Goal: Check status: Check status

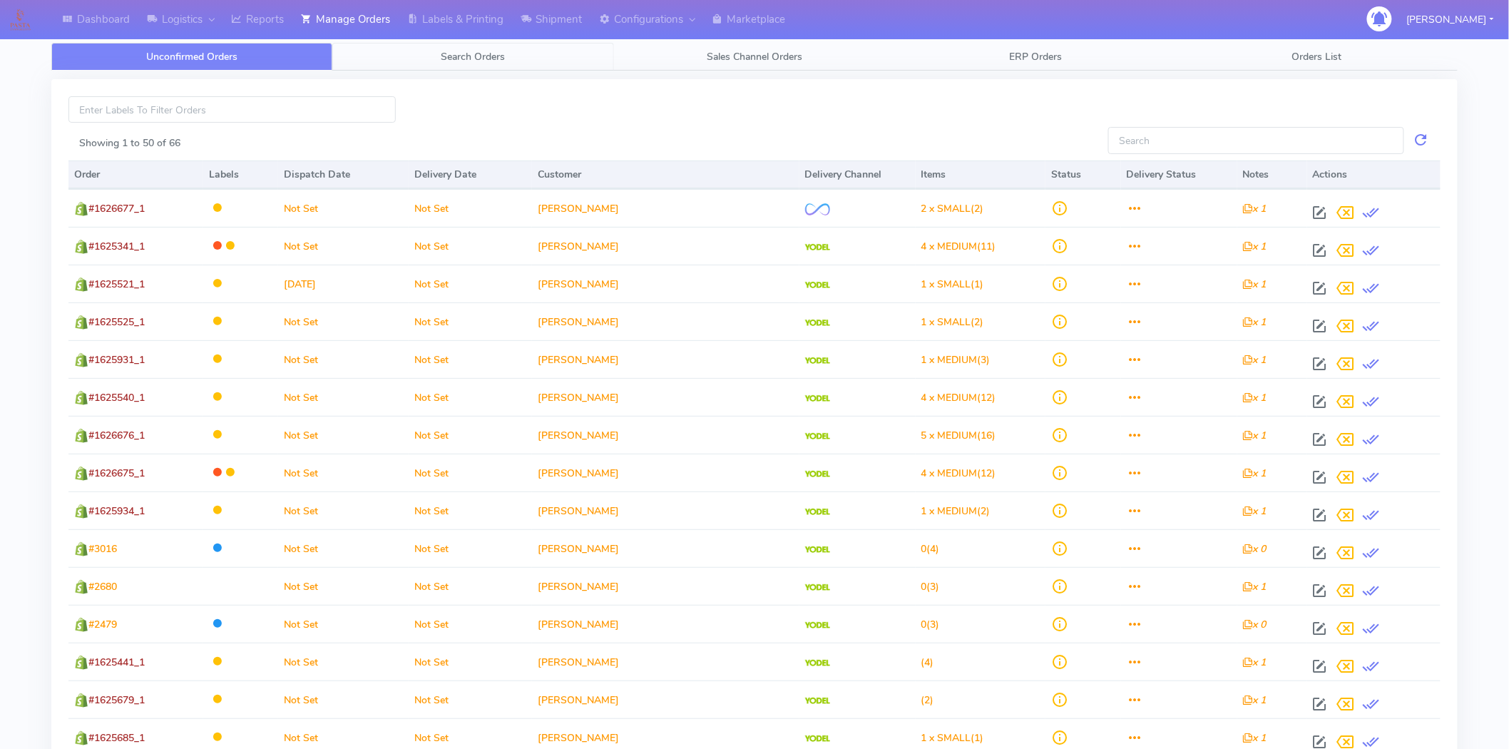
click at [474, 59] on span "Search Orders" at bounding box center [473, 57] width 64 height 14
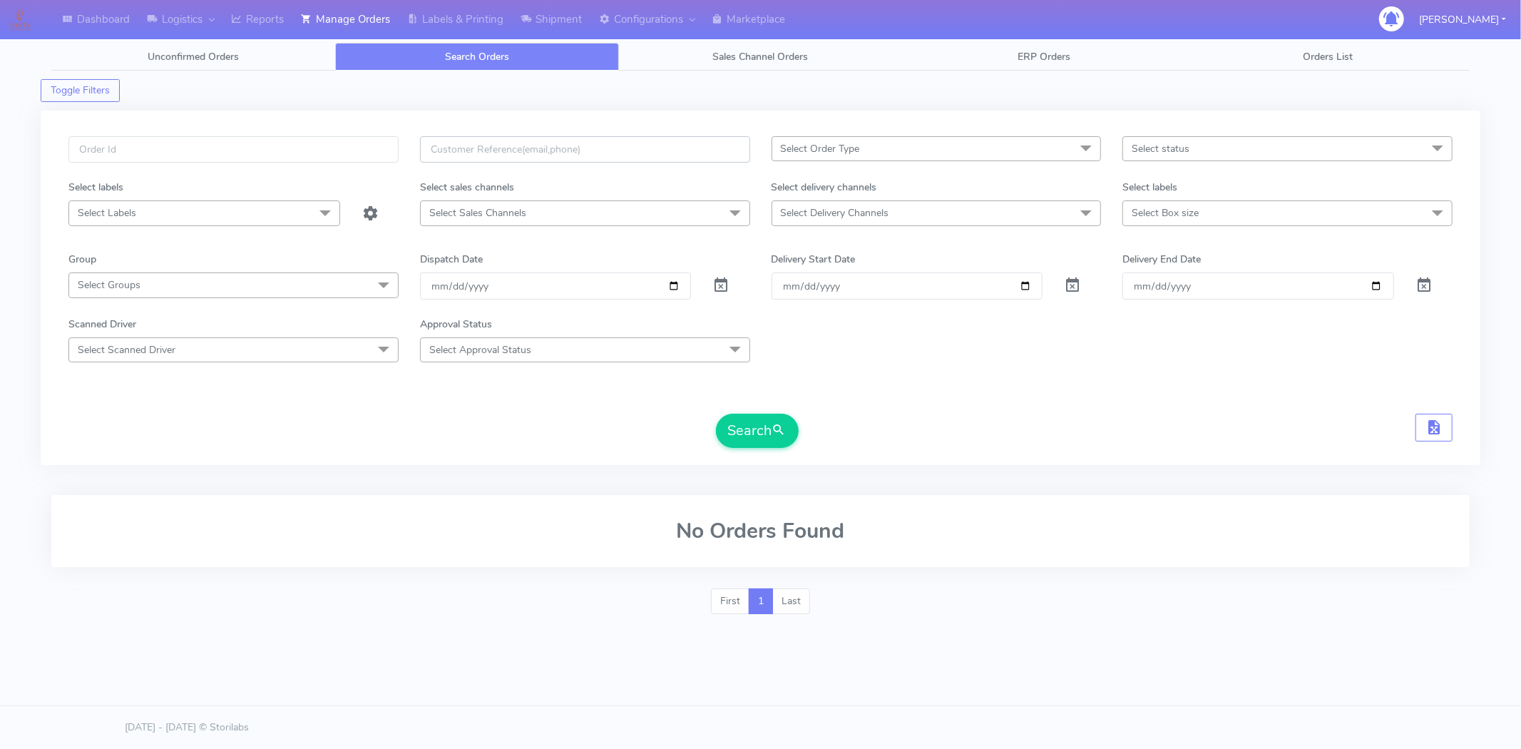
click at [559, 144] on input "text" at bounding box center [585, 149] width 330 height 26
click at [686, 144] on input "text" at bounding box center [585, 149] width 330 height 26
paste input "[PERSON_NAME][EMAIL_ADDRESS][PERSON_NAME][DOMAIN_NAME]"
type input "[PERSON_NAME][EMAIL_ADDRESS][PERSON_NAME][DOMAIN_NAME]"
click at [722, 289] on span at bounding box center [720, 289] width 17 height 14
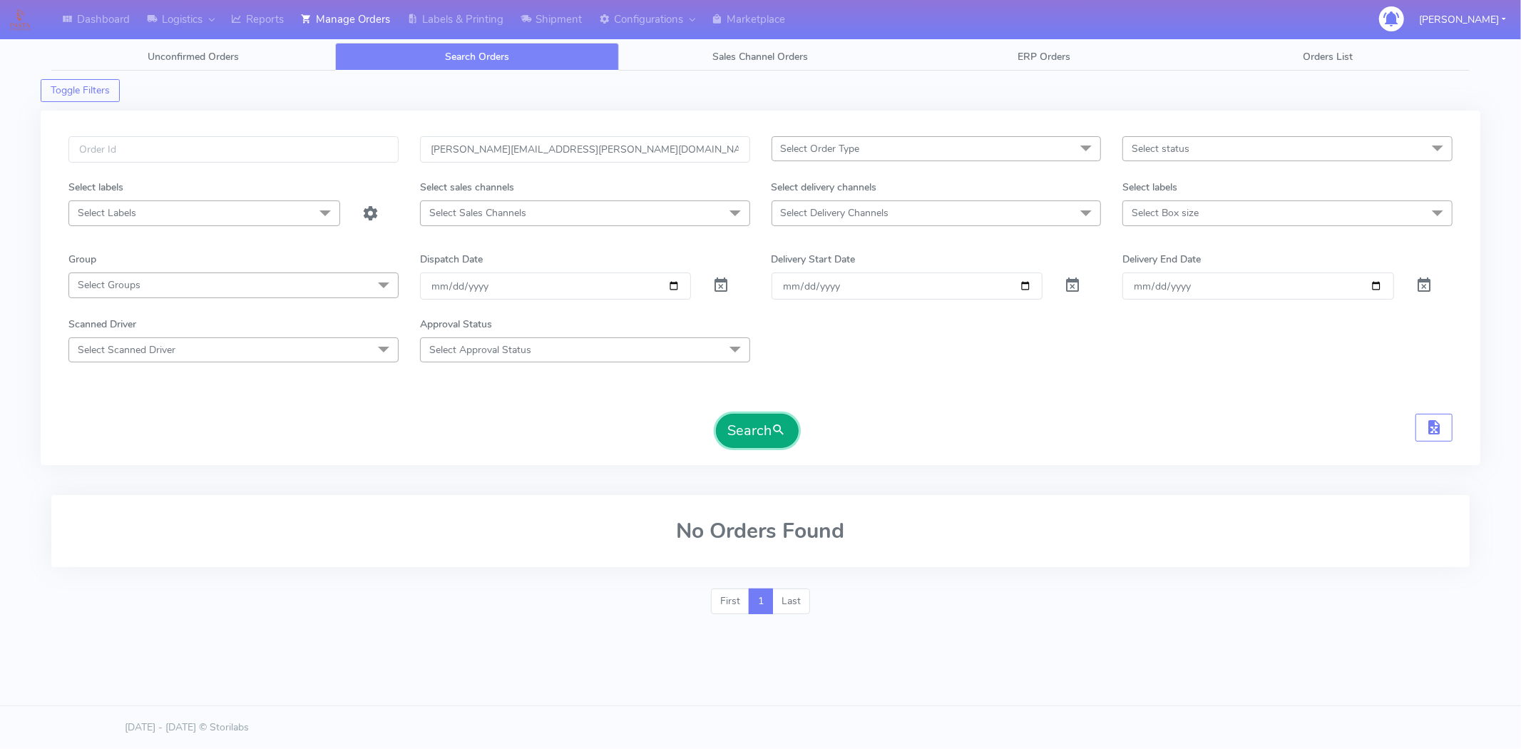
click at [779, 430] on span "submit" at bounding box center [779, 430] width 14 height 19
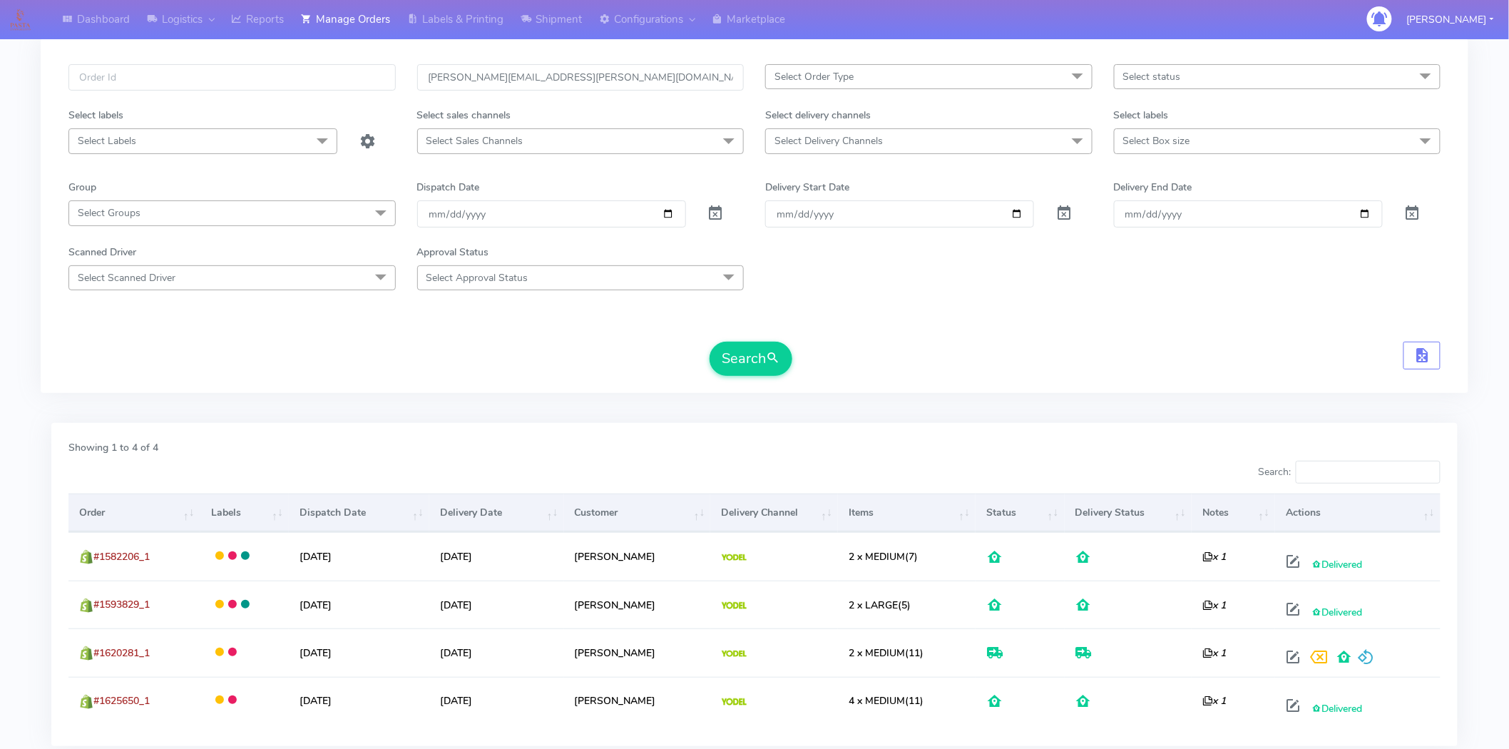
scroll to position [170, 0]
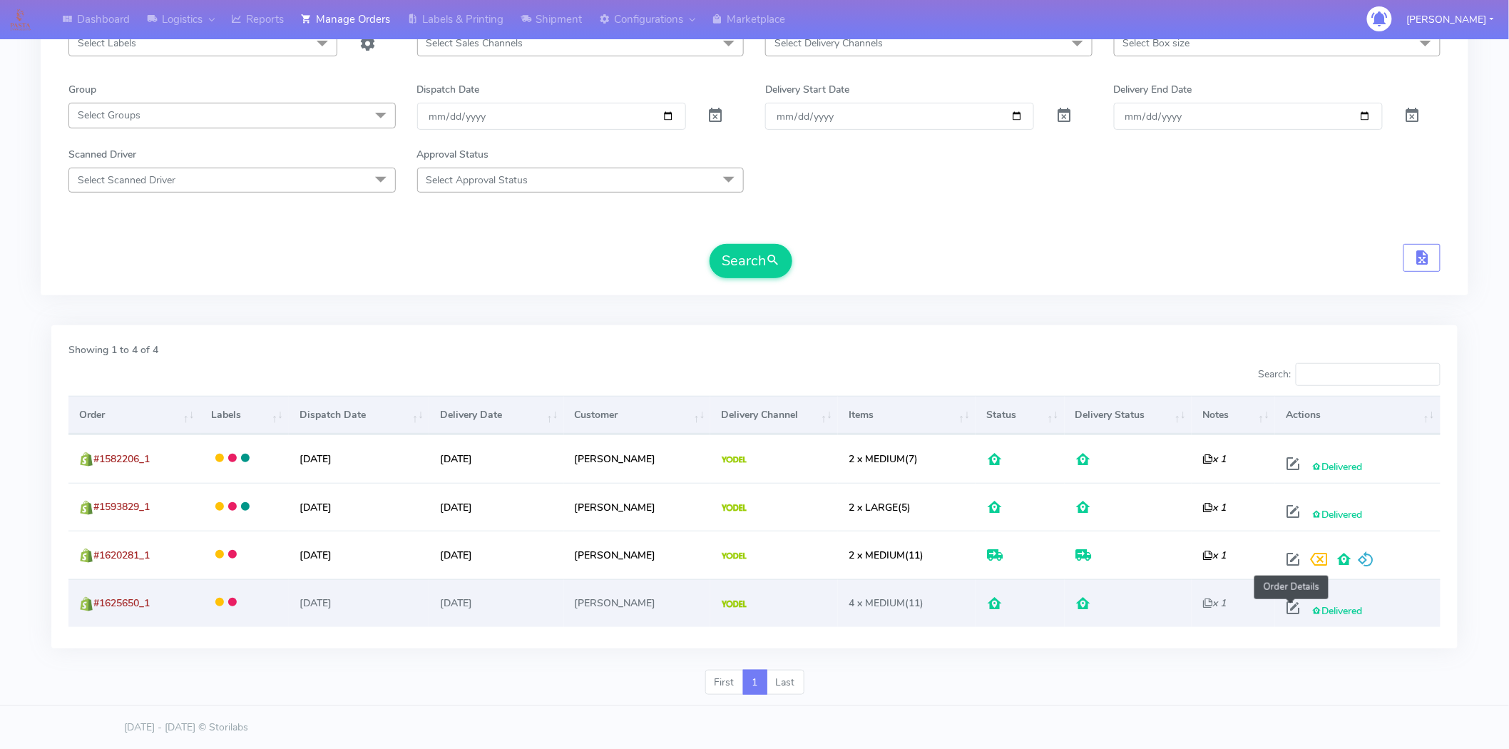
click at [1292, 607] on span at bounding box center [1293, 611] width 26 height 14
select select "5"
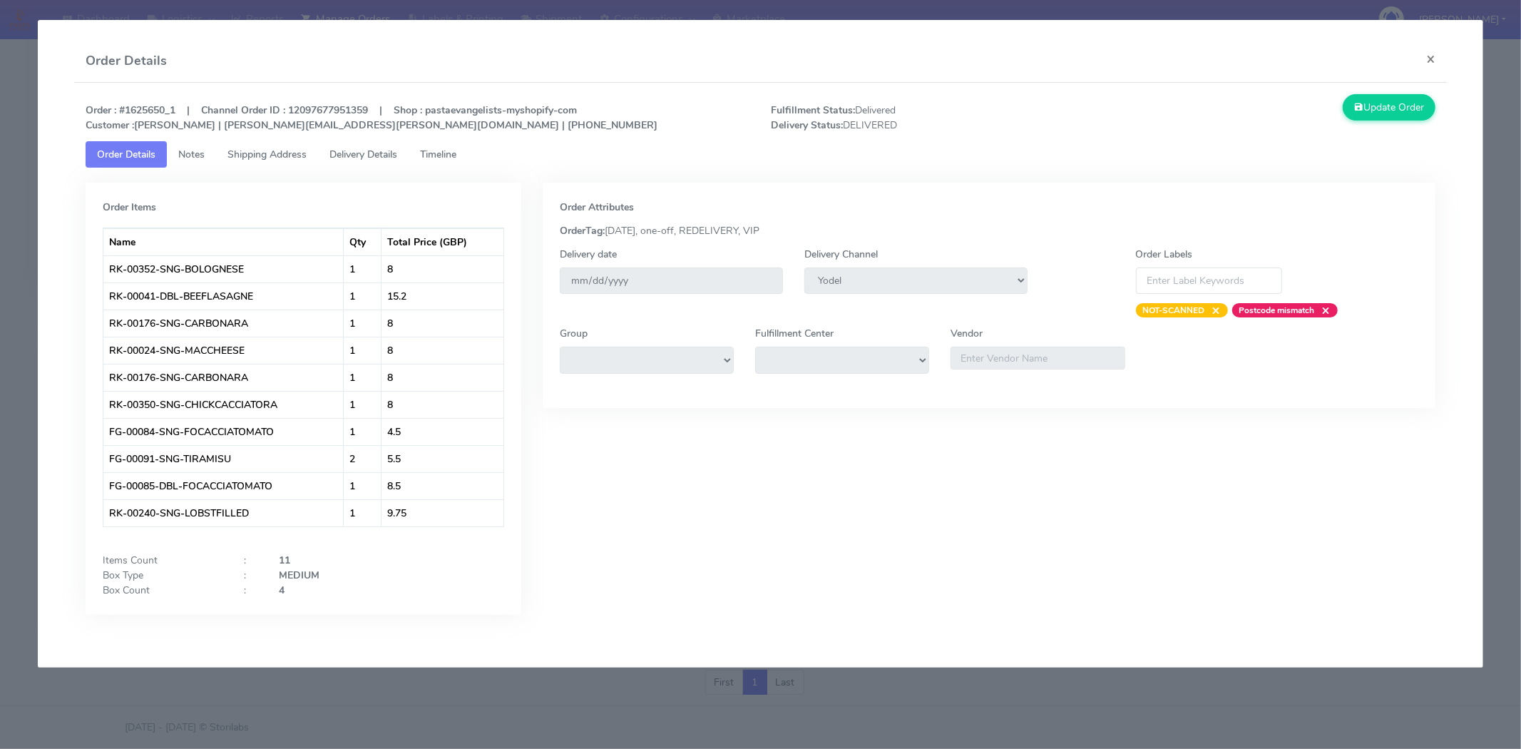
click at [274, 154] on span "Shipping Address" at bounding box center [266, 155] width 79 height 14
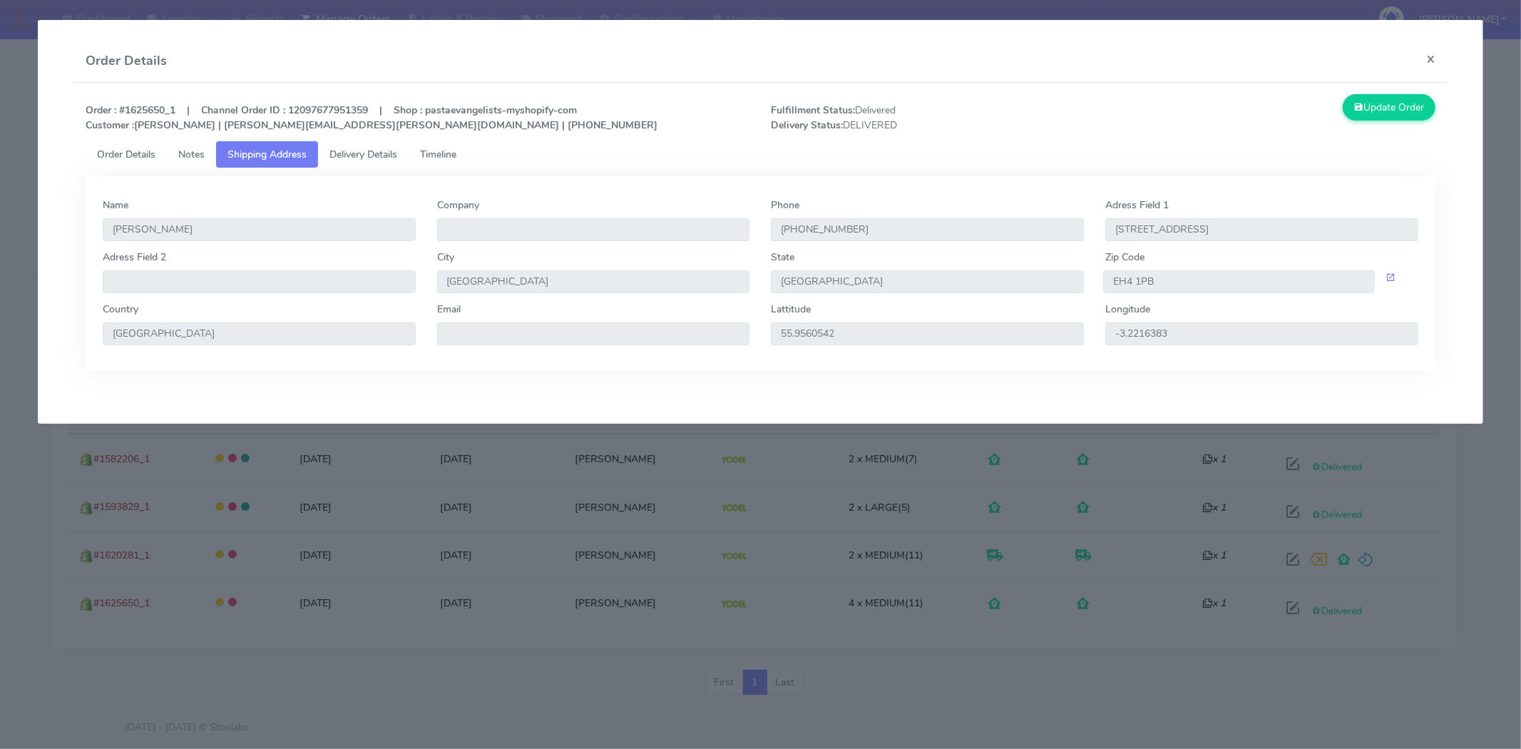
click at [364, 150] on span "Delivery Details" at bounding box center [363, 155] width 68 height 14
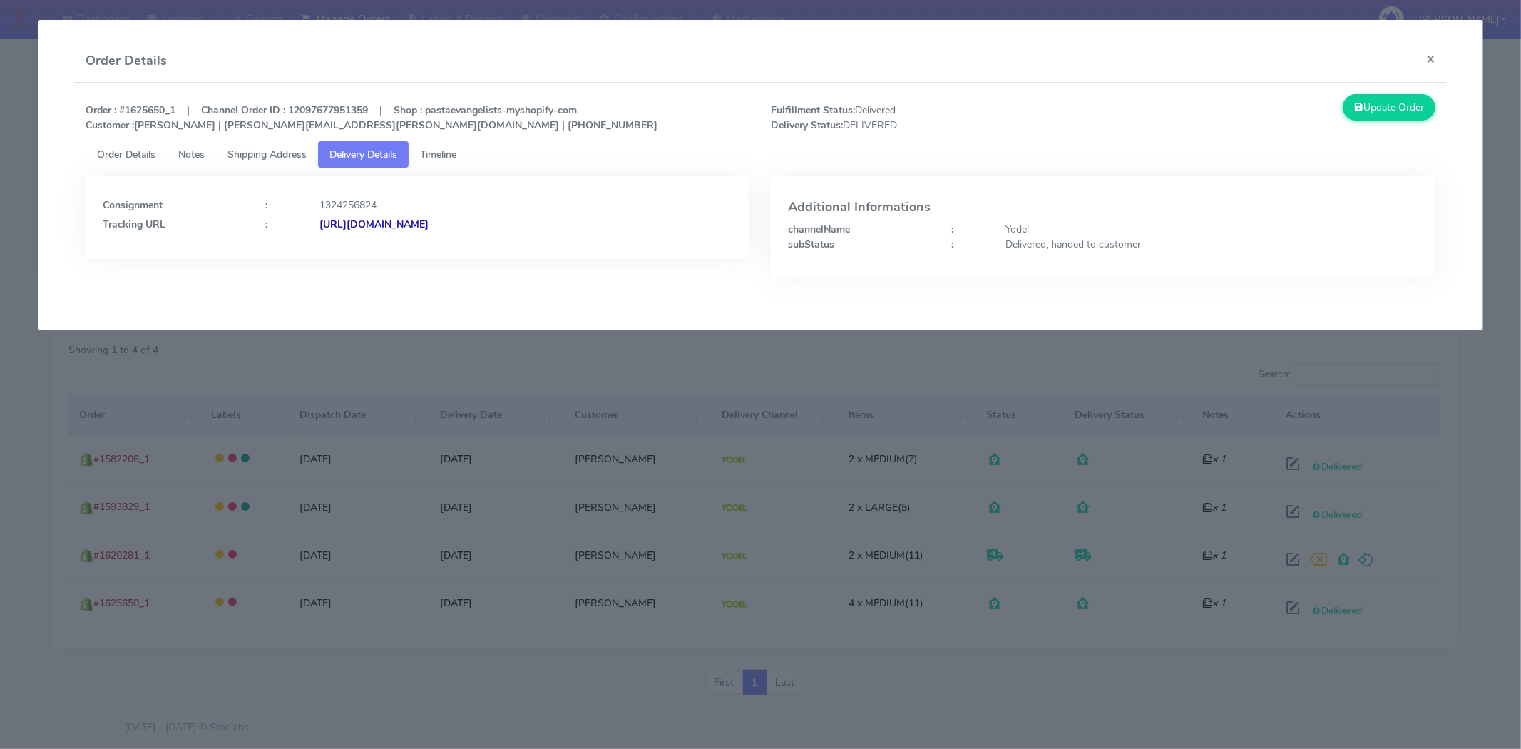
drag, startPoint x: 607, startPoint y: 231, endPoint x: 474, endPoint y: 232, distance: 132.6
click at [474, 232] on div "Consignment : 1324256824 Tracking URL : [URL][DOMAIN_NAME]" at bounding box center [418, 216] width 664 height 81
copy strong "JJD0002249960901263"
click at [1431, 61] on button "×" at bounding box center [1430, 59] width 32 height 38
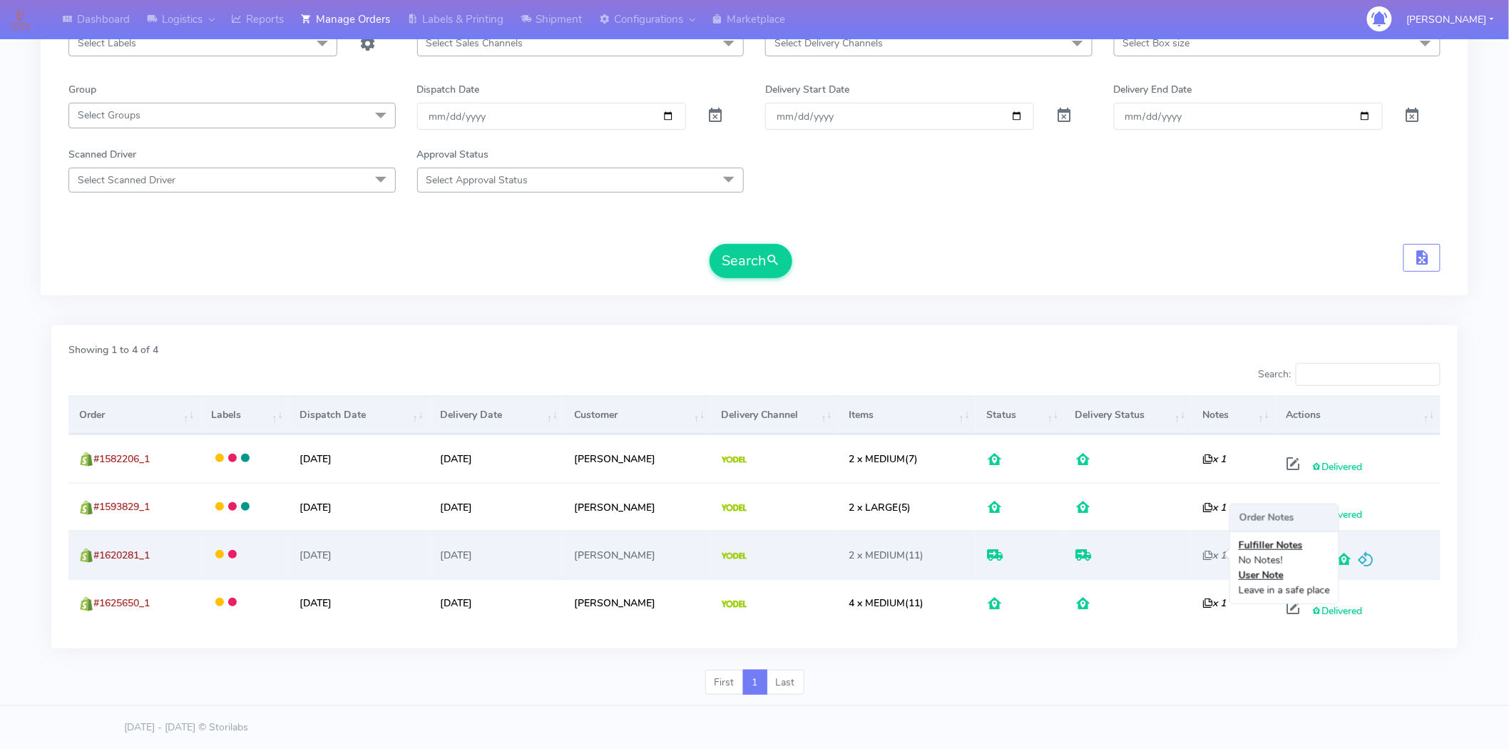
click at [1205, 548] on icon "x 1" at bounding box center [1214, 555] width 24 height 14
click at [1293, 555] on span at bounding box center [1293, 562] width 26 height 14
select select "5"
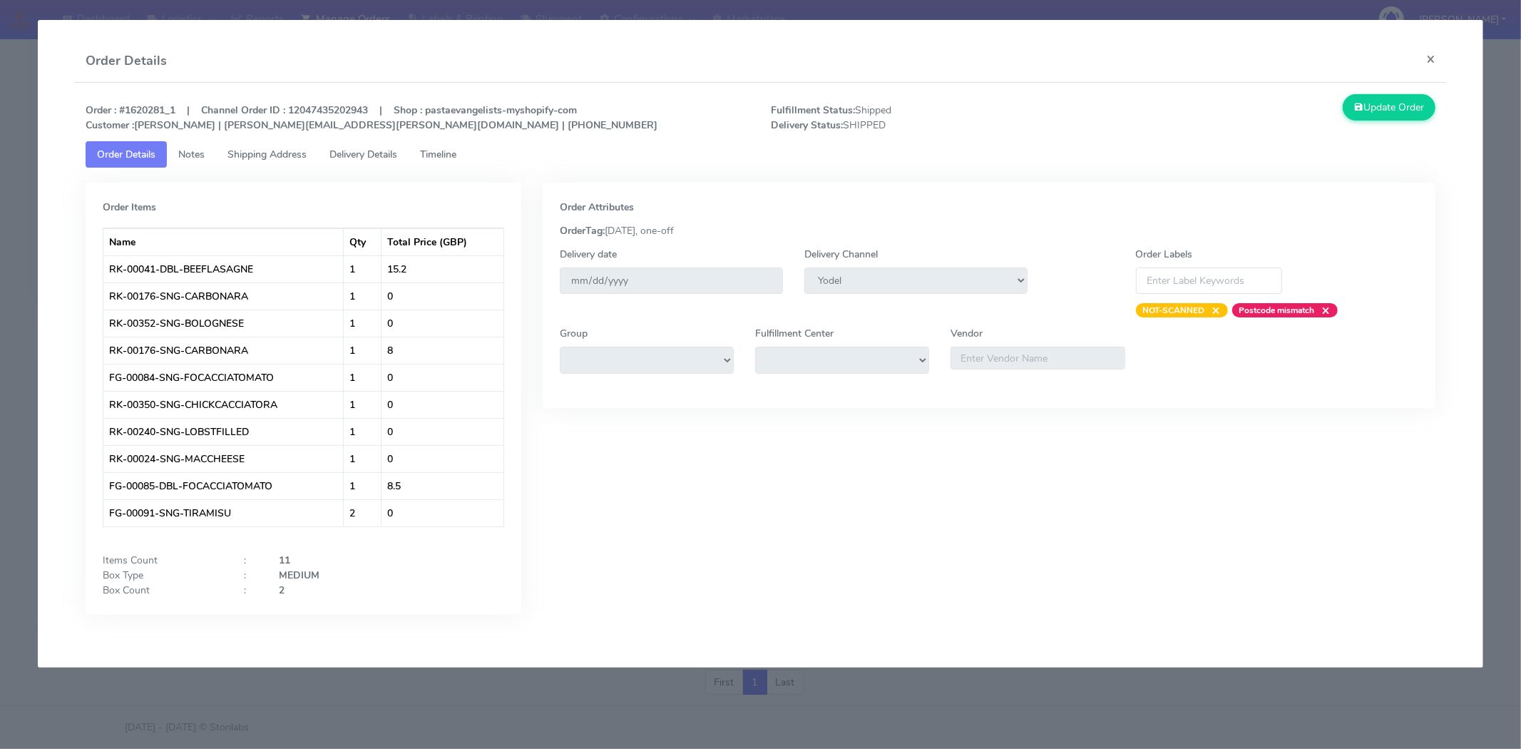
click at [348, 153] on span "Delivery Details" at bounding box center [363, 155] width 68 height 14
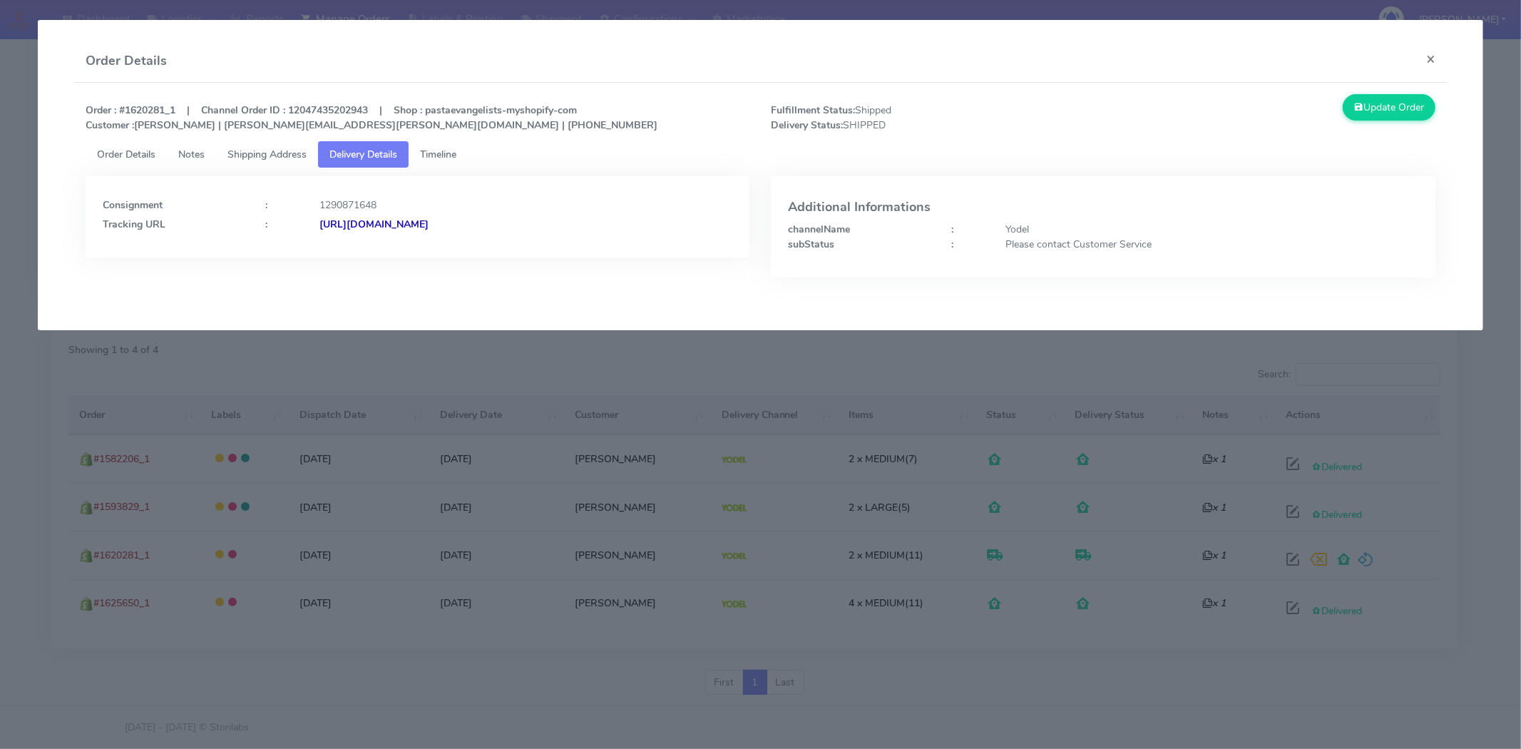
drag, startPoint x: 594, startPoint y: 227, endPoint x: 475, endPoint y: 227, distance: 119.1
click at [475, 227] on div "[URL][DOMAIN_NAME]" at bounding box center [526, 224] width 434 height 15
copy strong "JJD0002249960894678"
drag, startPoint x: 245, startPoint y: 153, endPoint x: 212, endPoint y: 153, distance: 32.1
click at [245, 153] on span "Shipping Address" at bounding box center [266, 155] width 79 height 14
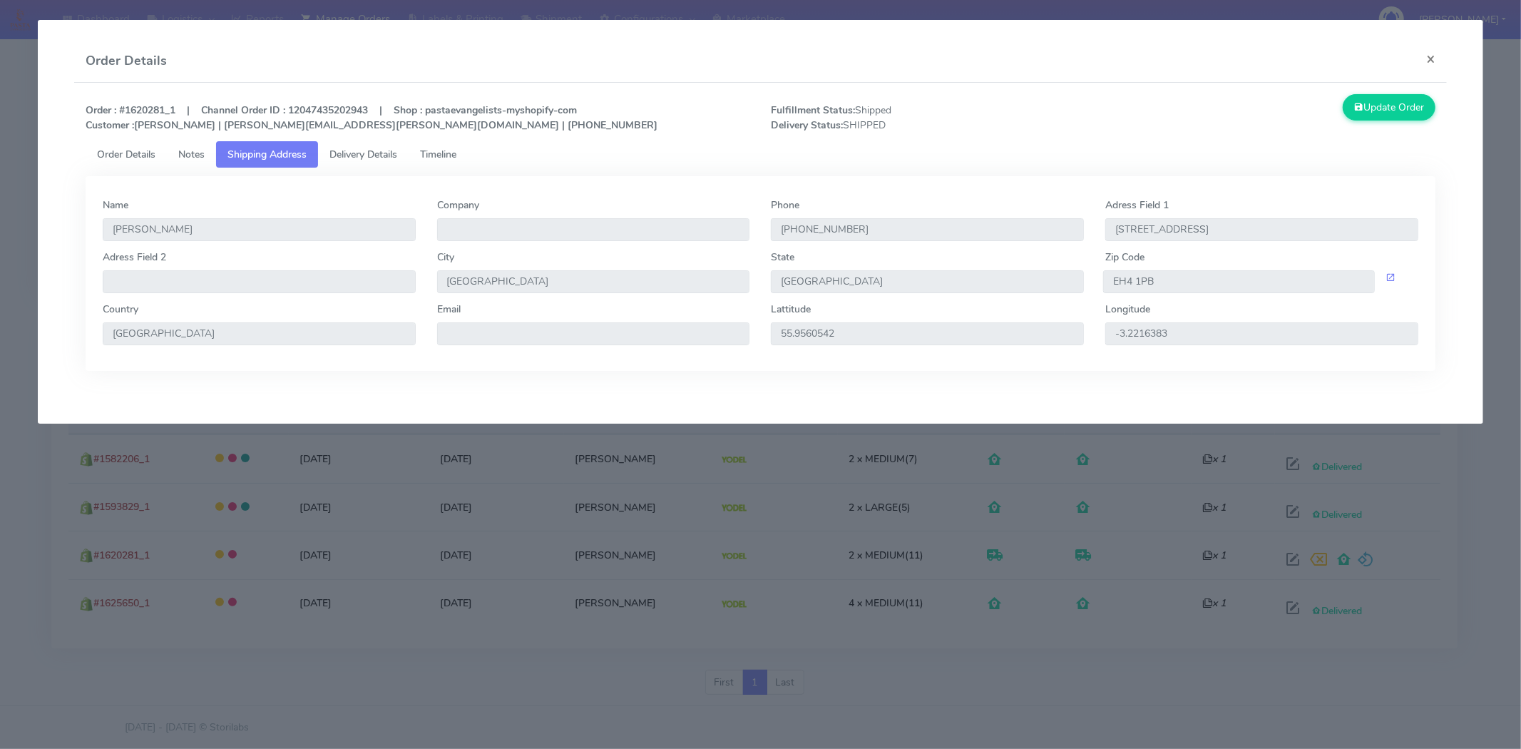
click at [132, 153] on span "Order Details" at bounding box center [126, 155] width 58 height 14
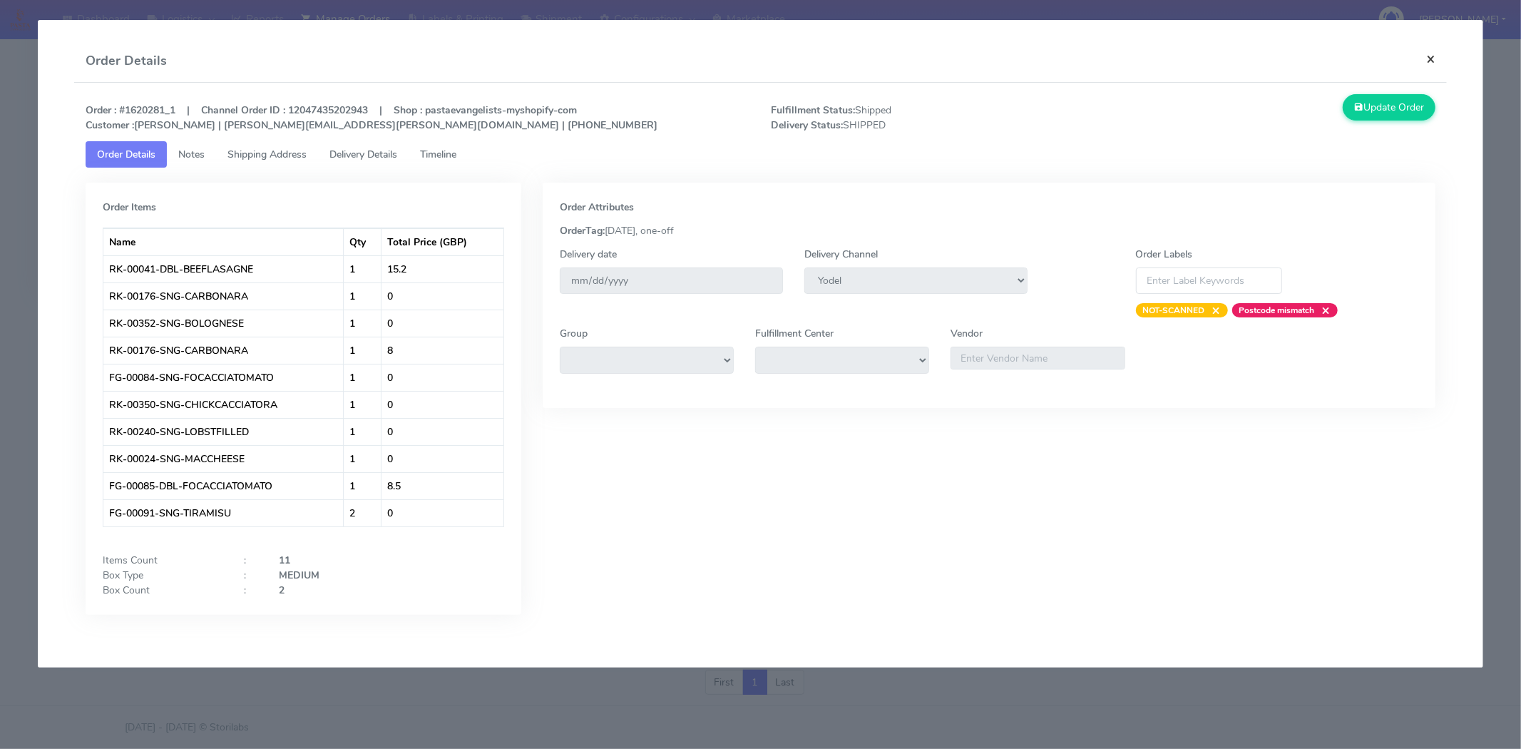
click at [1424, 61] on button "×" at bounding box center [1430, 59] width 32 height 38
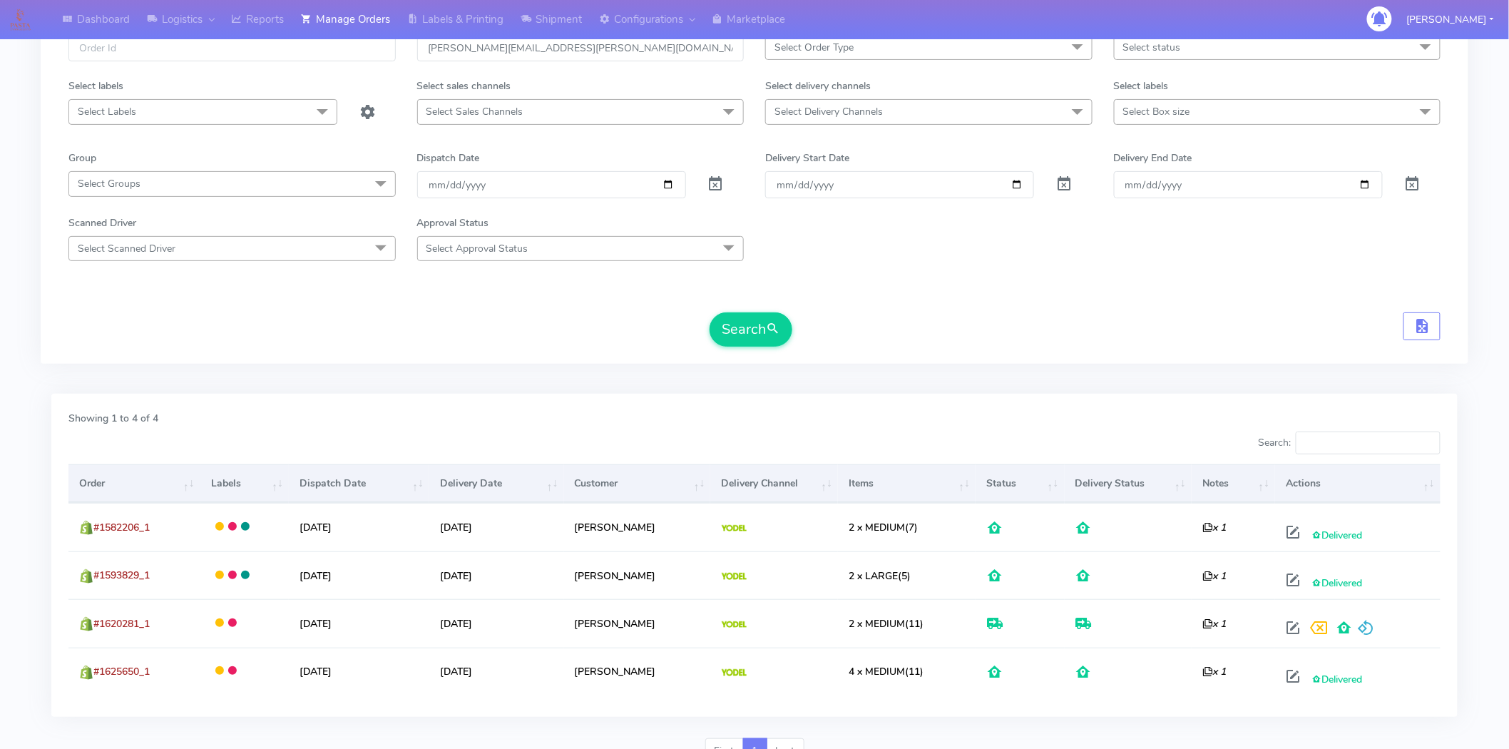
scroll to position [0, 0]
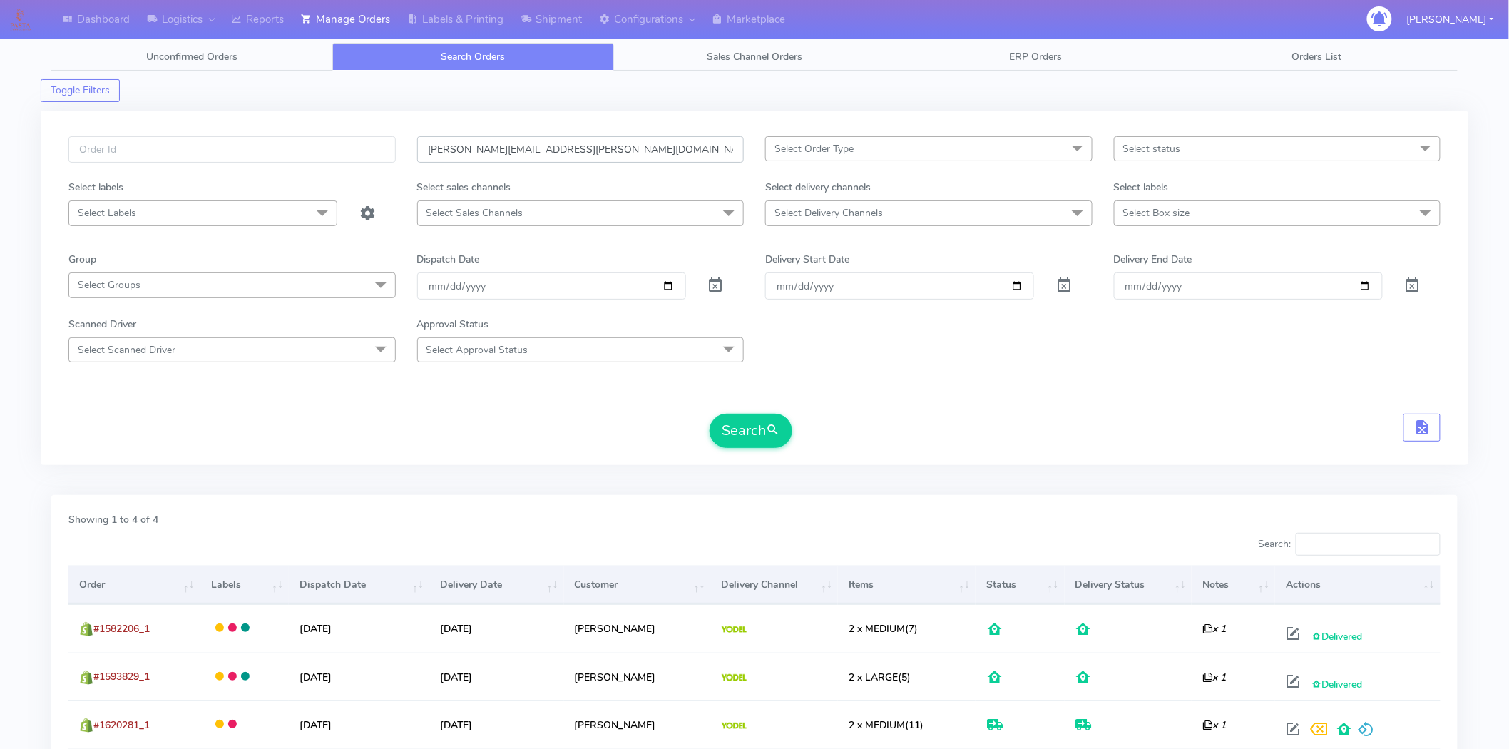
drag, startPoint x: 532, startPoint y: 150, endPoint x: 553, endPoint y: 150, distance: 21.4
click at [542, 150] on input "[PERSON_NAME][EMAIL_ADDRESS][PERSON_NAME][DOMAIN_NAME]" at bounding box center [580, 149] width 327 height 26
drag, startPoint x: 565, startPoint y: 148, endPoint x: 236, endPoint y: 152, distance: 328.7
click at [236, 152] on div "[PERSON_NAME][EMAIL_ADDRESS][PERSON_NAME][DOMAIN_NAME] Select Order Type Select…" at bounding box center [754, 157] width 1393 height 43
click at [196, 155] on input "text" at bounding box center [231, 149] width 327 height 26
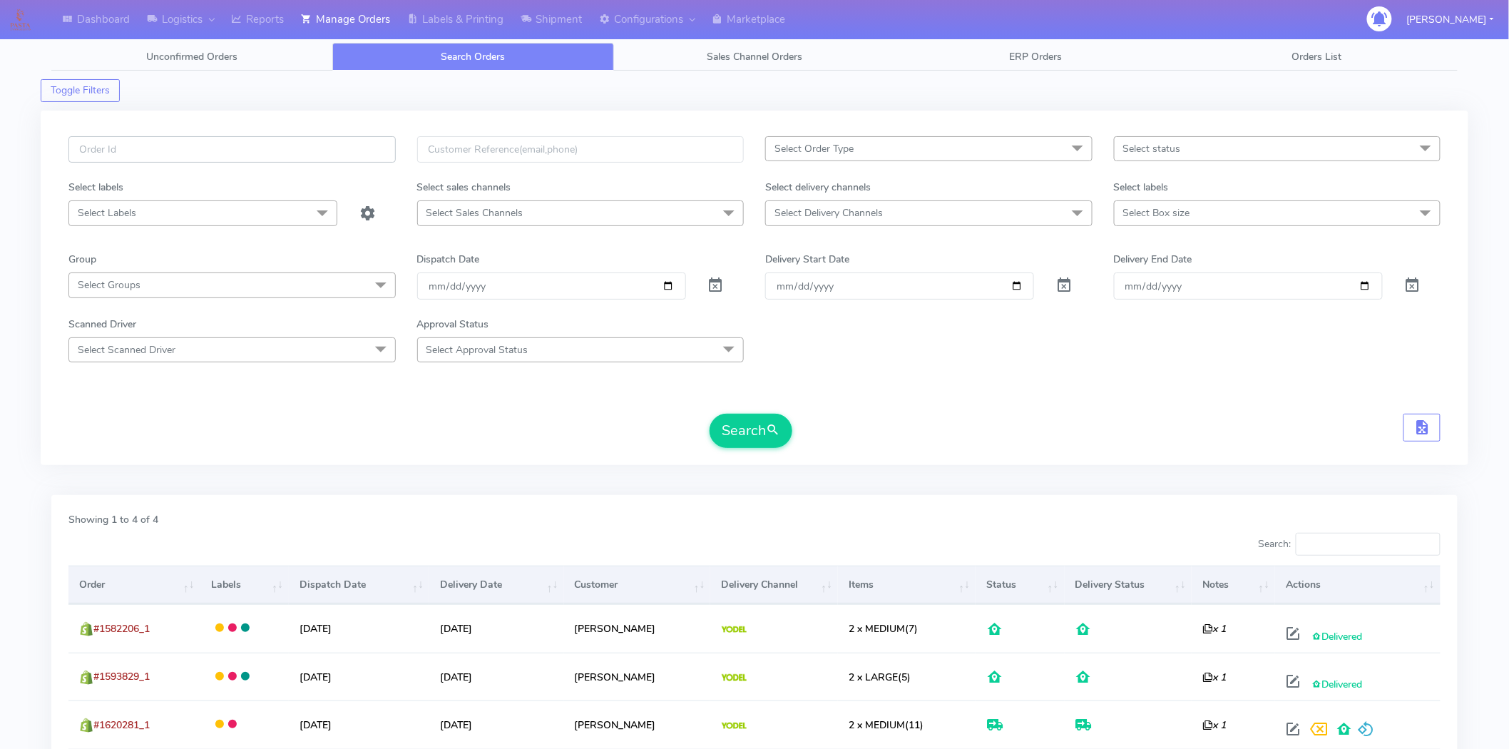
paste input "1621531"
type input "1621531"
click at [770, 433] on span "submit" at bounding box center [773, 430] width 14 height 19
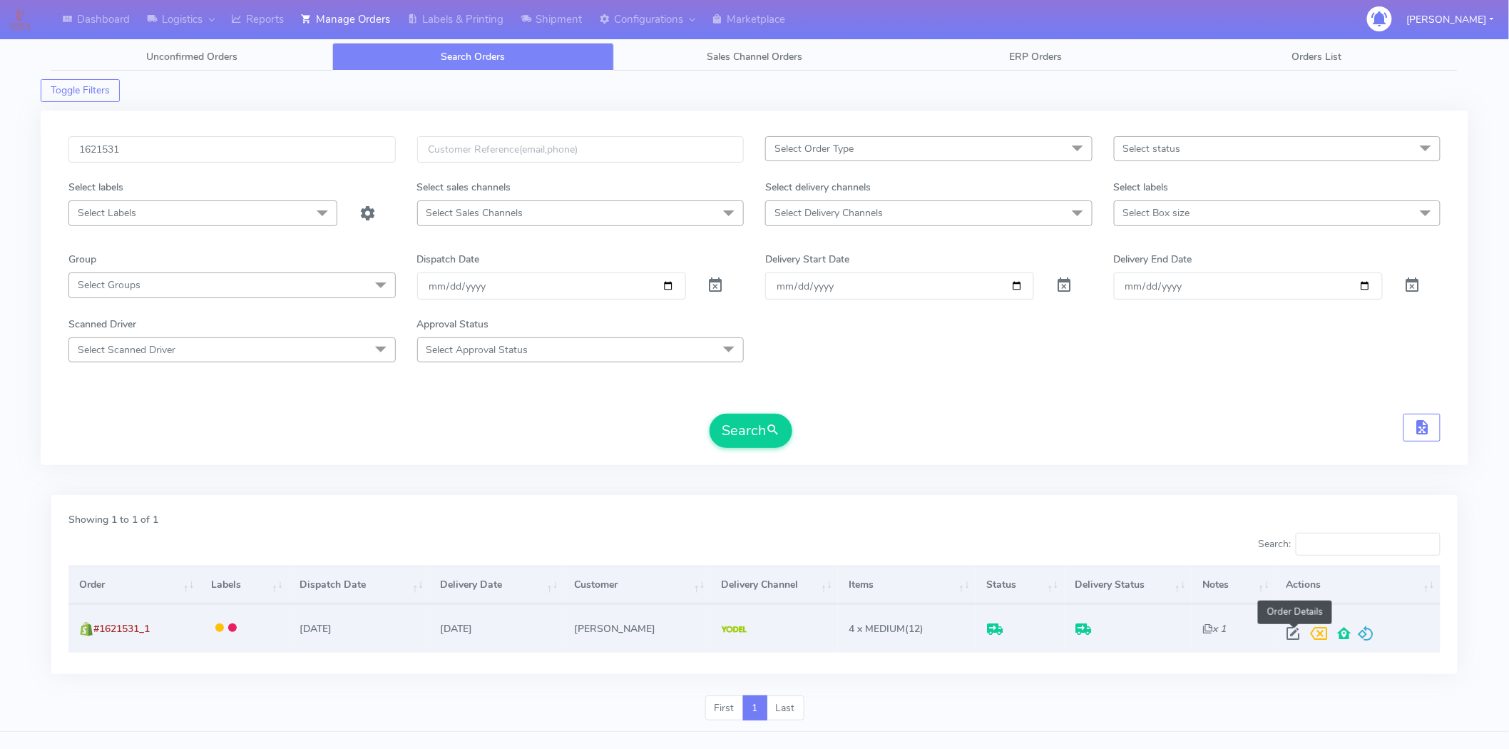
click at [1295, 630] on span at bounding box center [1293, 637] width 26 height 14
select select "5"
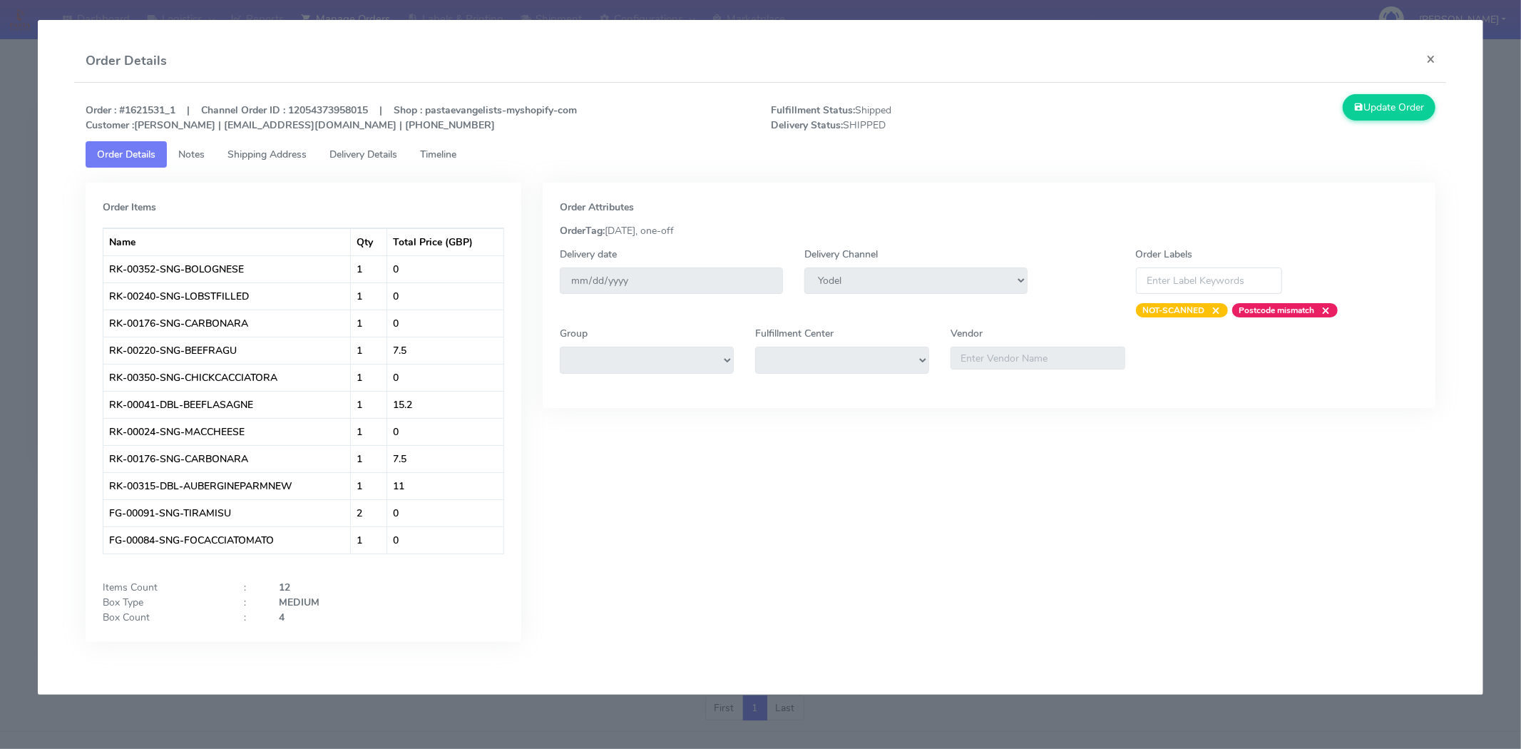
click at [294, 150] on span "Shipping Address" at bounding box center [266, 155] width 79 height 14
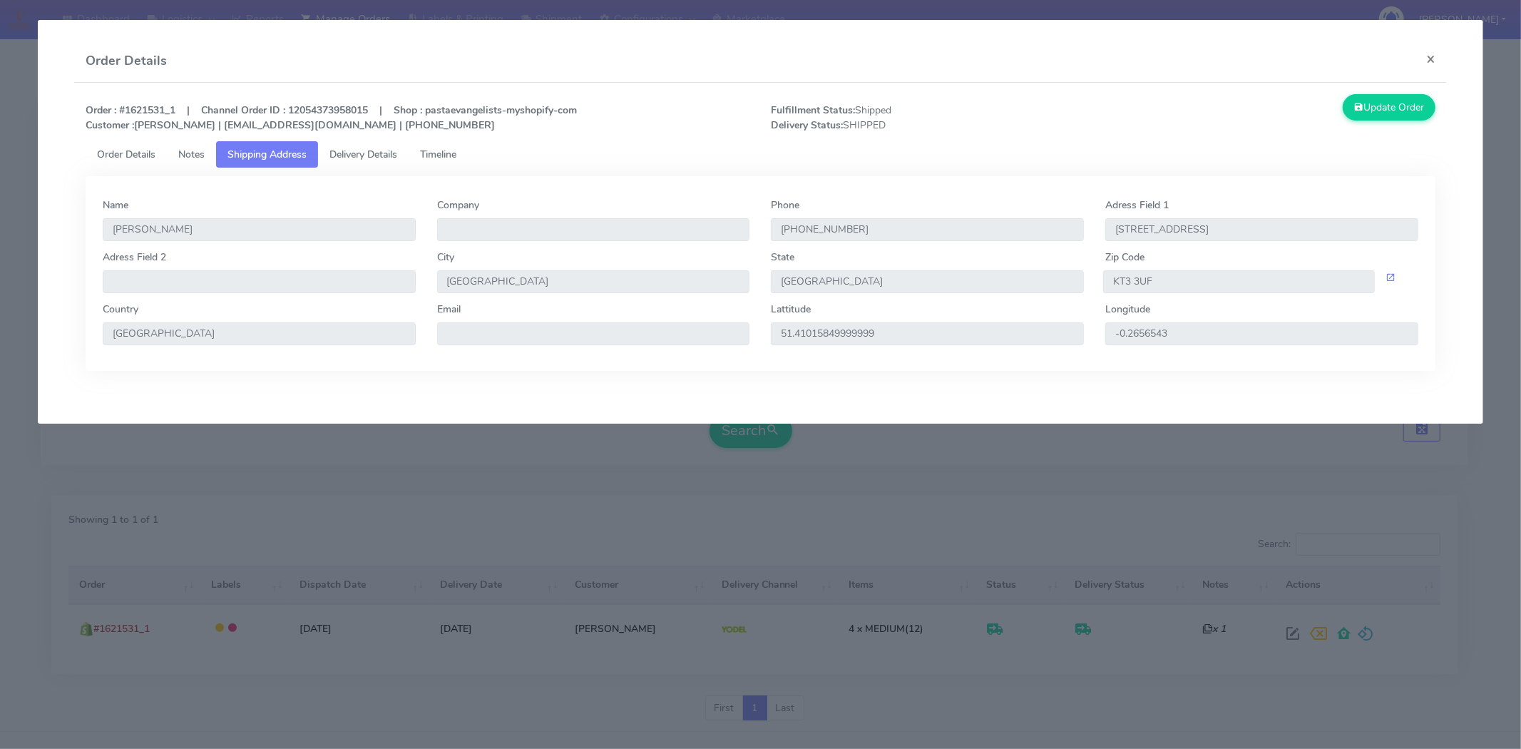
click at [364, 150] on span "Delivery Details" at bounding box center [363, 155] width 68 height 14
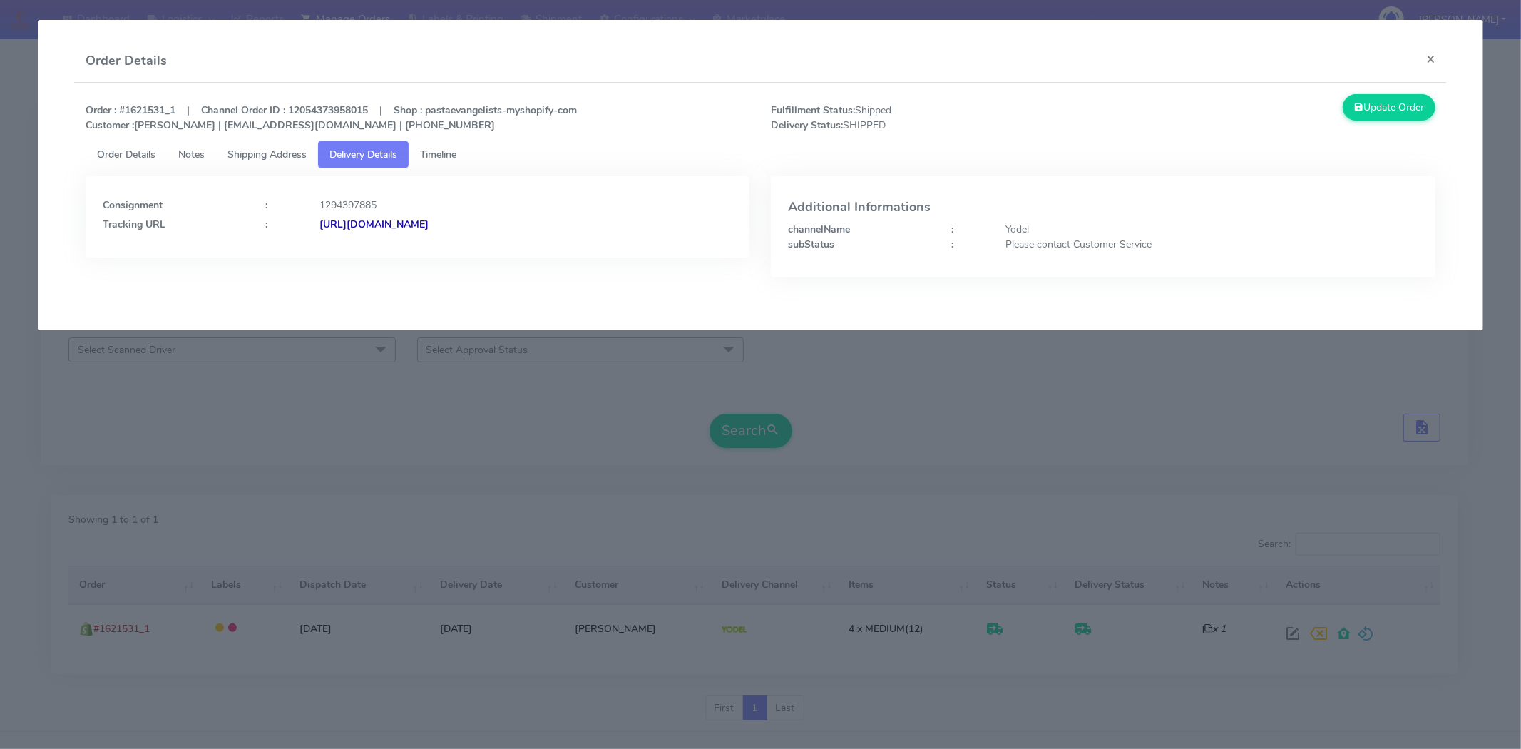
drag, startPoint x: 596, startPoint y: 224, endPoint x: 475, endPoint y: 229, distance: 121.3
click at [475, 229] on div "[URL][DOMAIN_NAME]" at bounding box center [526, 224] width 434 height 15
copy strong "JJD0002249960896186"
click at [161, 108] on strong "Order : #1621531_1 | Channel Order ID : 12054373958015 | Shop : pastaevangelist…" at bounding box center [331, 117] width 491 height 29
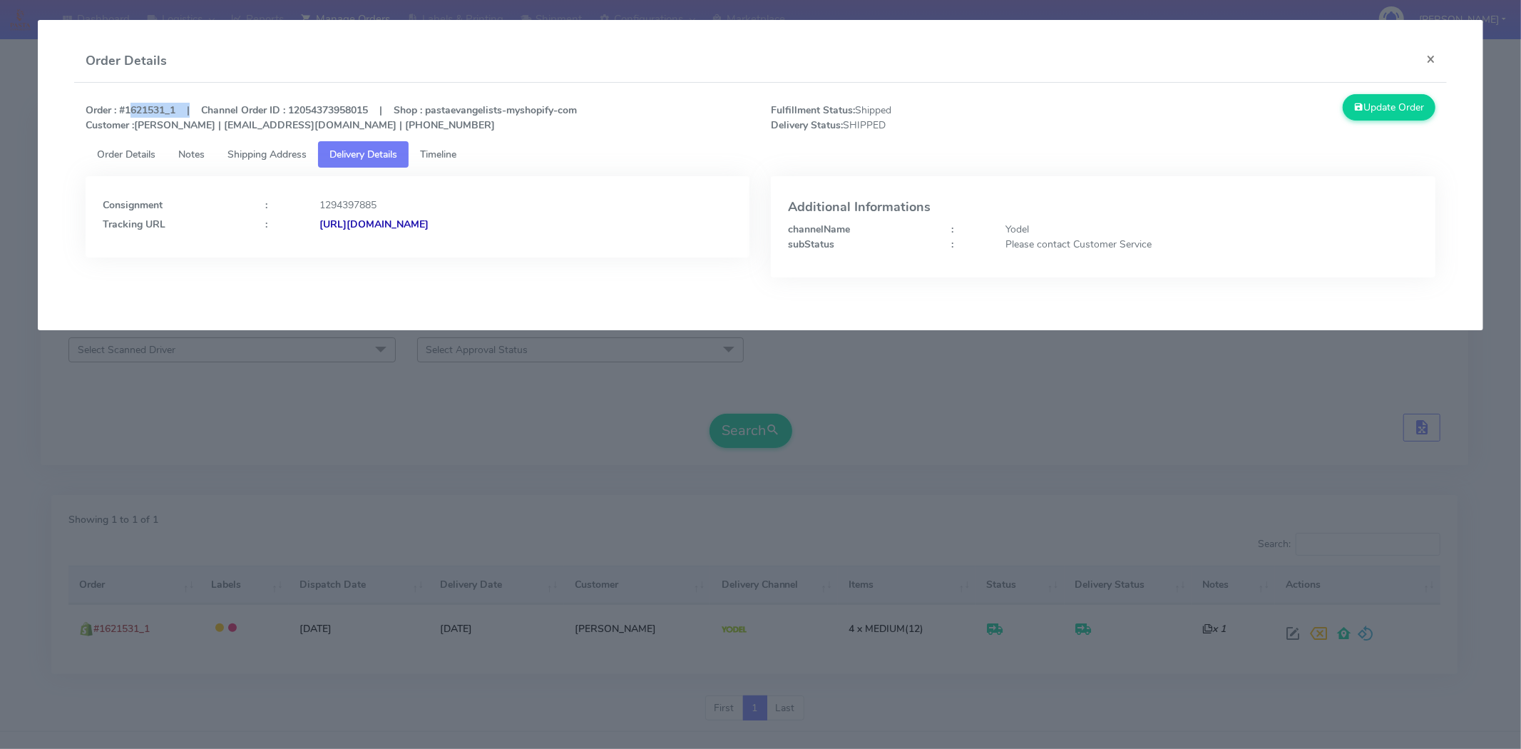
click at [158, 107] on strong "Order : #1621531_1 | Channel Order ID : 12054373958015 | Shop : pastaevangelist…" at bounding box center [331, 117] width 491 height 29
drag, startPoint x: 167, startPoint y: 108, endPoint x: 128, endPoint y: 109, distance: 38.5
click at [128, 109] on strong "Order : #1621531_1 | Channel Order ID : 12054373958015 | Shop : pastaevangelist…" at bounding box center [331, 117] width 491 height 29
copy strong "1621531"
click at [1434, 66] on button "×" at bounding box center [1430, 59] width 32 height 38
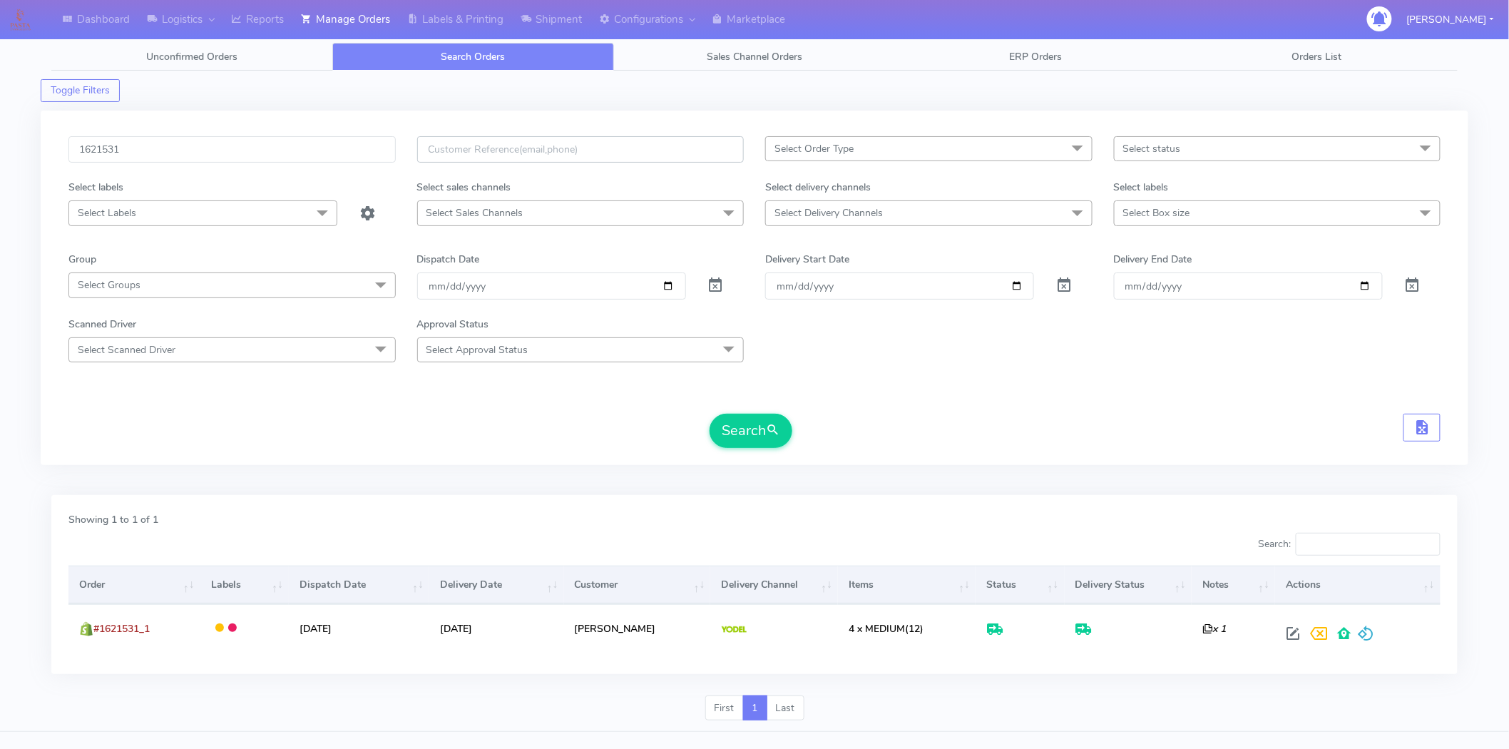
click at [516, 153] on input "text" at bounding box center [580, 149] width 327 height 26
paste input "[EMAIL_ADDRESS][DOMAIN_NAME]"
type input "[EMAIL_ADDRESS][DOMAIN_NAME]"
drag, startPoint x: 315, startPoint y: 141, endPoint x: 14, endPoint y: 160, distance: 301.4
click at [14, 160] on div "Dashboard Logistics London Logistics Reports Manage Orders Labels & Printing Sh…" at bounding box center [754, 379] width 1509 height 706
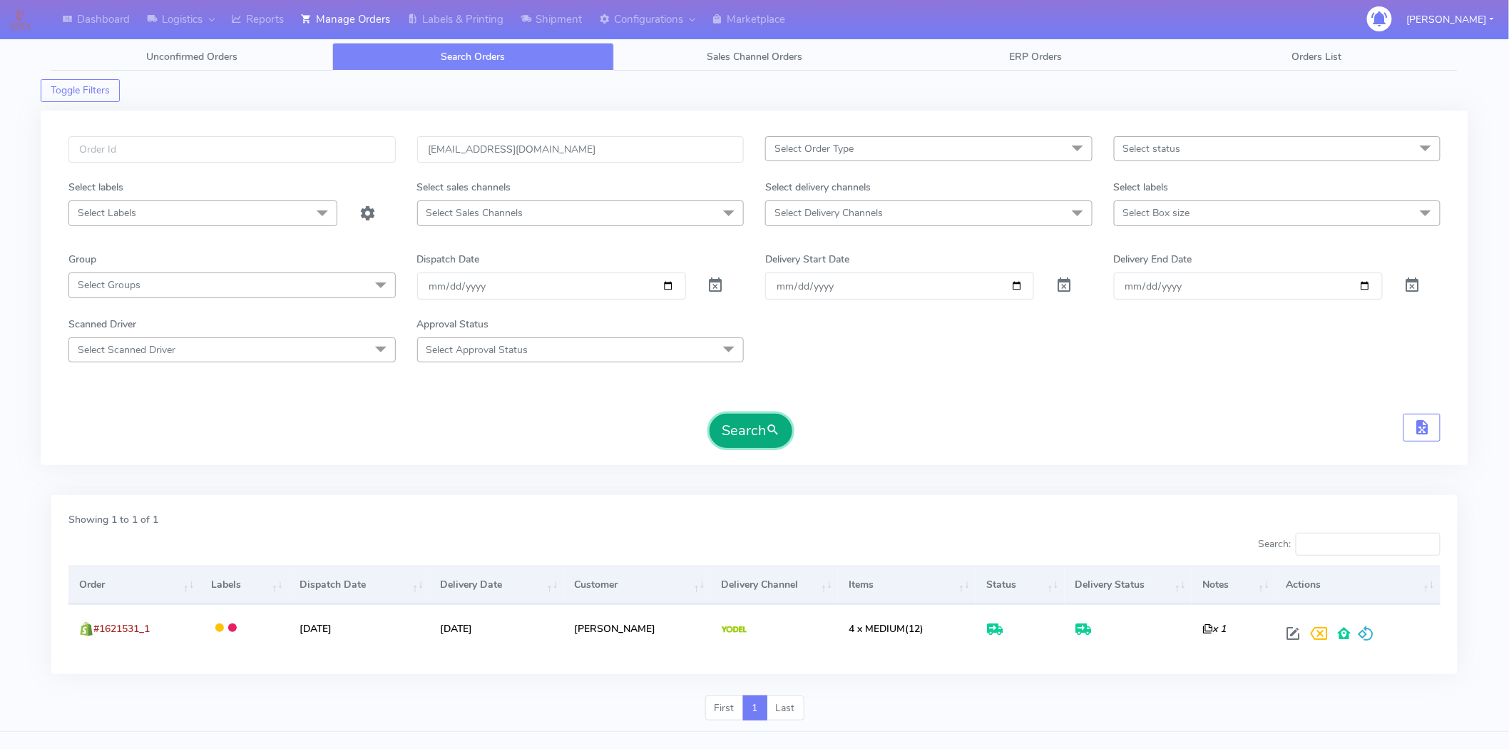
click at [777, 432] on span "submit" at bounding box center [773, 430] width 14 height 19
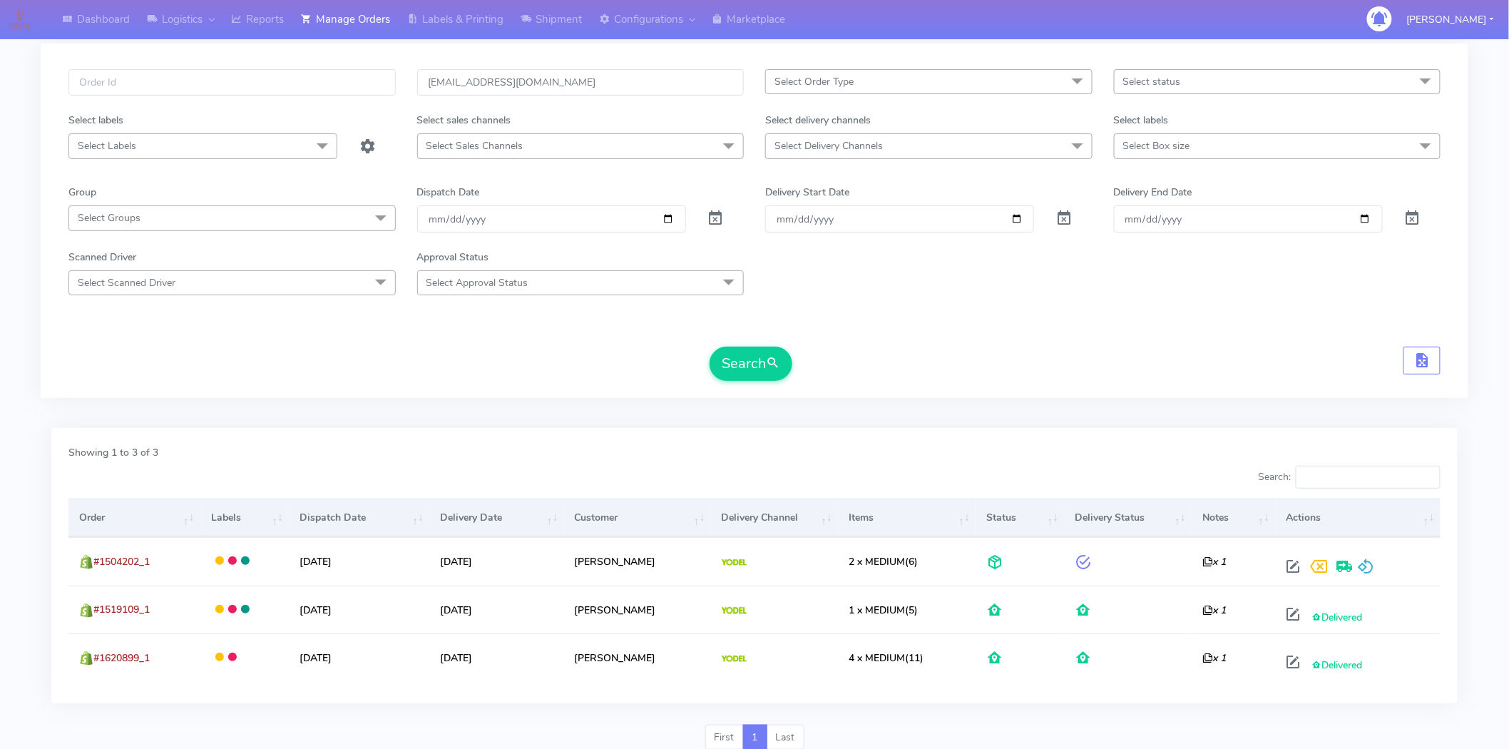
scroll to position [122, 0]
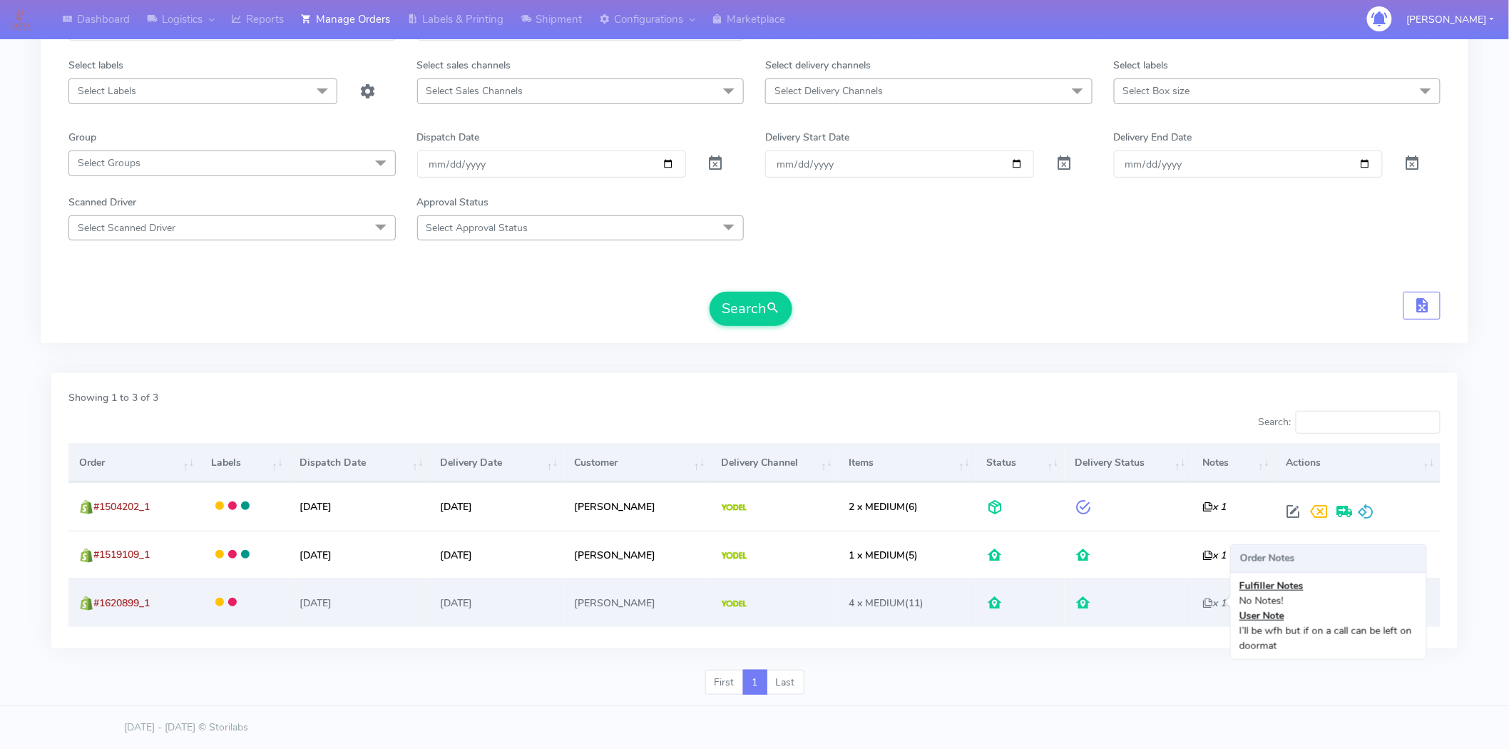
click at [1207, 605] on icon "x 1" at bounding box center [1214, 603] width 24 height 14
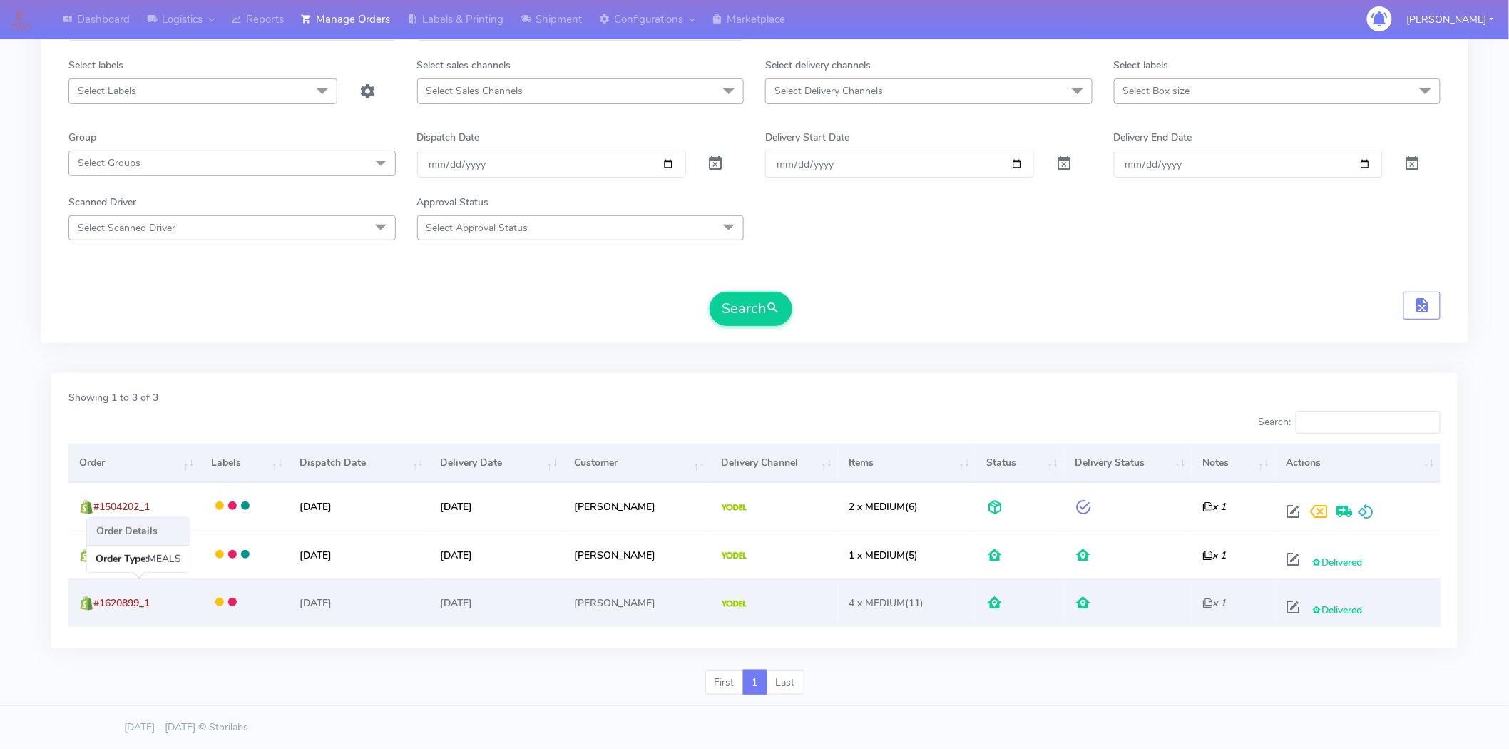
click at [125, 604] on span "#1620899_1" at bounding box center [121, 603] width 56 height 14
copy span "1620899_1"
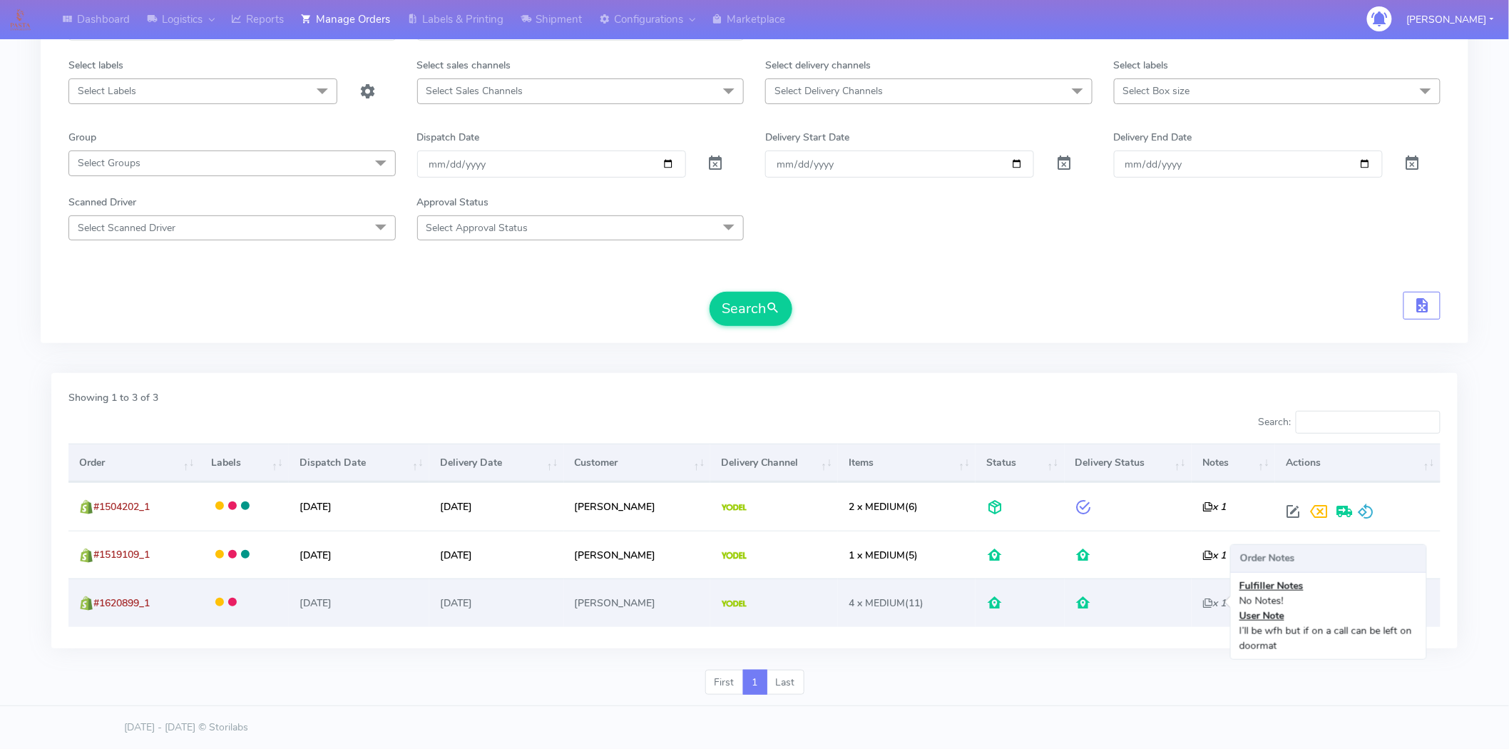
click at [1202, 600] on icon "x 1" at bounding box center [1214, 603] width 24 height 14
click at [1292, 609] on span at bounding box center [1293, 610] width 26 height 14
select select "5"
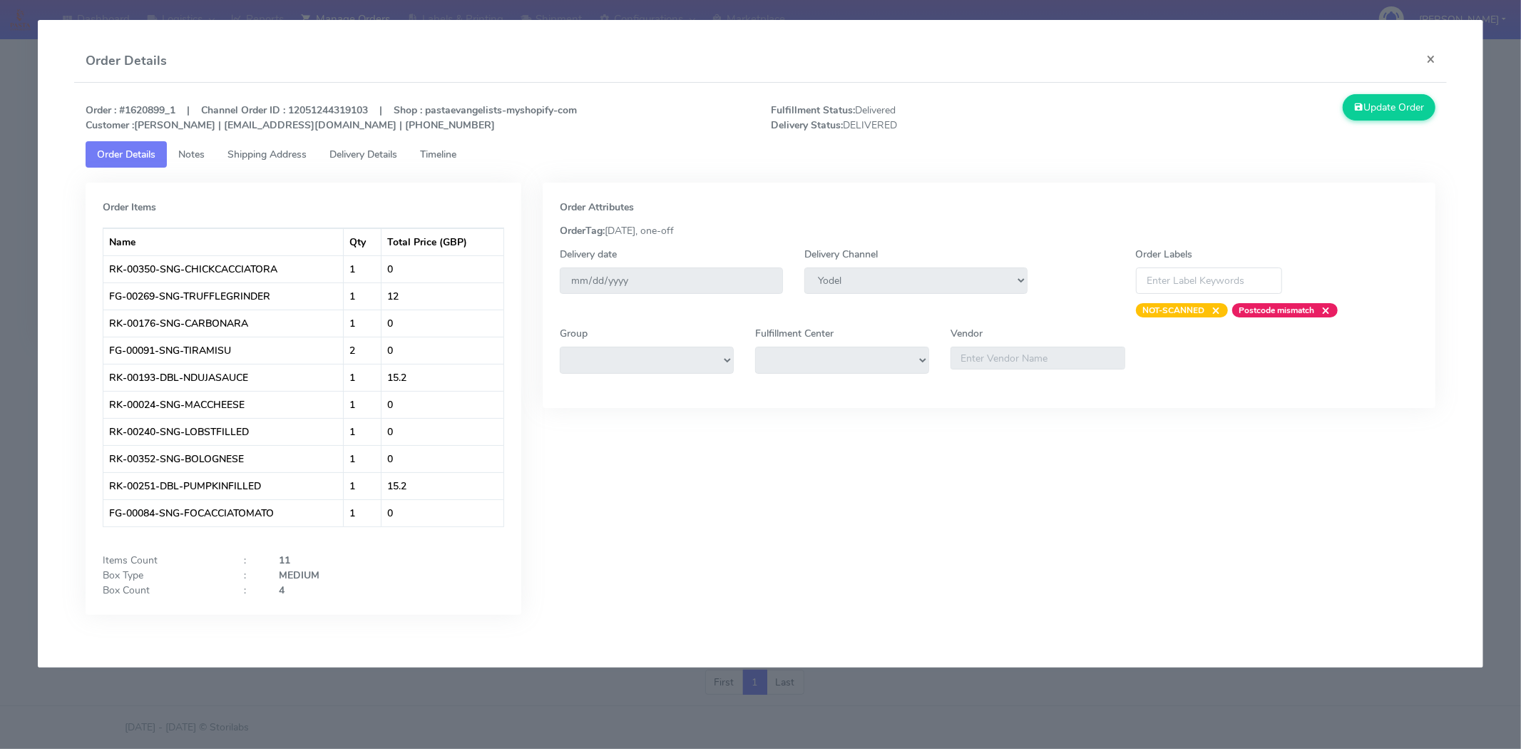
click at [295, 155] on span "Shipping Address" at bounding box center [266, 155] width 79 height 14
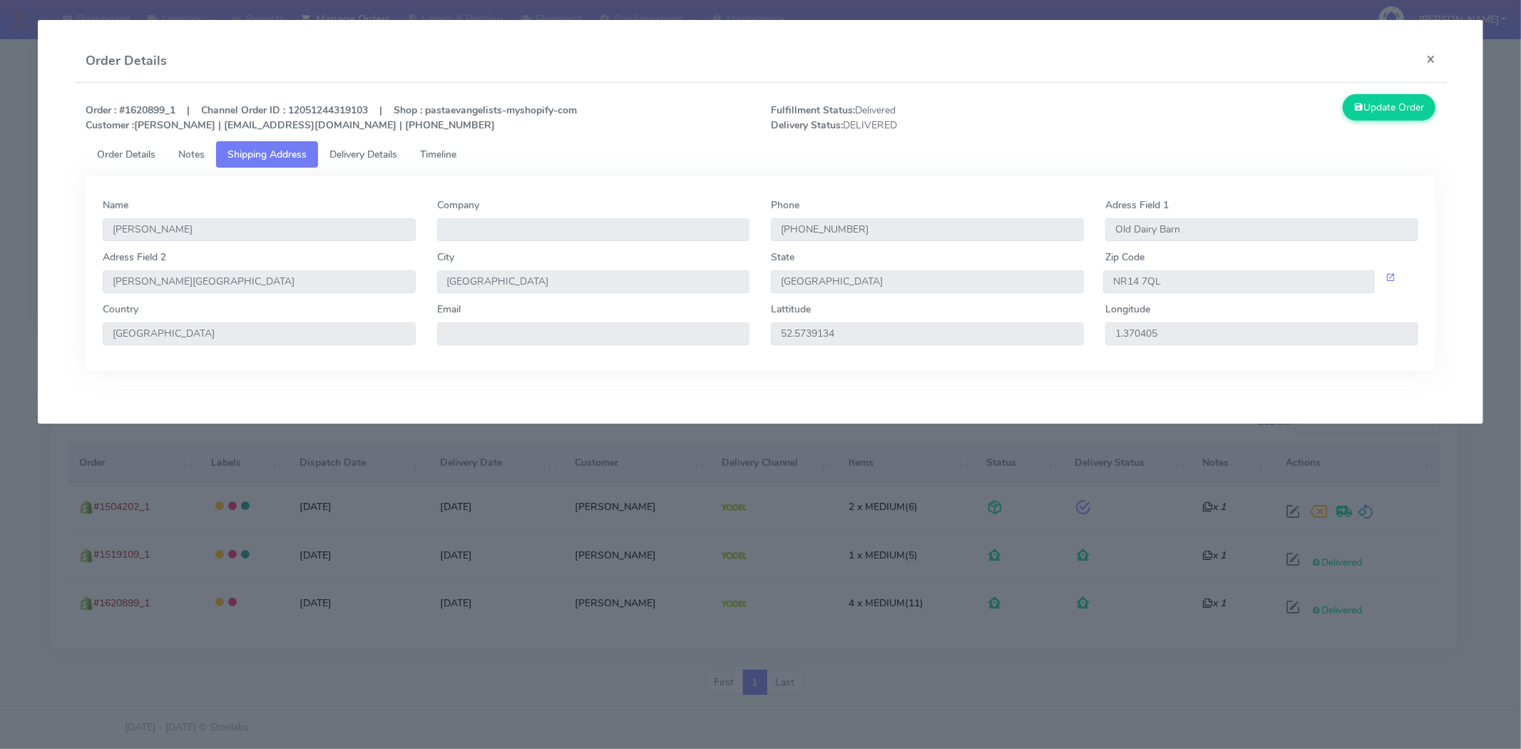
click at [357, 153] on span "Delivery Details" at bounding box center [363, 155] width 68 height 14
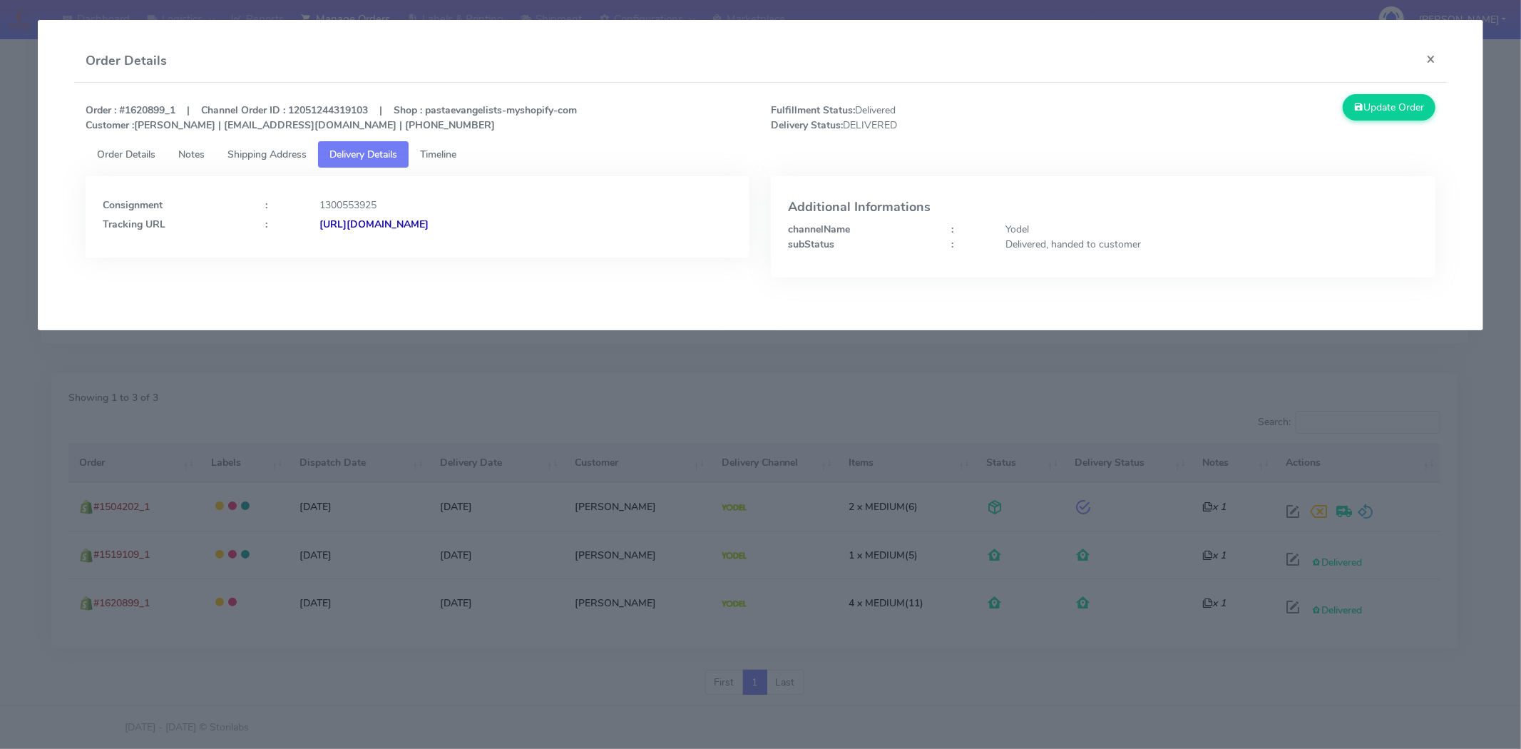
click at [428, 229] on strong "[URL][DOMAIN_NAME]" at bounding box center [373, 224] width 109 height 14
click at [428, 217] on strong "[URL][DOMAIN_NAME]" at bounding box center [373, 224] width 109 height 14
drag, startPoint x: 611, startPoint y: 231, endPoint x: 474, endPoint y: 235, distance: 136.9
click at [474, 235] on div "Consignment : 1300553925 Tracking URL : [URL][DOMAIN_NAME]" at bounding box center [418, 216] width 664 height 81
copy strong "JJD0002249960898022"
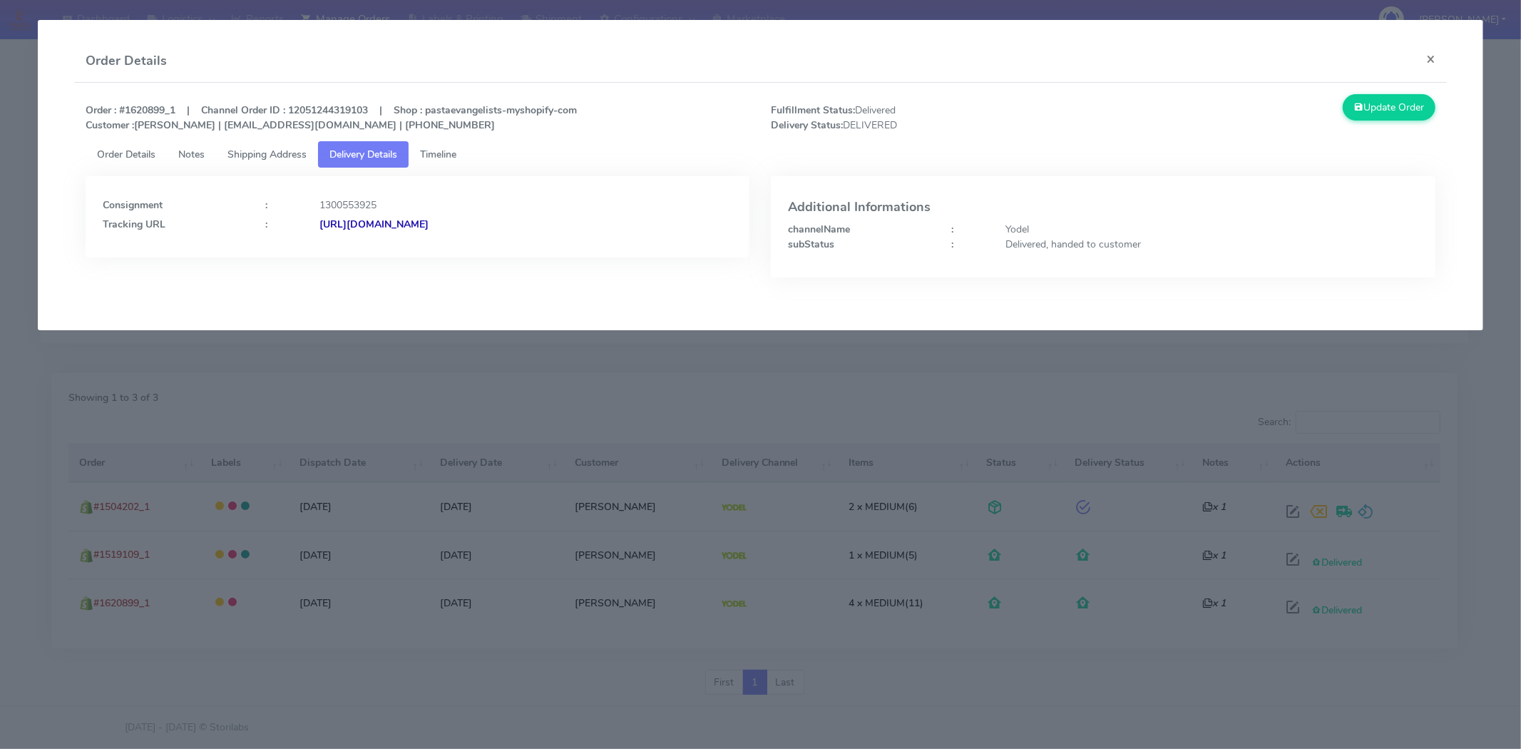
click at [150, 104] on strong "Order : #1620899_1 | Channel Order ID : 12051244319103 | Shop : pastaevangelist…" at bounding box center [331, 117] width 491 height 29
copy strong "1620899_1"
drag, startPoint x: 138, startPoint y: 119, endPoint x: 197, endPoint y: 124, distance: 58.7
click at [197, 124] on strong "Order : #1620899_1 | Channel Order ID : 12051244319103 | Shop : pastaevangelist…" at bounding box center [331, 117] width 491 height 29
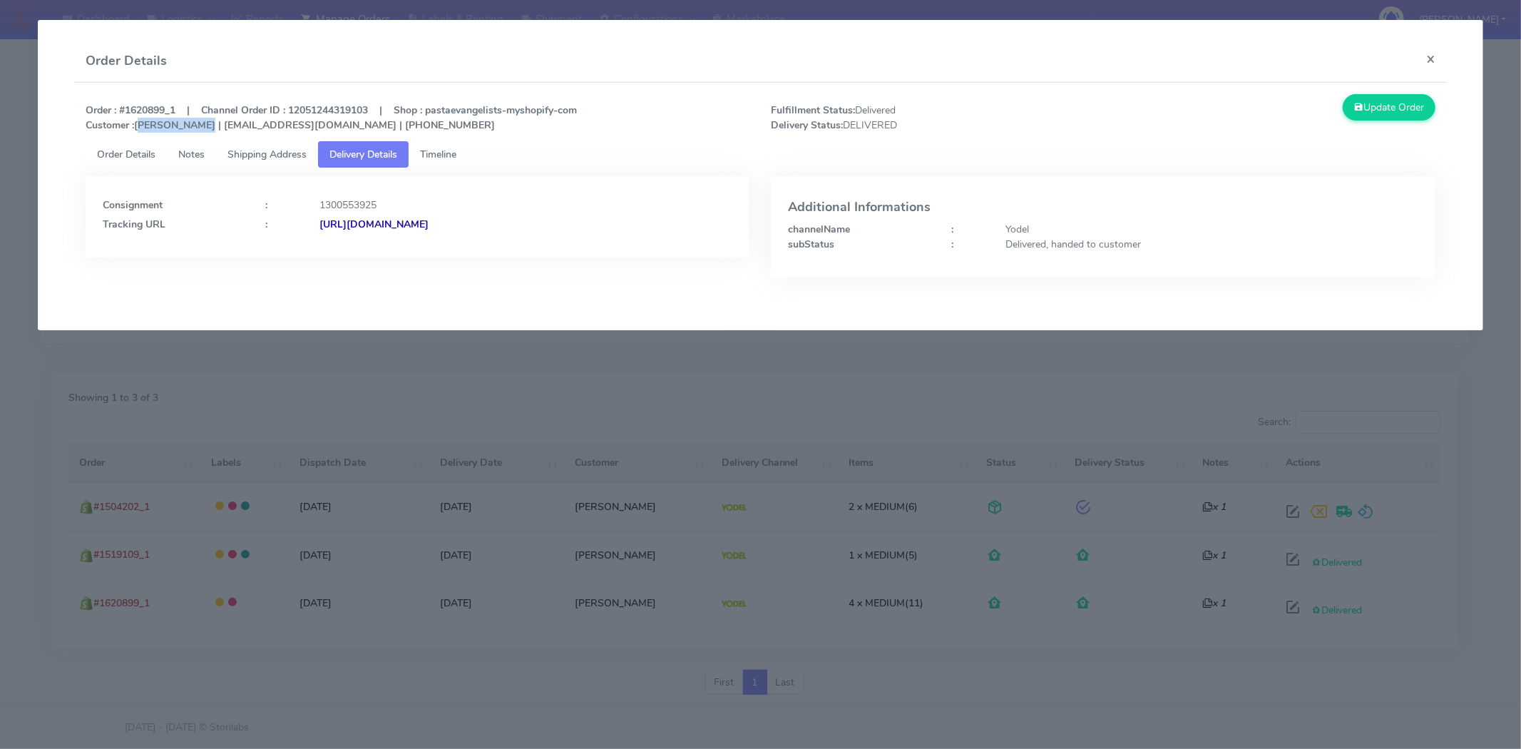
copy strong "[PERSON_NAME]"
click at [1445, 58] on button "×" at bounding box center [1430, 59] width 32 height 38
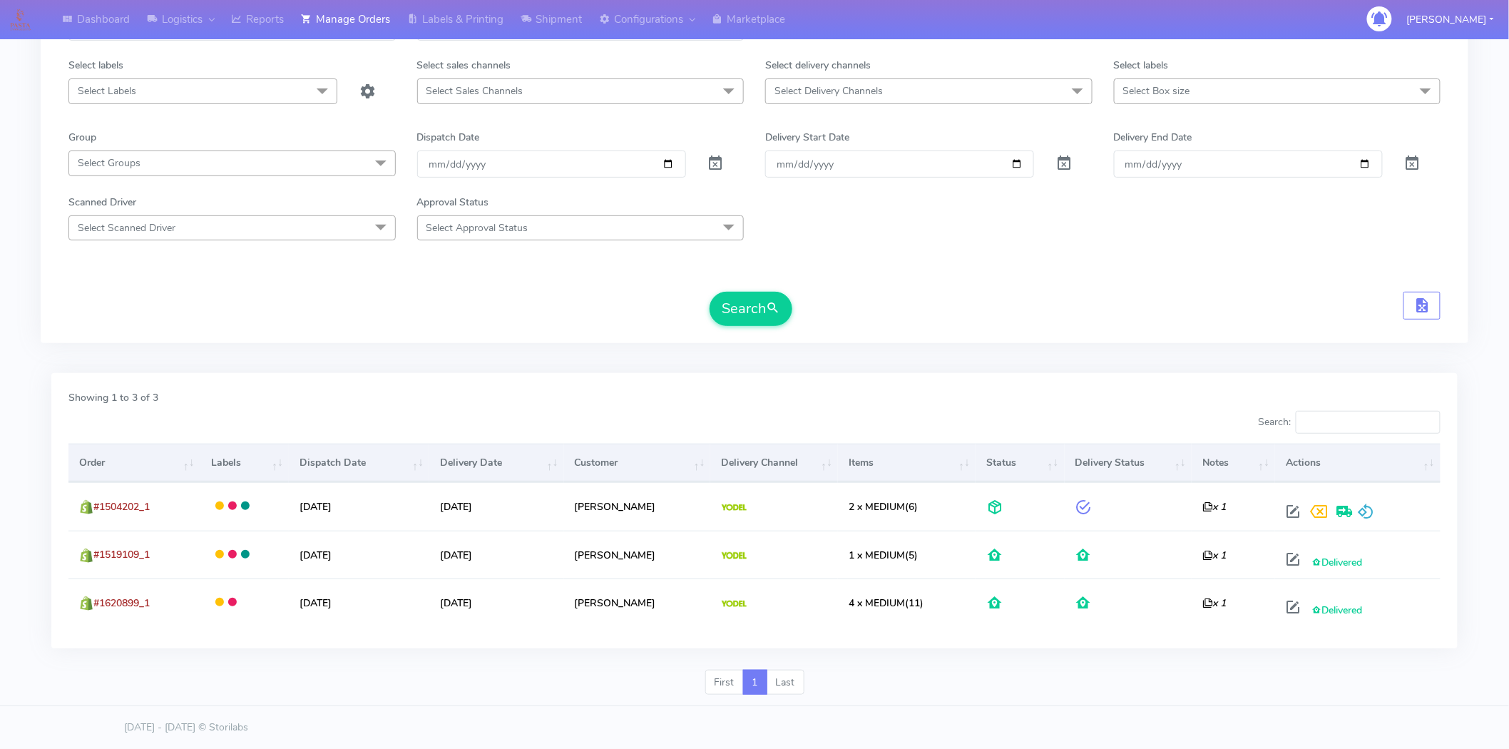
click at [205, 96] on span "Select Labels" at bounding box center [202, 90] width 269 height 25
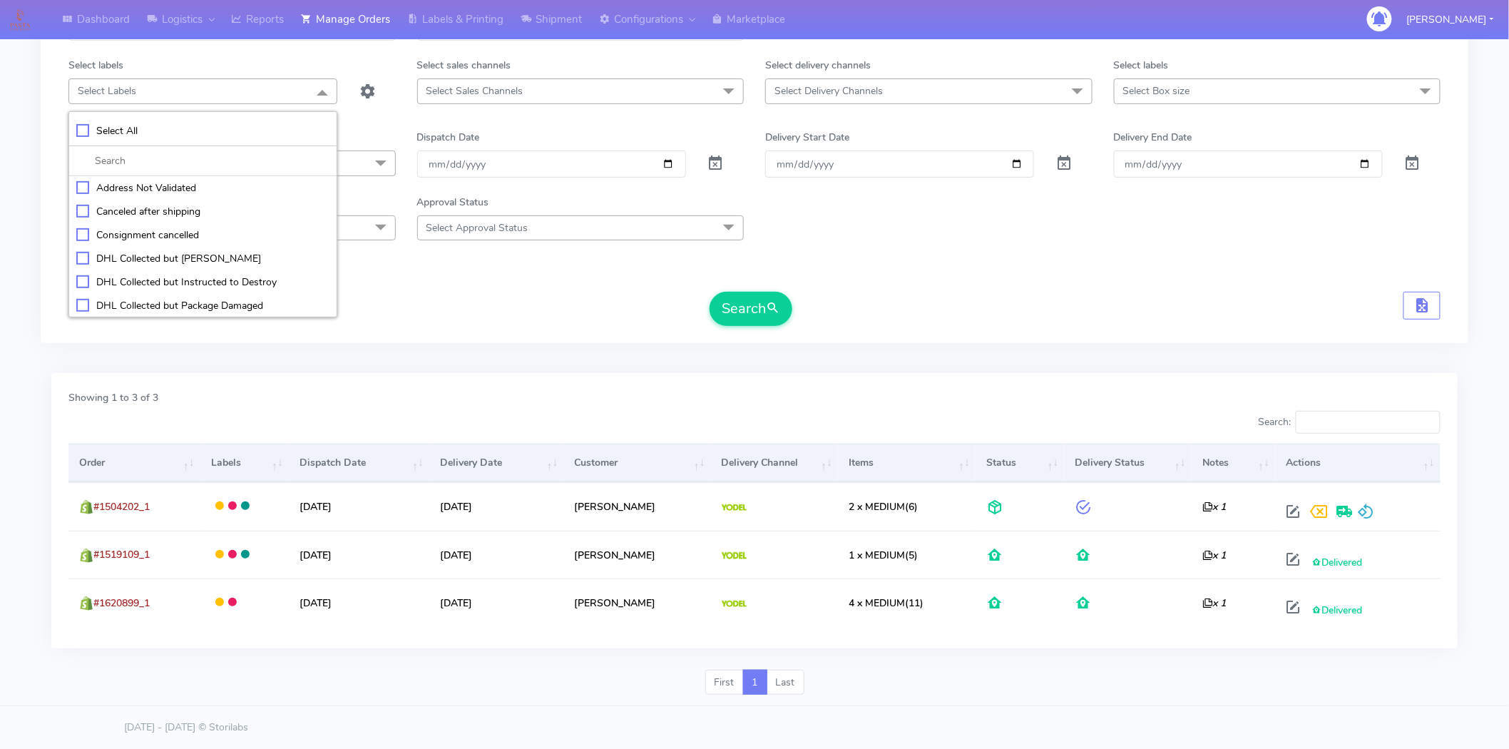
click at [346, 163] on span "Select Groups" at bounding box center [231, 162] width 327 height 25
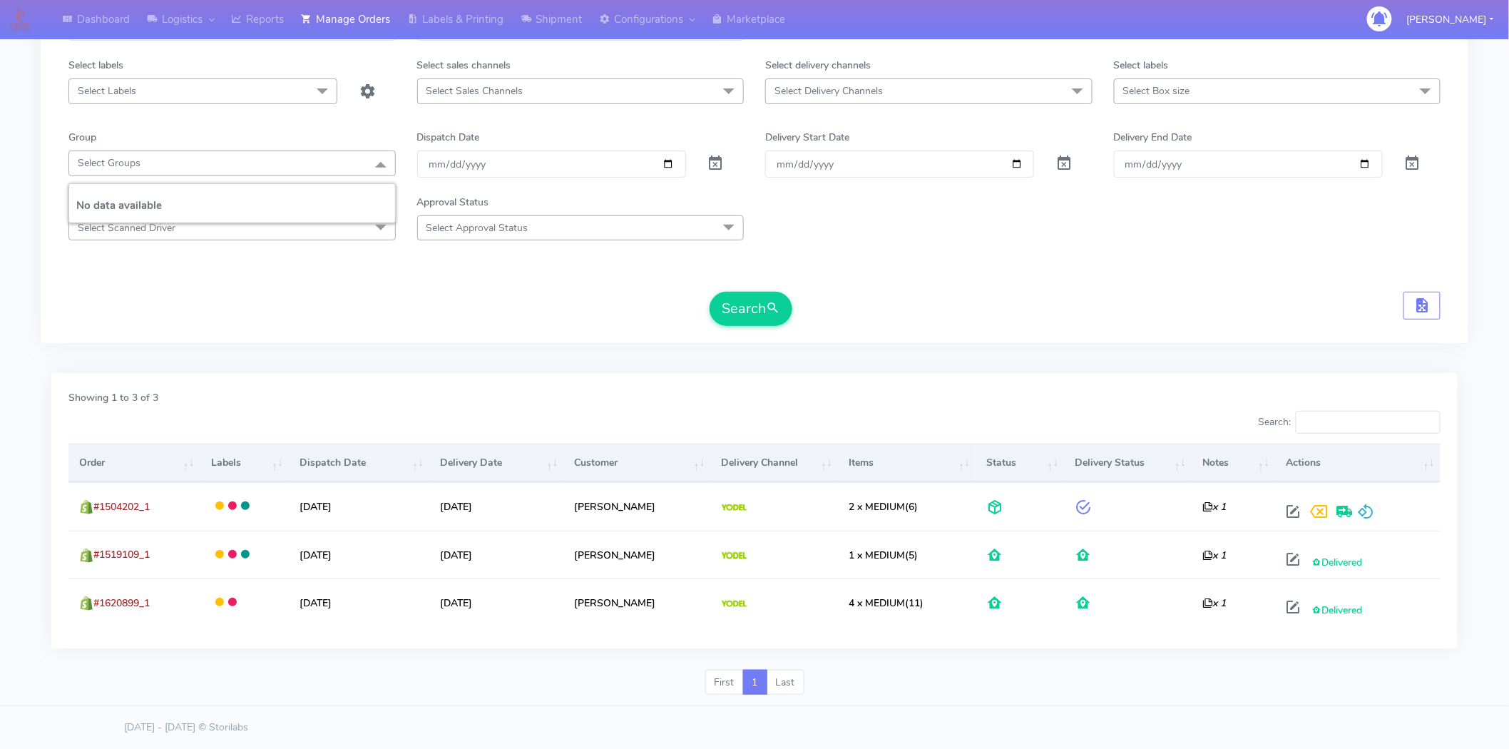
click at [208, 145] on div "Group" at bounding box center [232, 140] width 349 height 21
click at [167, 22] on link "Logistics" at bounding box center [180, 19] width 84 height 39
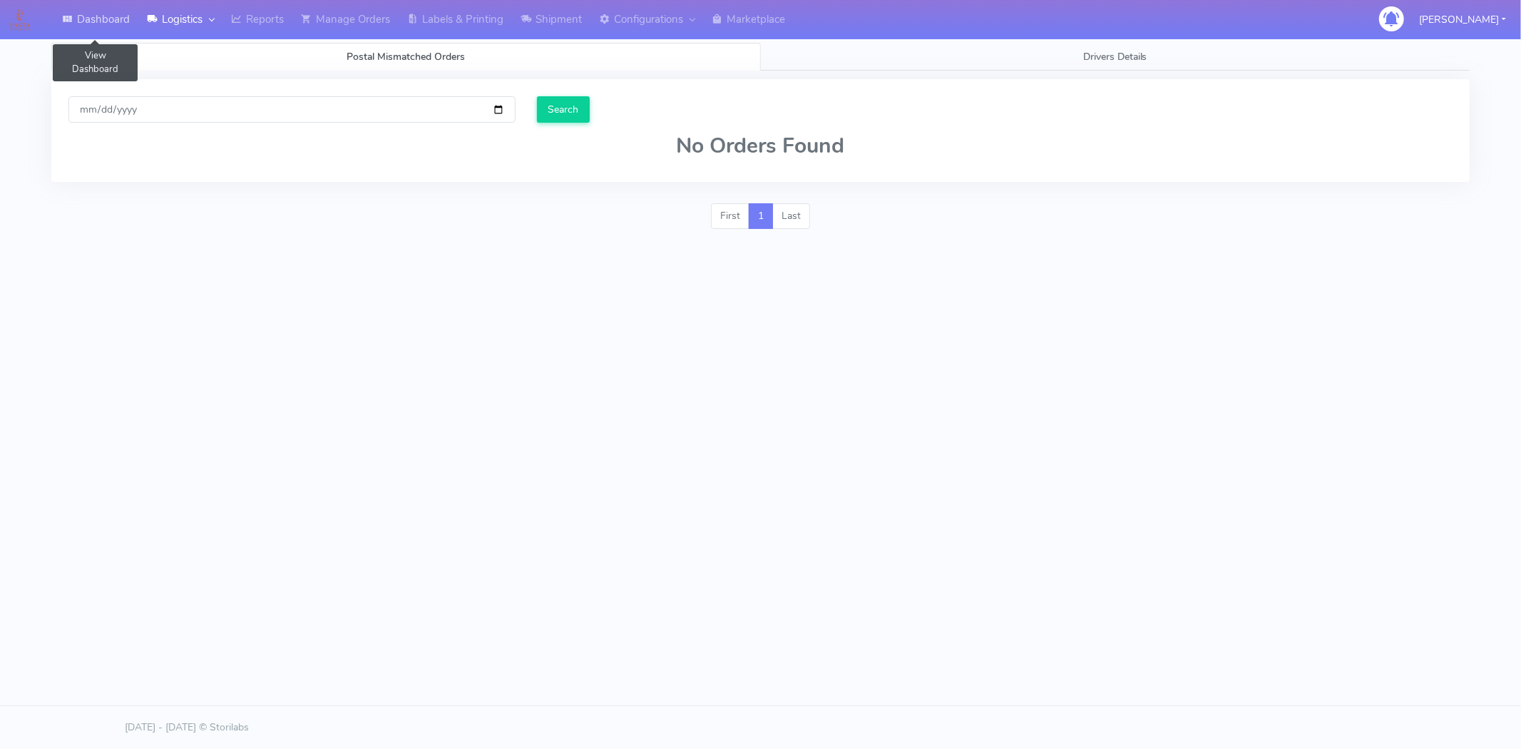
click at [102, 19] on link "Dashboard" at bounding box center [95, 19] width 85 height 39
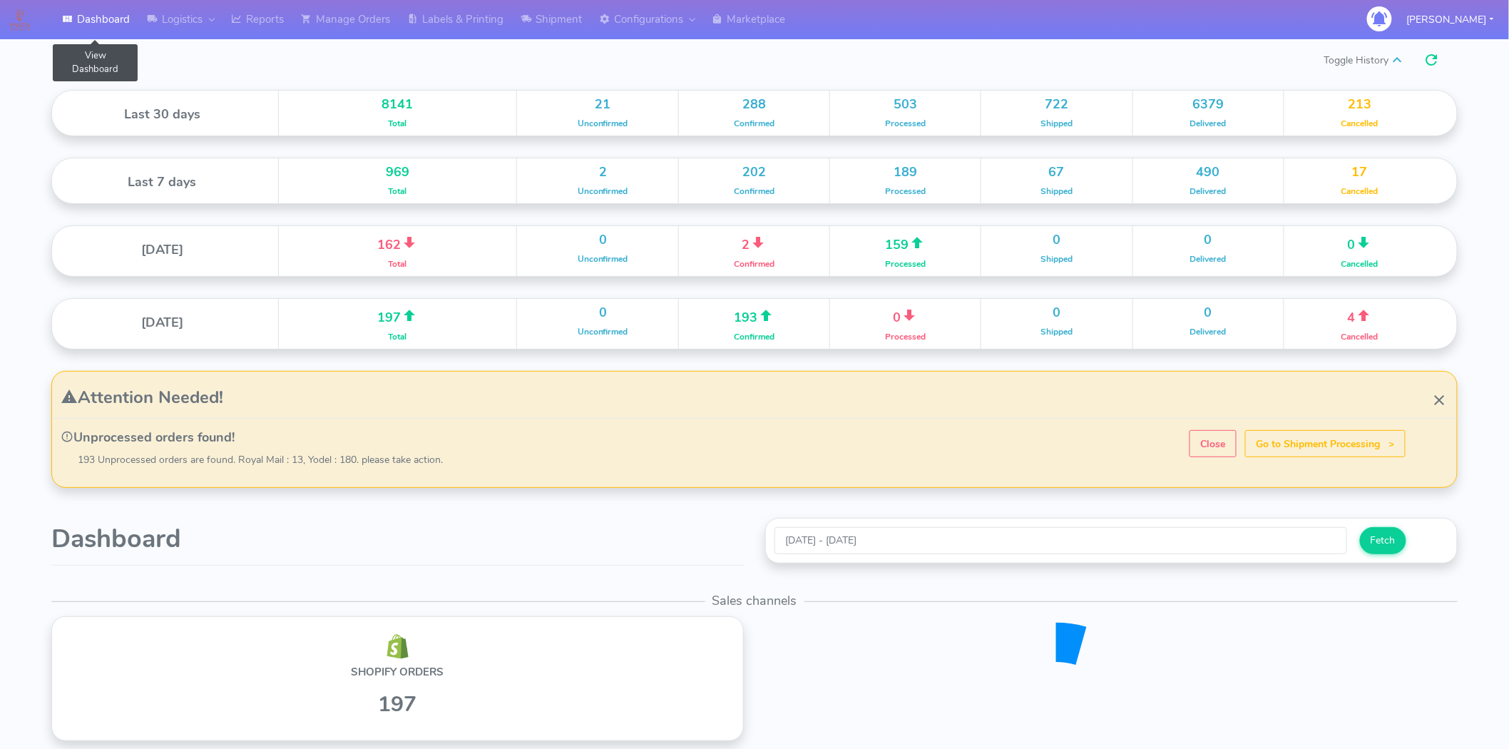
scroll to position [252, 702]
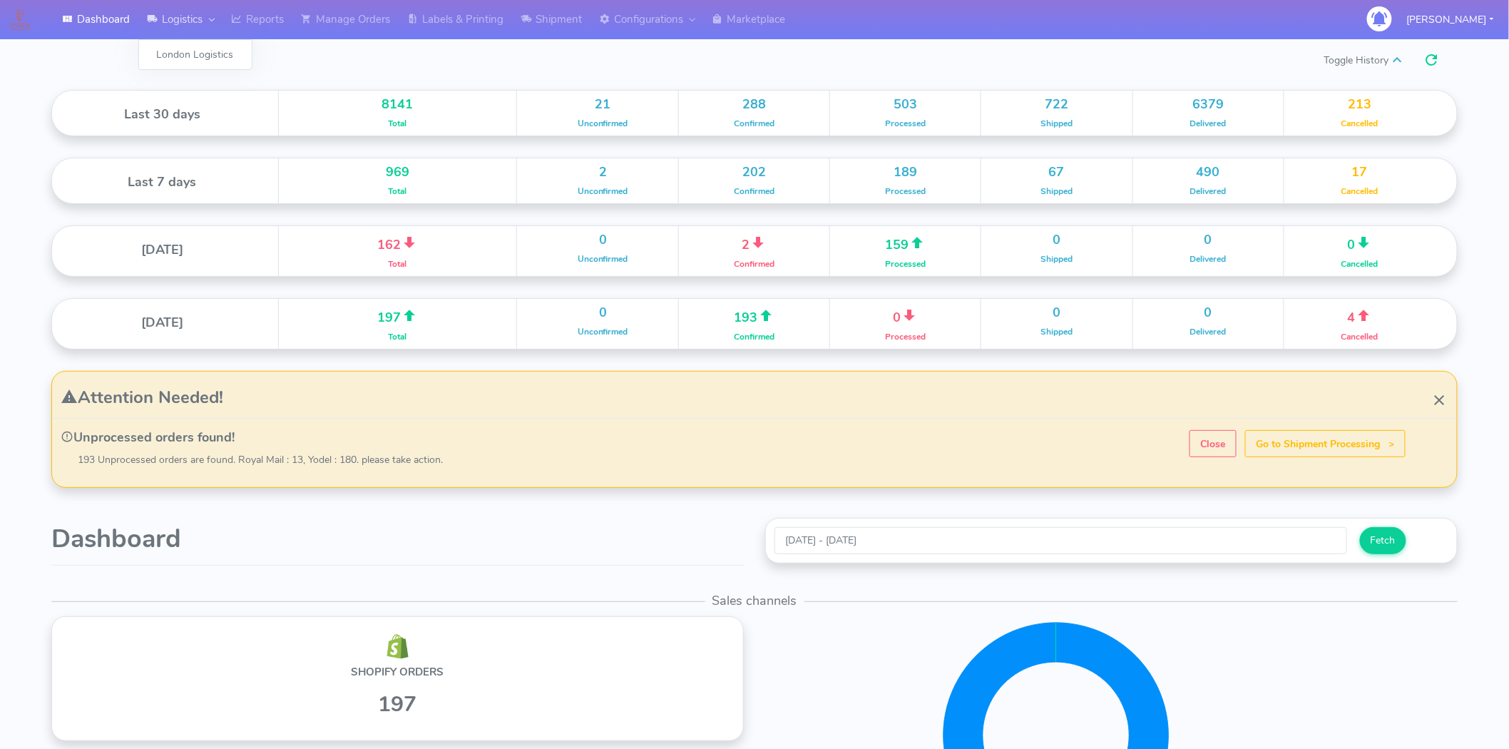
click at [169, 21] on link "Logistics" at bounding box center [180, 19] width 84 height 39
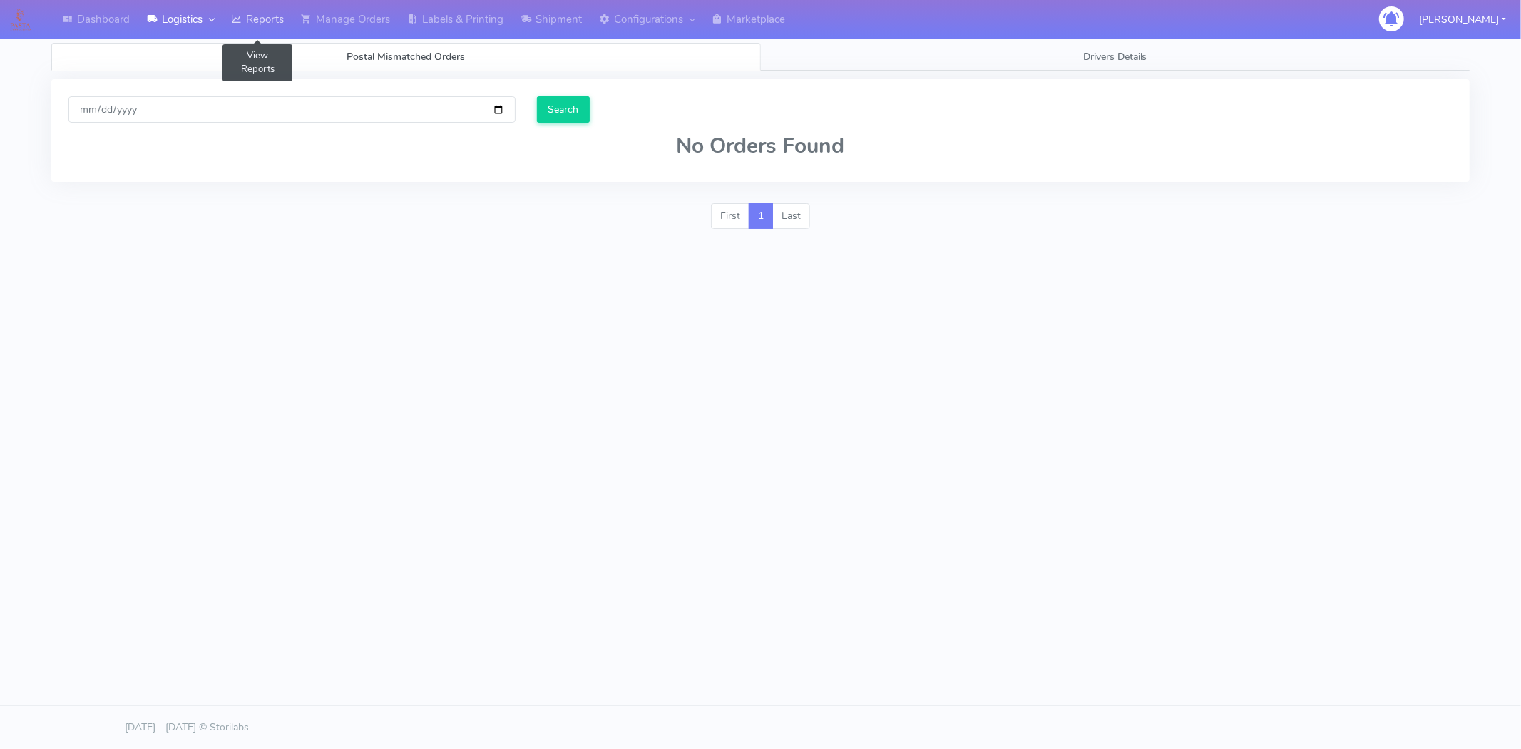
click at [262, 15] on link "Reports" at bounding box center [257, 19] width 70 height 39
click at [81, 24] on link "Dashboard" at bounding box center [95, 19] width 85 height 39
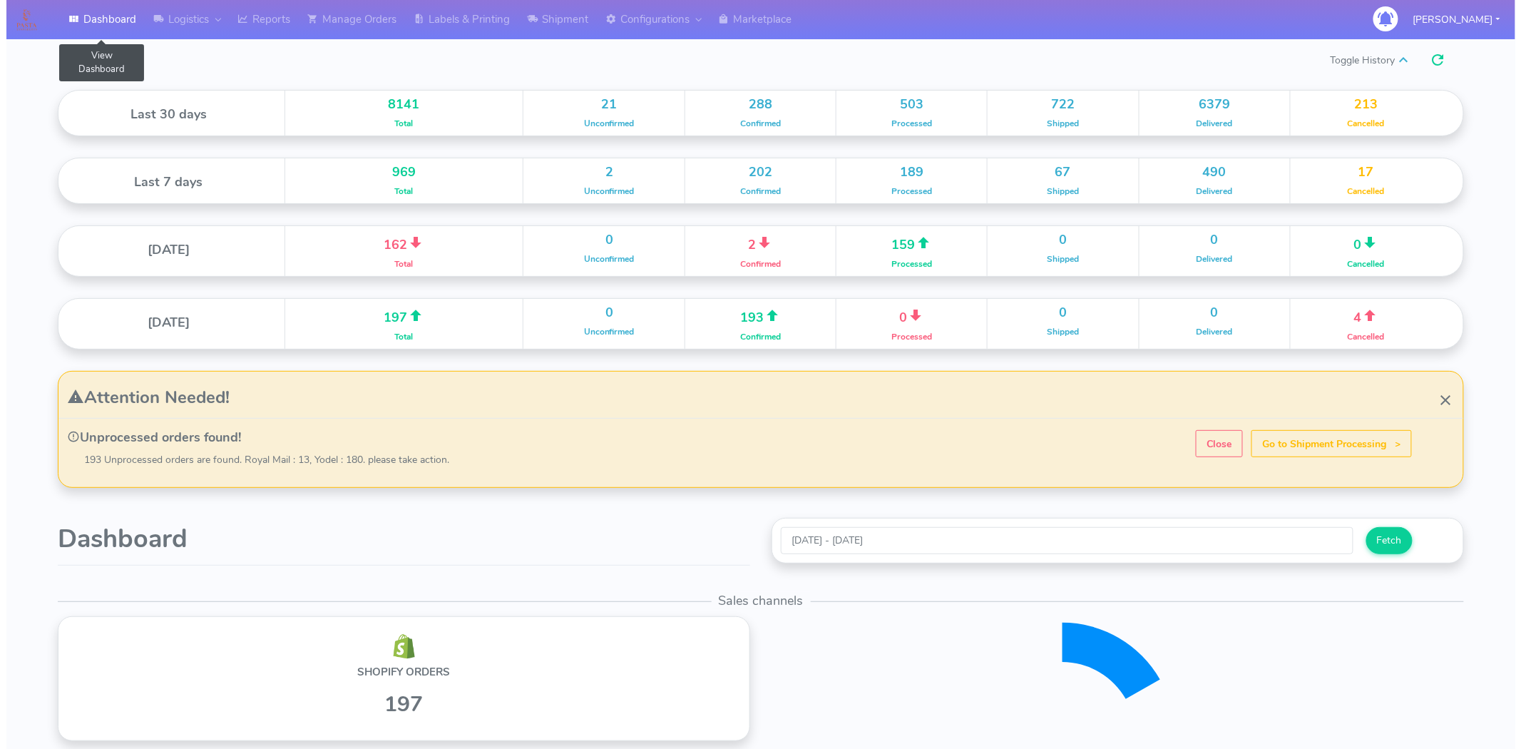
scroll to position [252, 702]
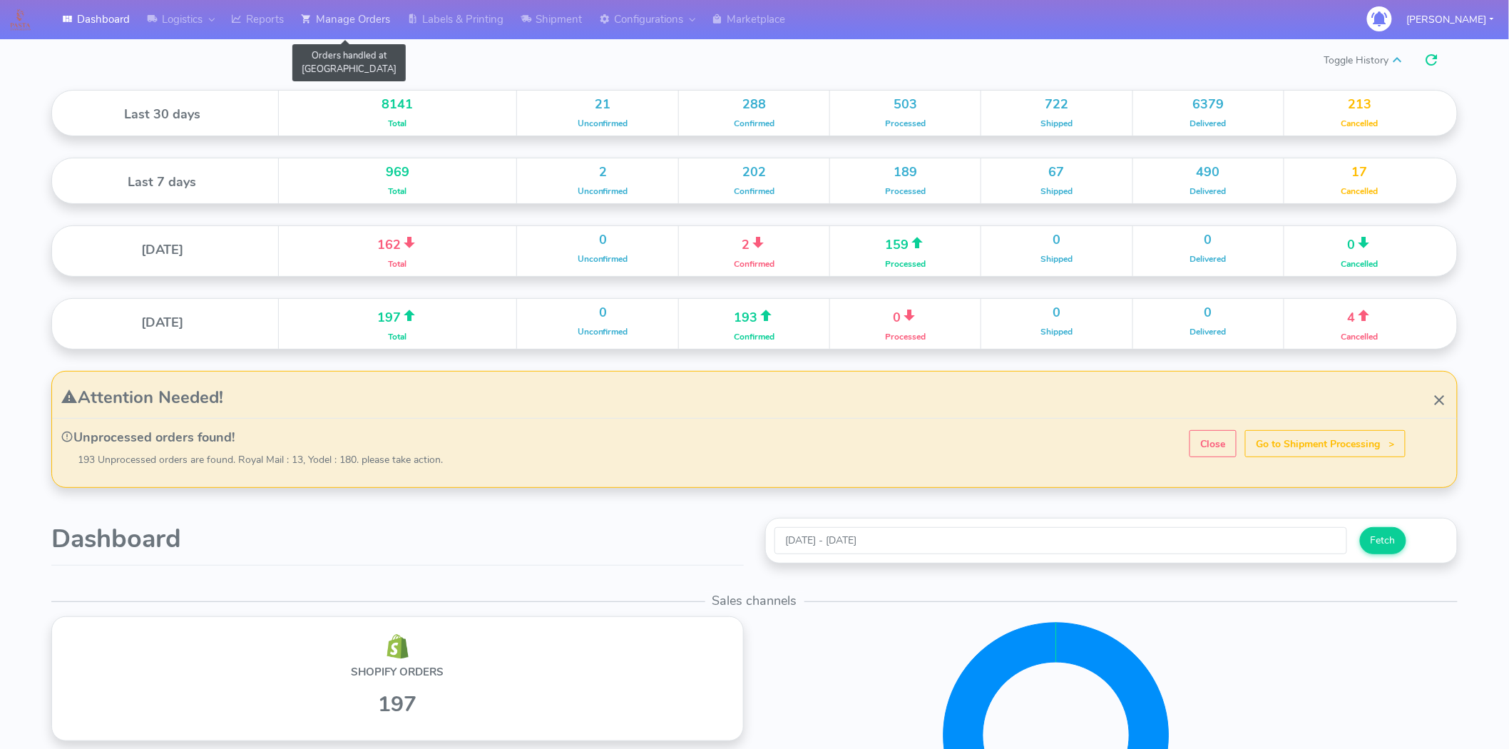
click at [308, 19] on icon at bounding box center [306, 19] width 11 height 14
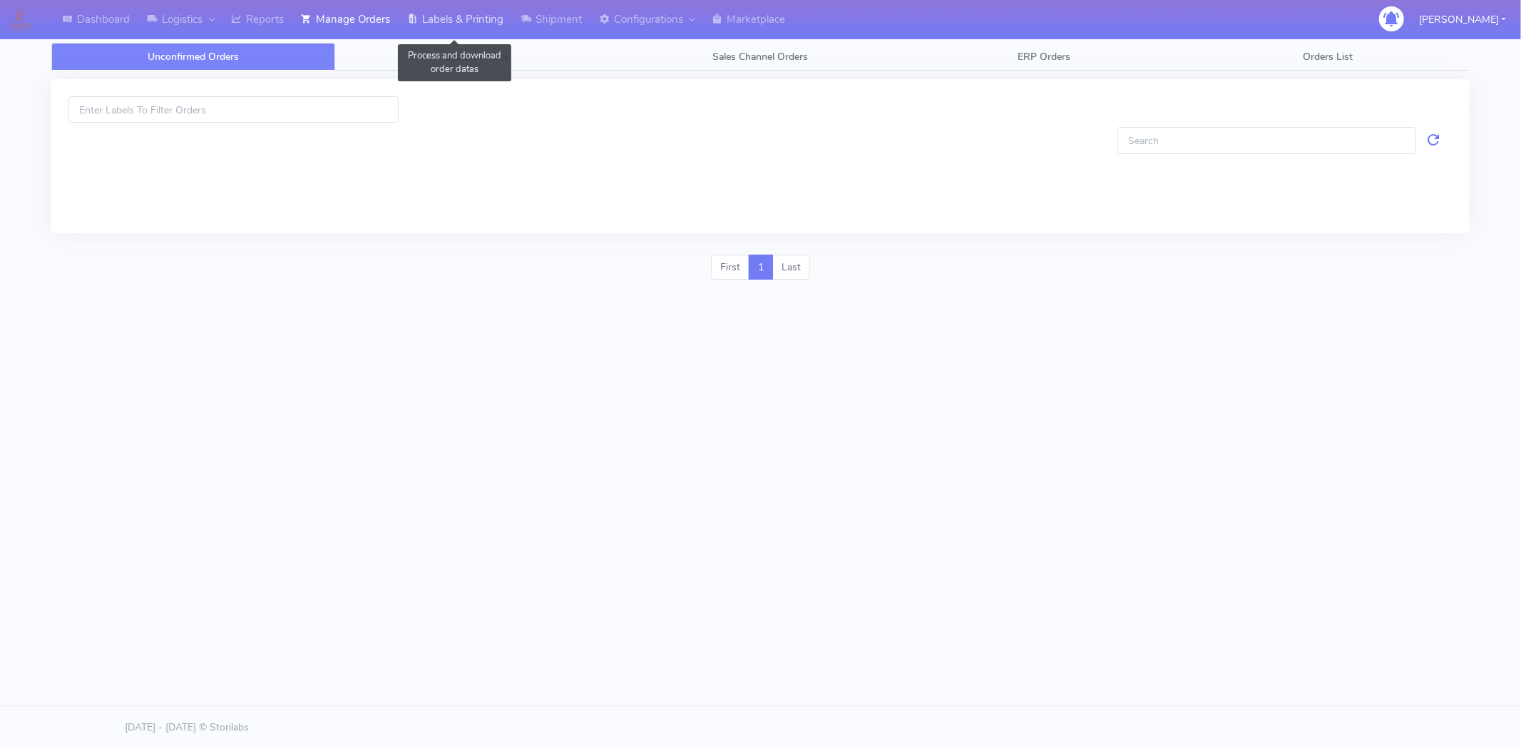
click at [482, 36] on link "Labels & Printing" at bounding box center [455, 19] width 113 height 39
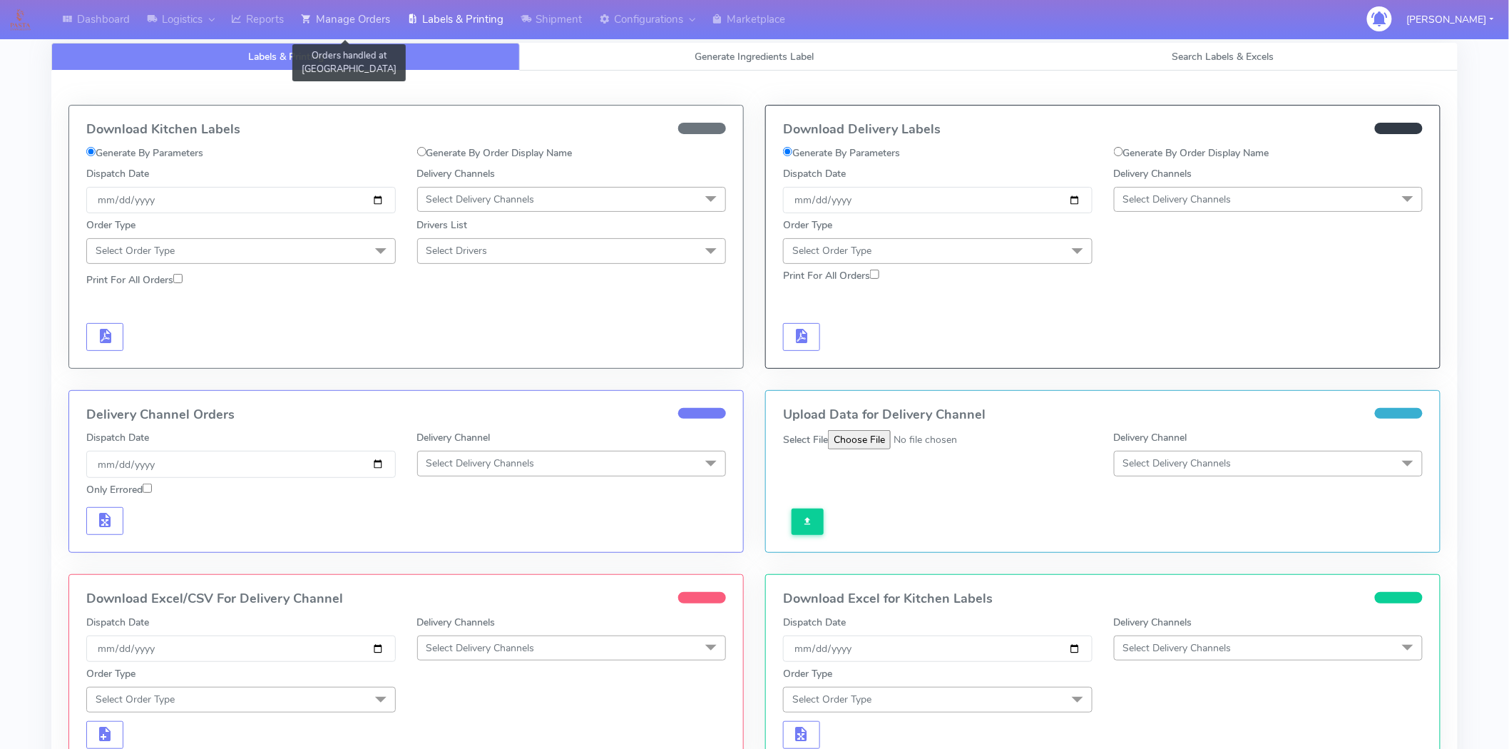
click at [354, 23] on link "Manage Orders" at bounding box center [345, 19] width 106 height 39
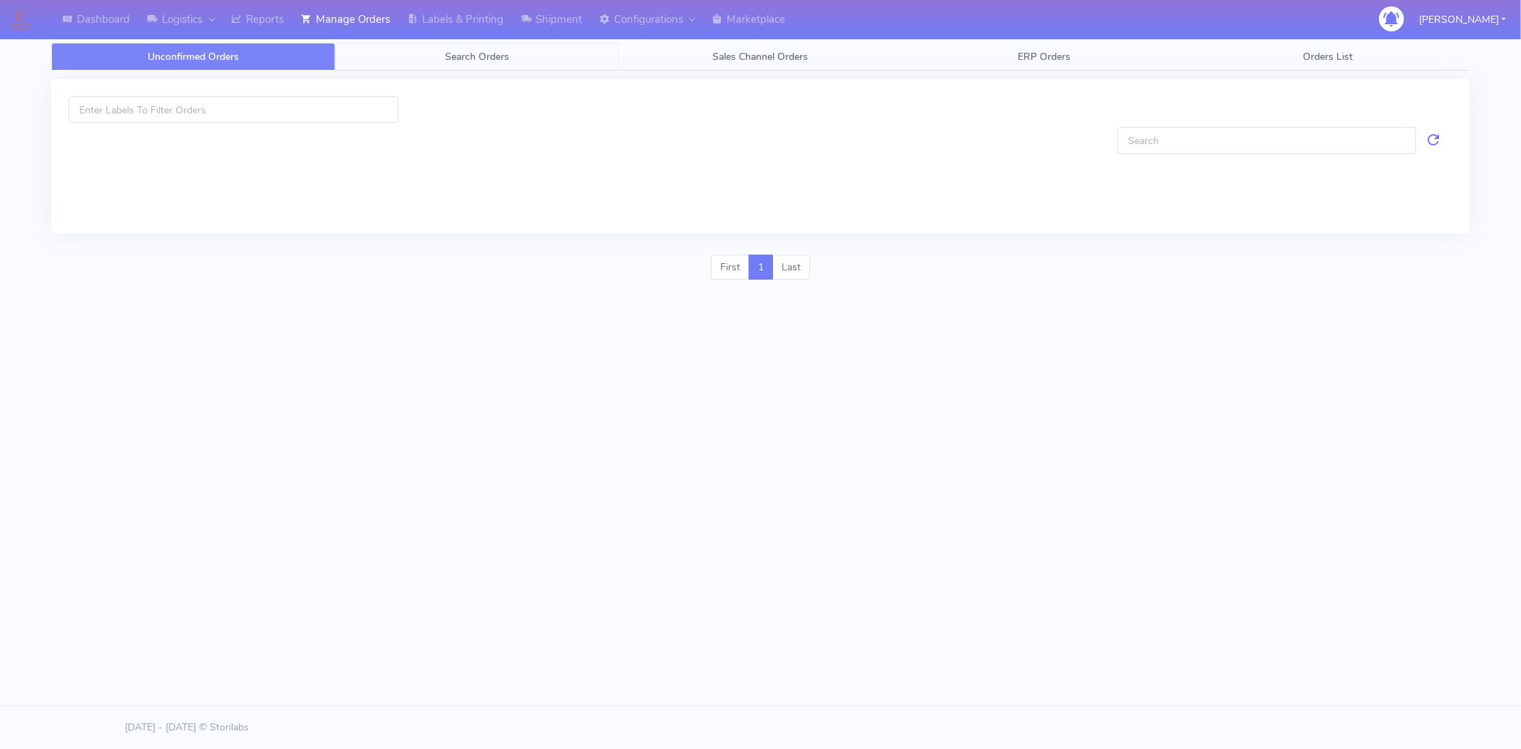
click at [488, 60] on span "Search Orders" at bounding box center [477, 57] width 64 height 14
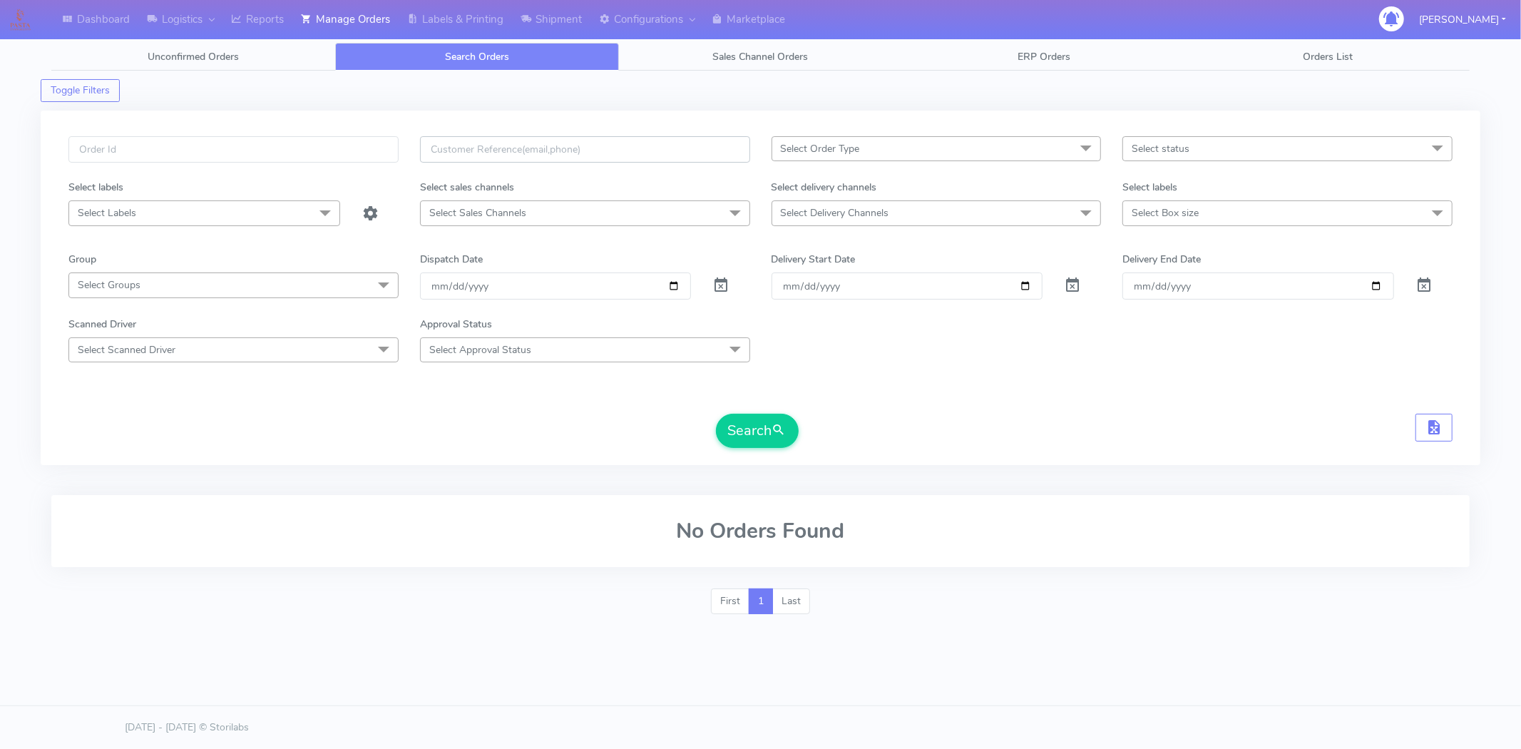
click at [509, 148] on input "text" at bounding box center [585, 149] width 330 height 26
click at [322, 165] on div at bounding box center [233, 157] width 351 height 43
click at [317, 158] on input "text" at bounding box center [233, 149] width 330 height 26
paste input "1623619"
click at [749, 421] on button "Search" at bounding box center [757, 430] width 83 height 34
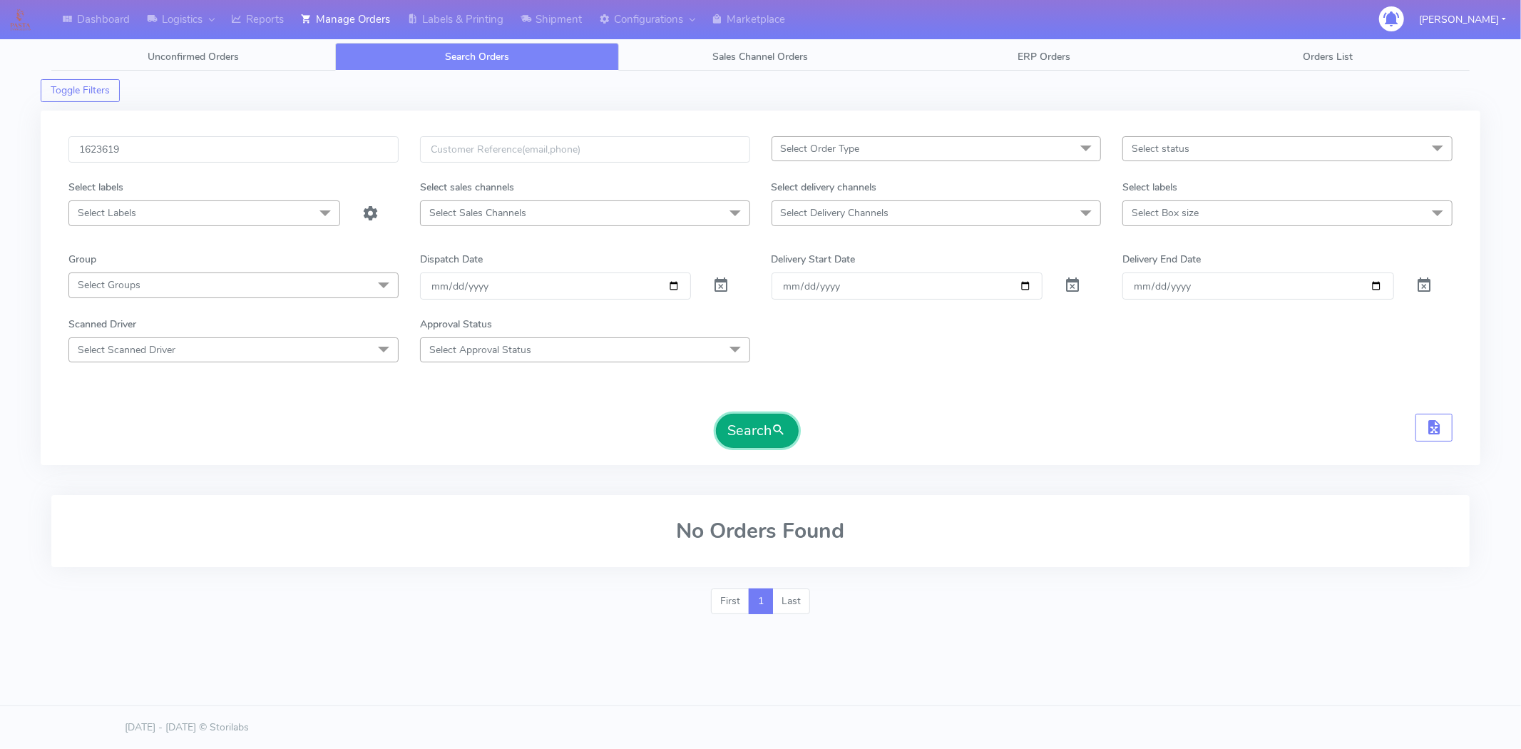
click at [749, 418] on button "Search" at bounding box center [757, 430] width 83 height 34
drag, startPoint x: 80, startPoint y: 152, endPoint x: 116, endPoint y: 158, distance: 36.8
click at [81, 152] on input "1623619" at bounding box center [233, 149] width 330 height 26
click at [296, 163] on div "1623619" at bounding box center [233, 157] width 351 height 43
click at [751, 436] on button "Search" at bounding box center [757, 430] width 83 height 34
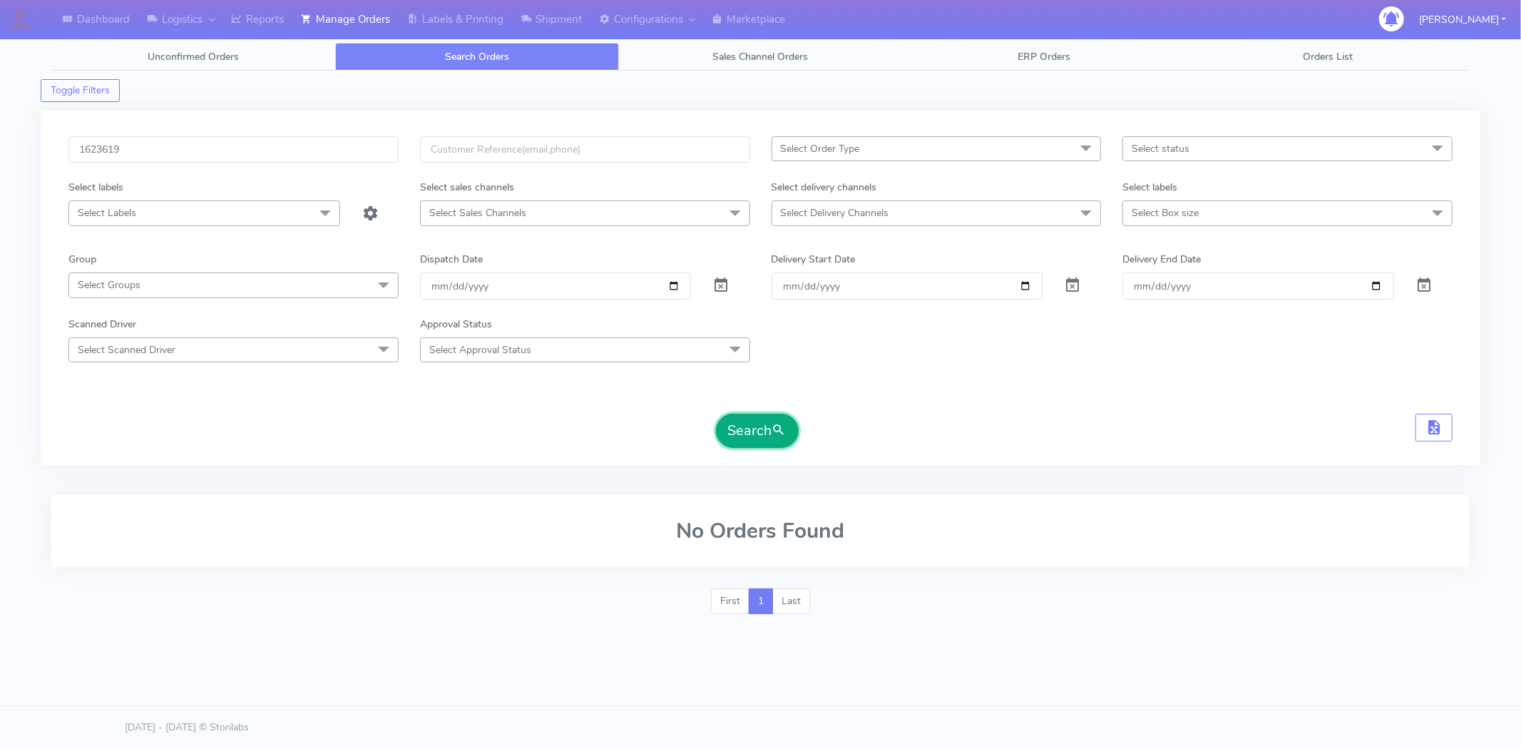
click at [758, 433] on button "Search" at bounding box center [757, 430] width 83 height 34
click at [238, 150] on input "1623619" at bounding box center [233, 149] width 330 height 26
click at [82, 160] on input "1623619" at bounding box center [233, 149] width 330 height 26
click at [716, 413] on button "Search" at bounding box center [757, 430] width 83 height 34
drag, startPoint x: 147, startPoint y: 153, endPoint x: 0, endPoint y: 147, distance: 147.0
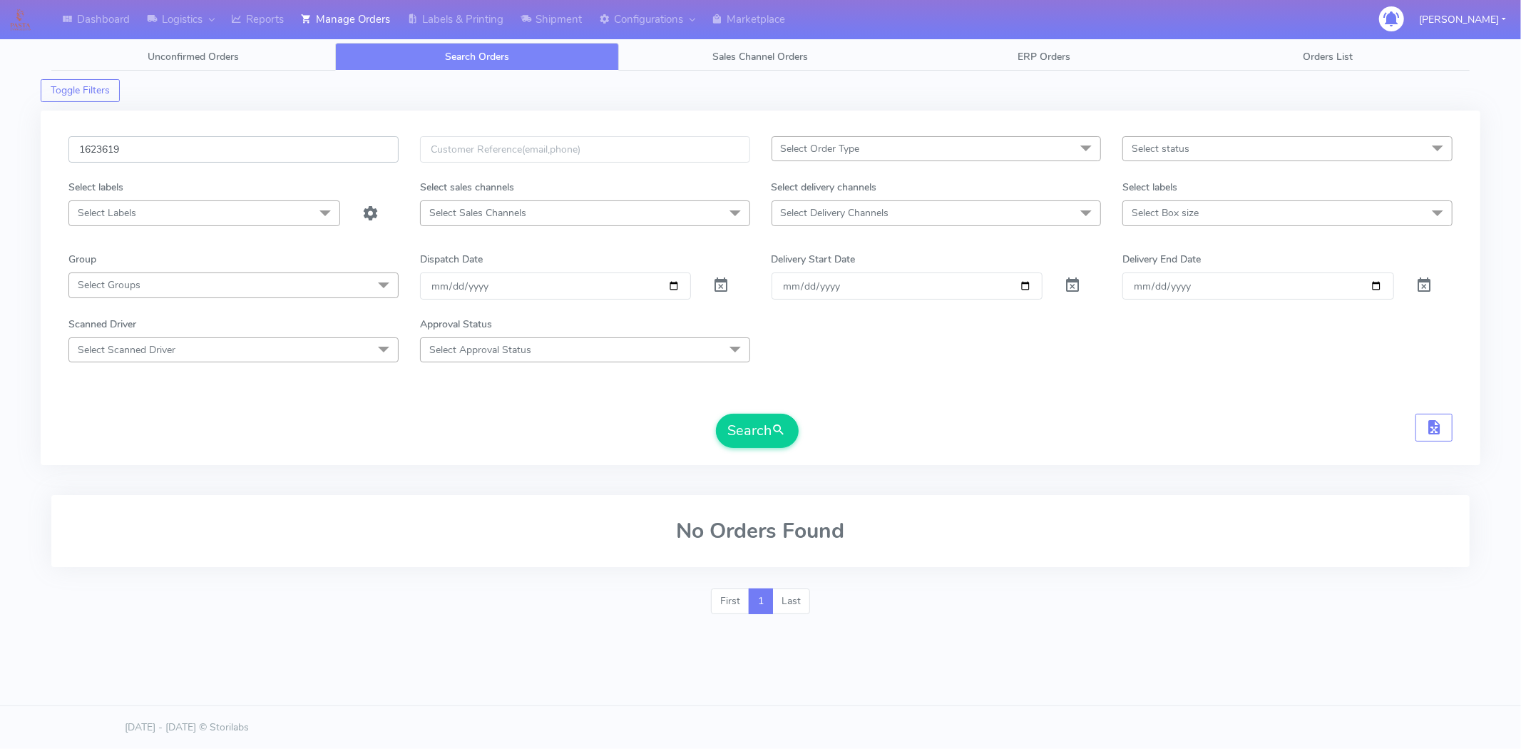
click at [0, 147] on div "Dashboard Logistics London Logistics Reports Manage Orders Labels & Printing Sh…" at bounding box center [760, 326] width 1521 height 600
paste input "text"
type input "1623619"
drag, startPoint x: 766, startPoint y: 433, endPoint x: 741, endPoint y: 426, distance: 25.3
click at [766, 433] on button "Search" at bounding box center [757, 430] width 83 height 34
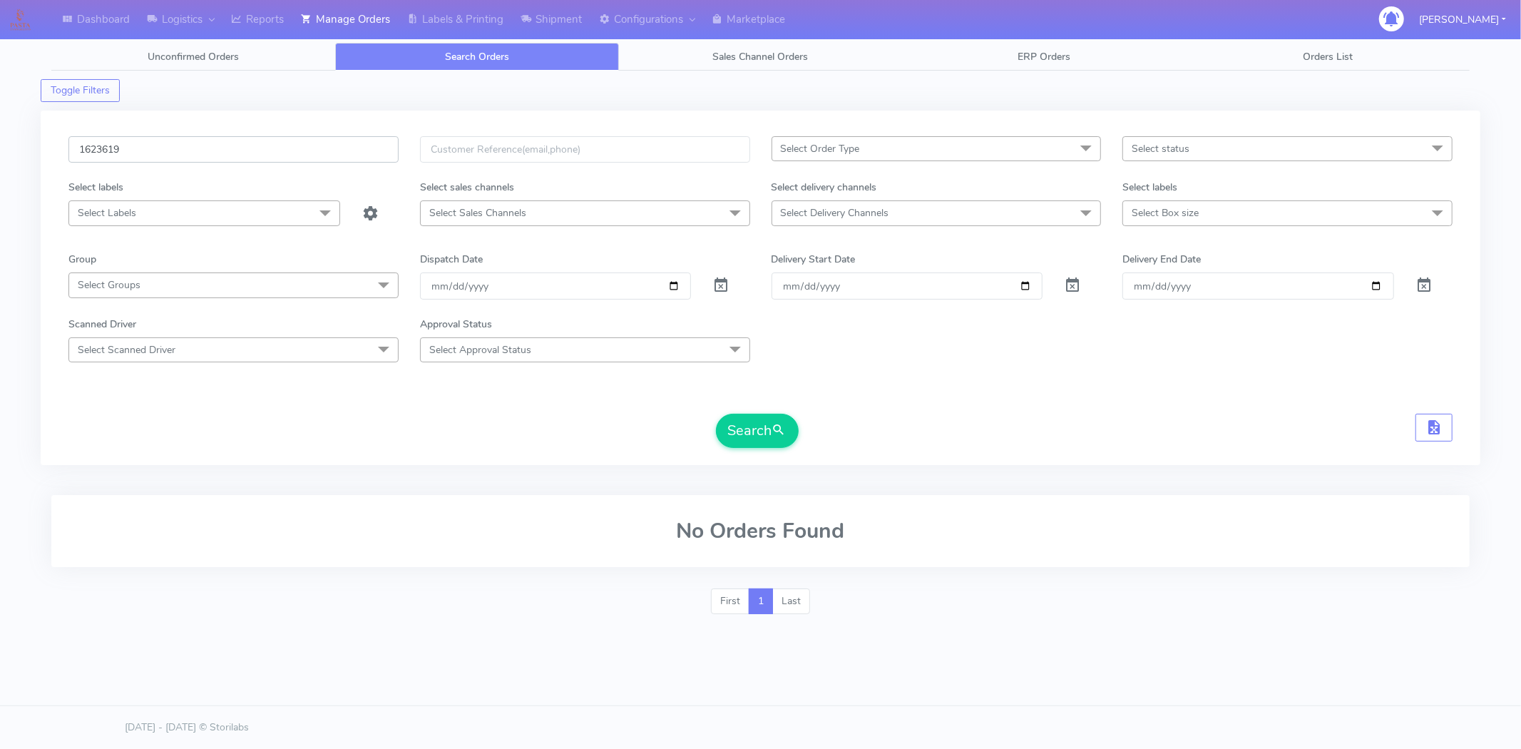
drag, startPoint x: 89, startPoint y: 150, endPoint x: 0, endPoint y: 143, distance: 89.3
click at [0, 143] on div "Dashboard Logistics London Logistics Reports Manage Orders Labels & Printing Sh…" at bounding box center [760, 326] width 1521 height 600
drag, startPoint x: 407, startPoint y: 159, endPoint x: 415, endPoint y: 159, distance: 7.8
click at [412, 159] on div "Select Order Type Select All MEALS ATAVI One Off Pasta Club Gift Kit Event Unkn…" at bounding box center [760, 157] width 1405 height 43
click at [468, 153] on input "text" at bounding box center [585, 149] width 330 height 26
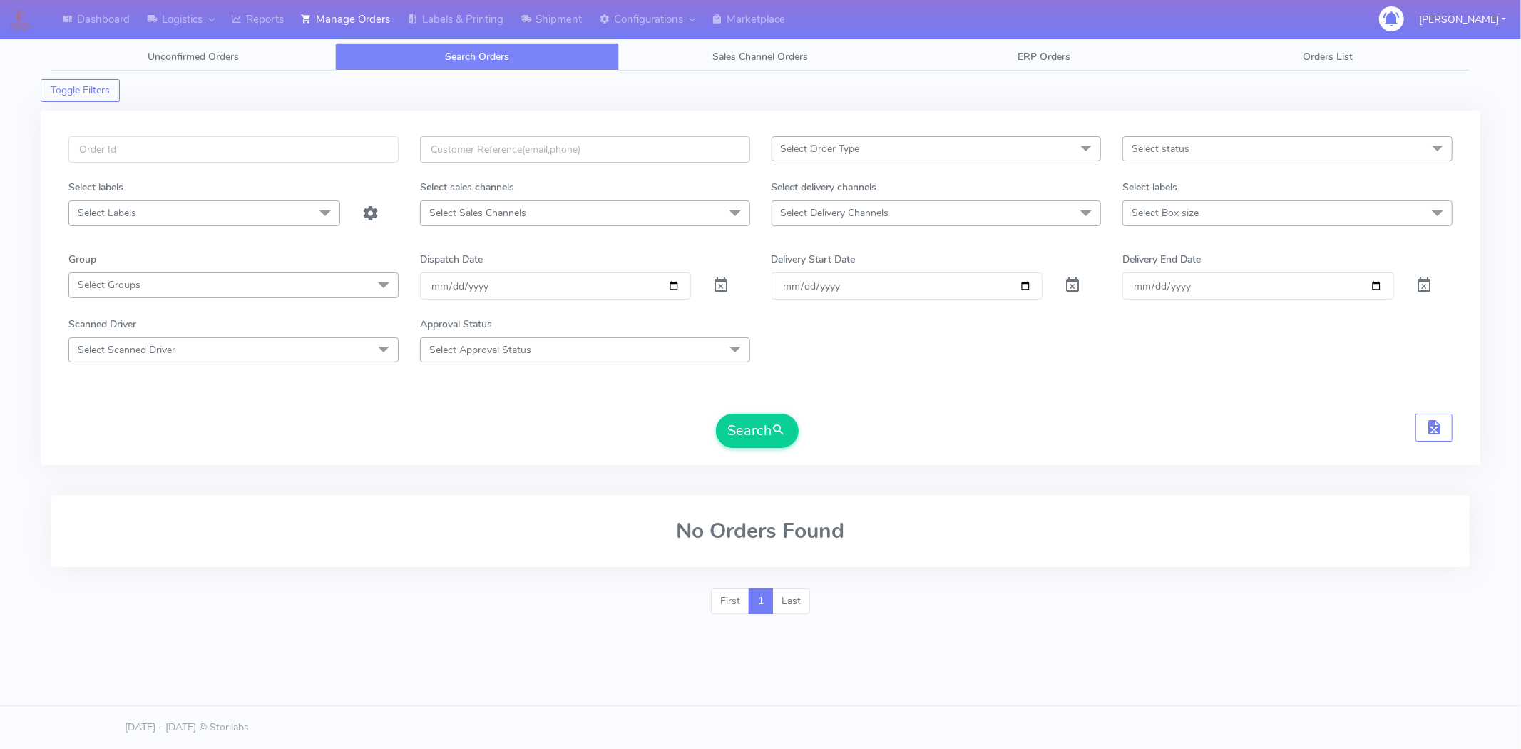
paste input "[EMAIL_ADDRESS][DOMAIN_NAME]"
type input "[EMAIL_ADDRESS][DOMAIN_NAME]"
click at [744, 430] on button "Search" at bounding box center [757, 430] width 83 height 34
click at [744, 428] on button "Search" at bounding box center [757, 430] width 83 height 34
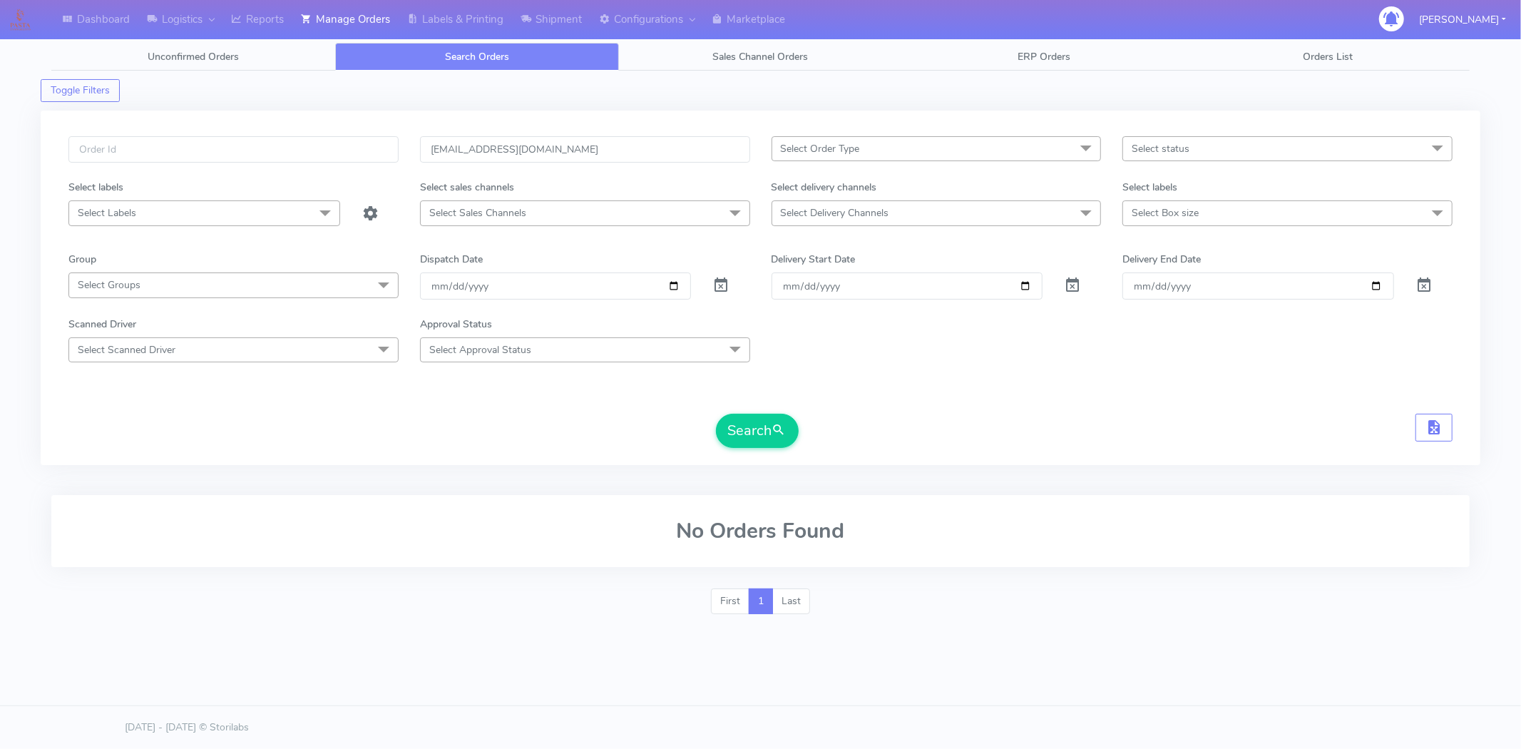
click at [716, 286] on span at bounding box center [720, 289] width 17 height 14
click at [719, 286] on span at bounding box center [720, 289] width 17 height 14
drag, startPoint x: 625, startPoint y: 137, endPoint x: 314, endPoint y: 168, distance: 313.1
click at [314, 168] on div "[EMAIL_ADDRESS][DOMAIN_NAME] Select Order Type Select All MEALS ATAVI One Off P…" at bounding box center [760, 157] width 1405 height 43
click at [111, 135] on div "Select Order Type Select All MEALS ATAVI One Off Pasta Club Gift Kit Event Unkn…" at bounding box center [760, 288] width 1439 height 354
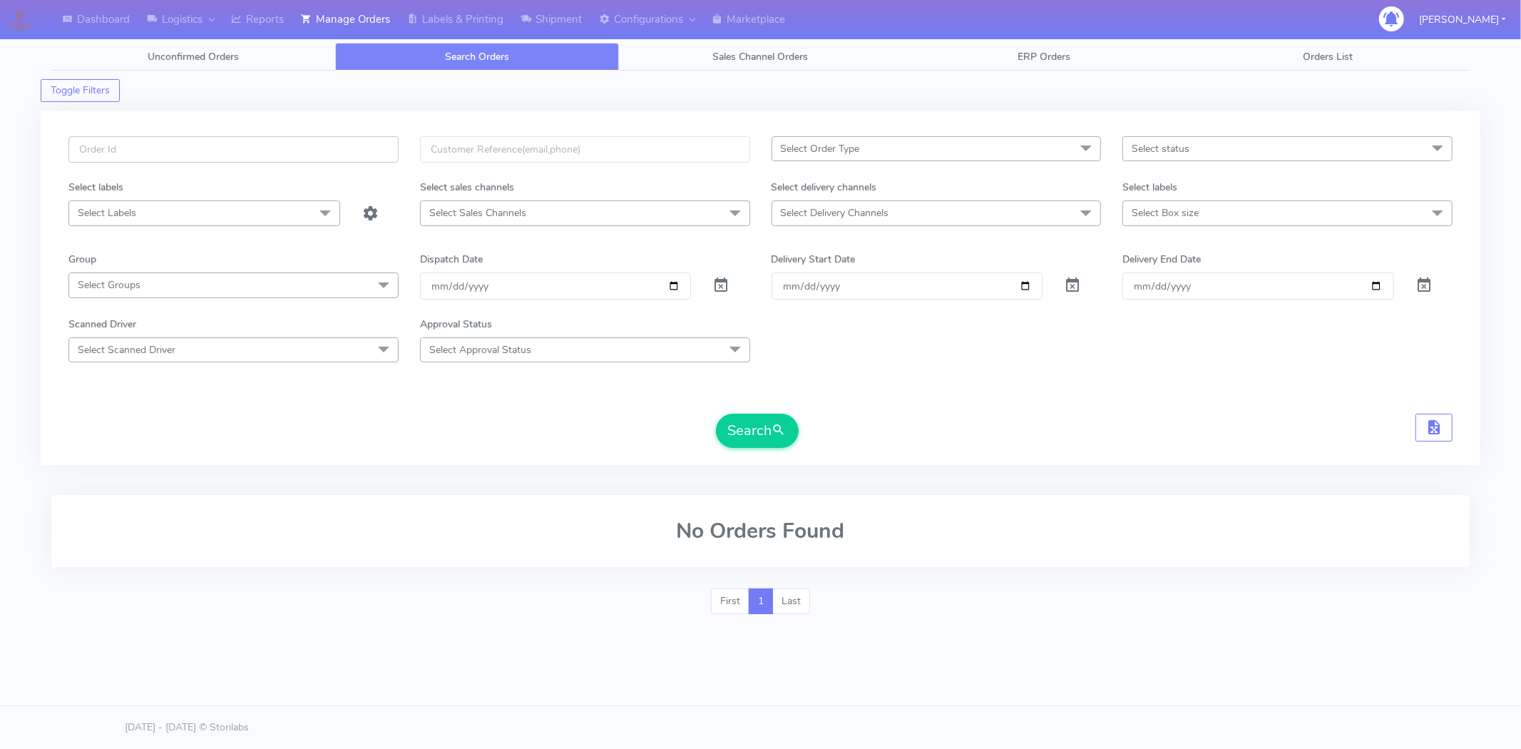
click at [118, 160] on input "text" at bounding box center [233, 149] width 330 height 26
paste input "1623619"
type input "1623619"
click at [720, 283] on span at bounding box center [720, 289] width 17 height 14
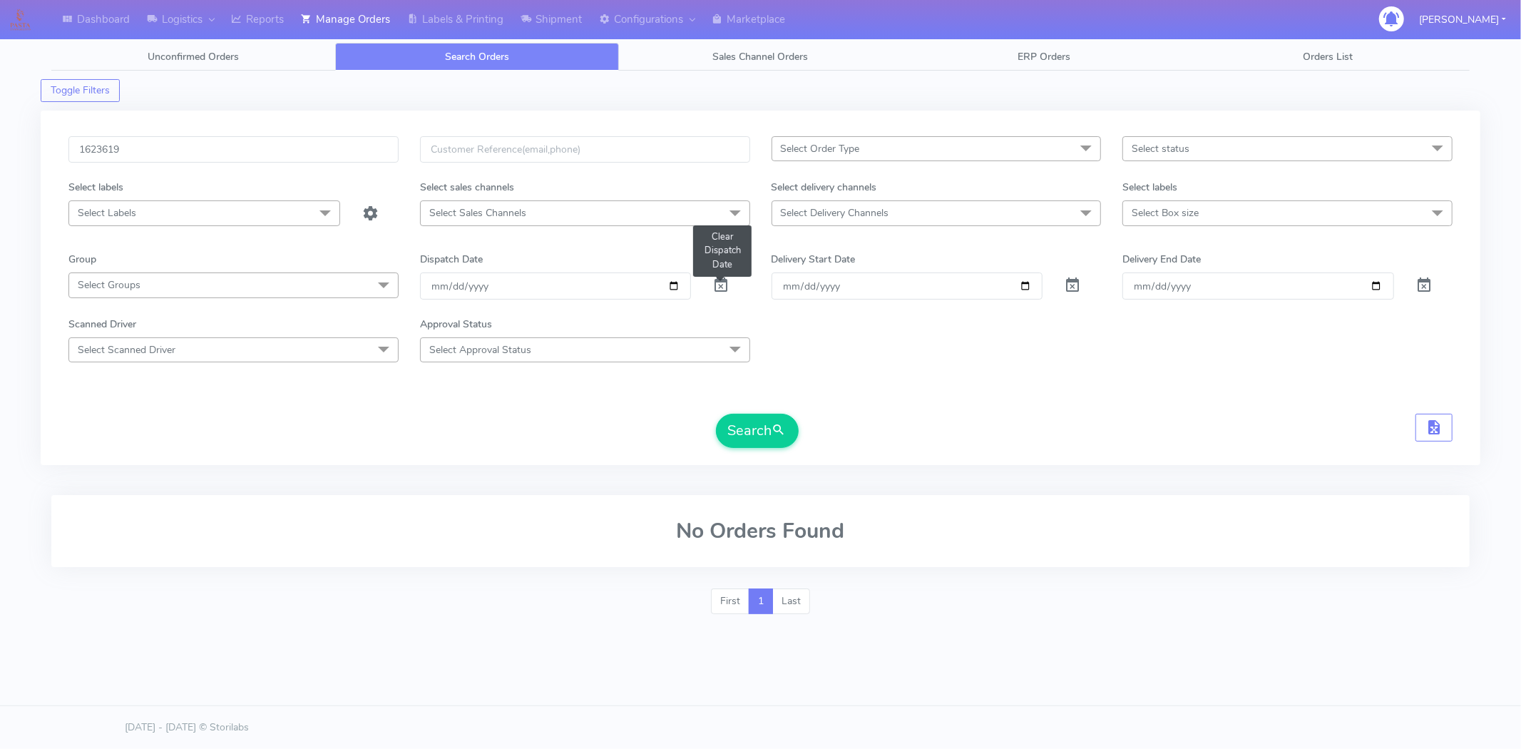
click at [721, 284] on span at bounding box center [720, 289] width 17 height 14
click at [743, 425] on button "Search" at bounding box center [757, 430] width 83 height 34
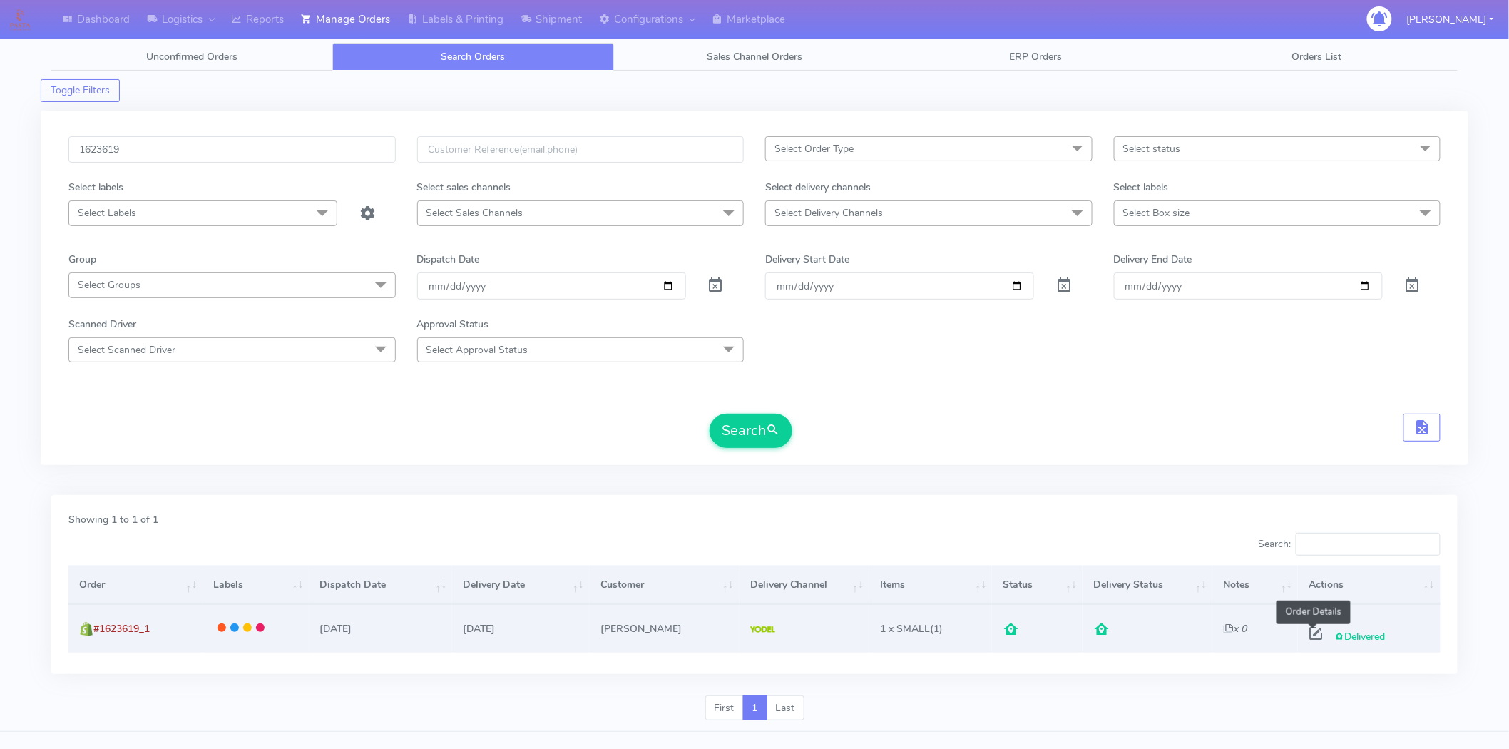
click at [1312, 637] on span at bounding box center [1316, 637] width 26 height 14
select select "5"
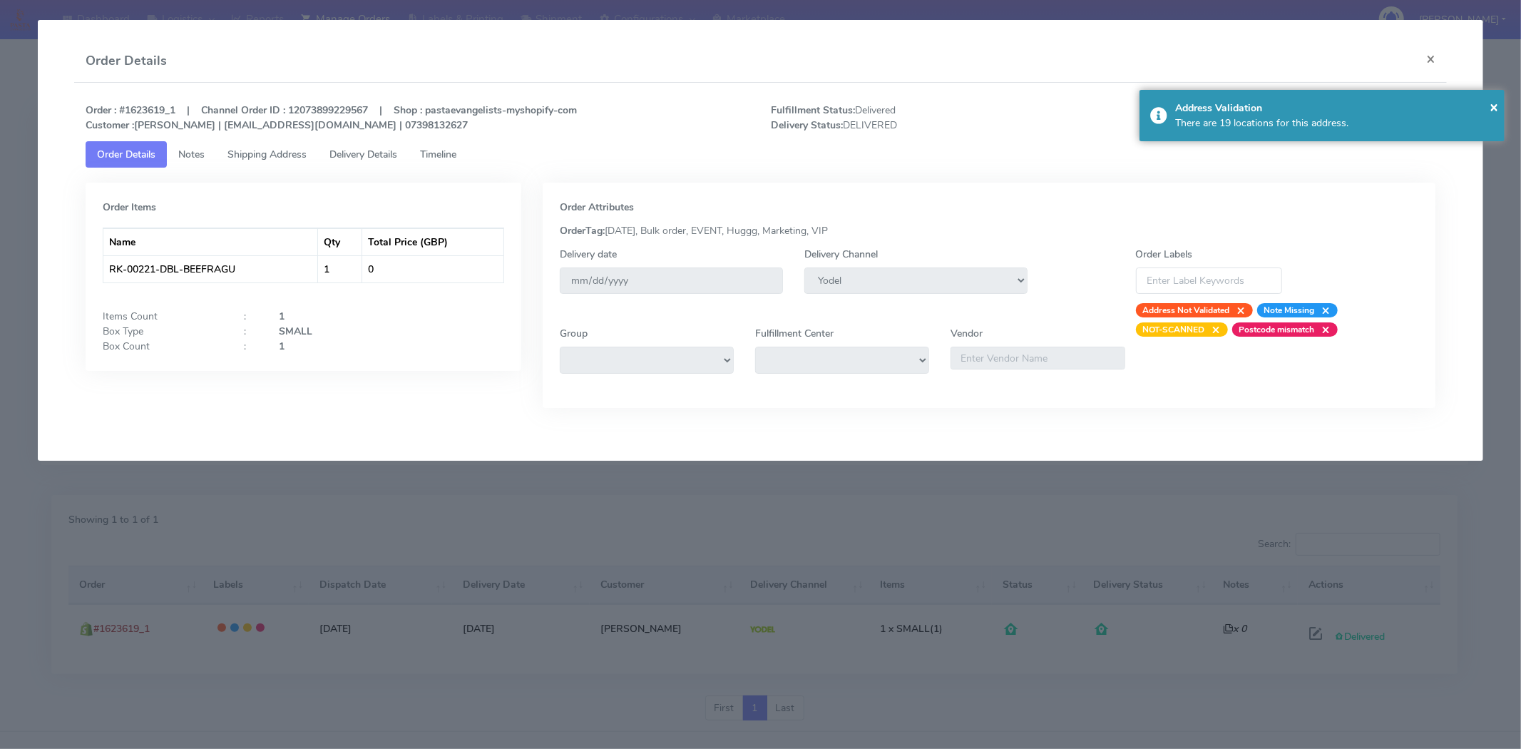
click at [352, 160] on span "Delivery Details" at bounding box center [363, 155] width 68 height 14
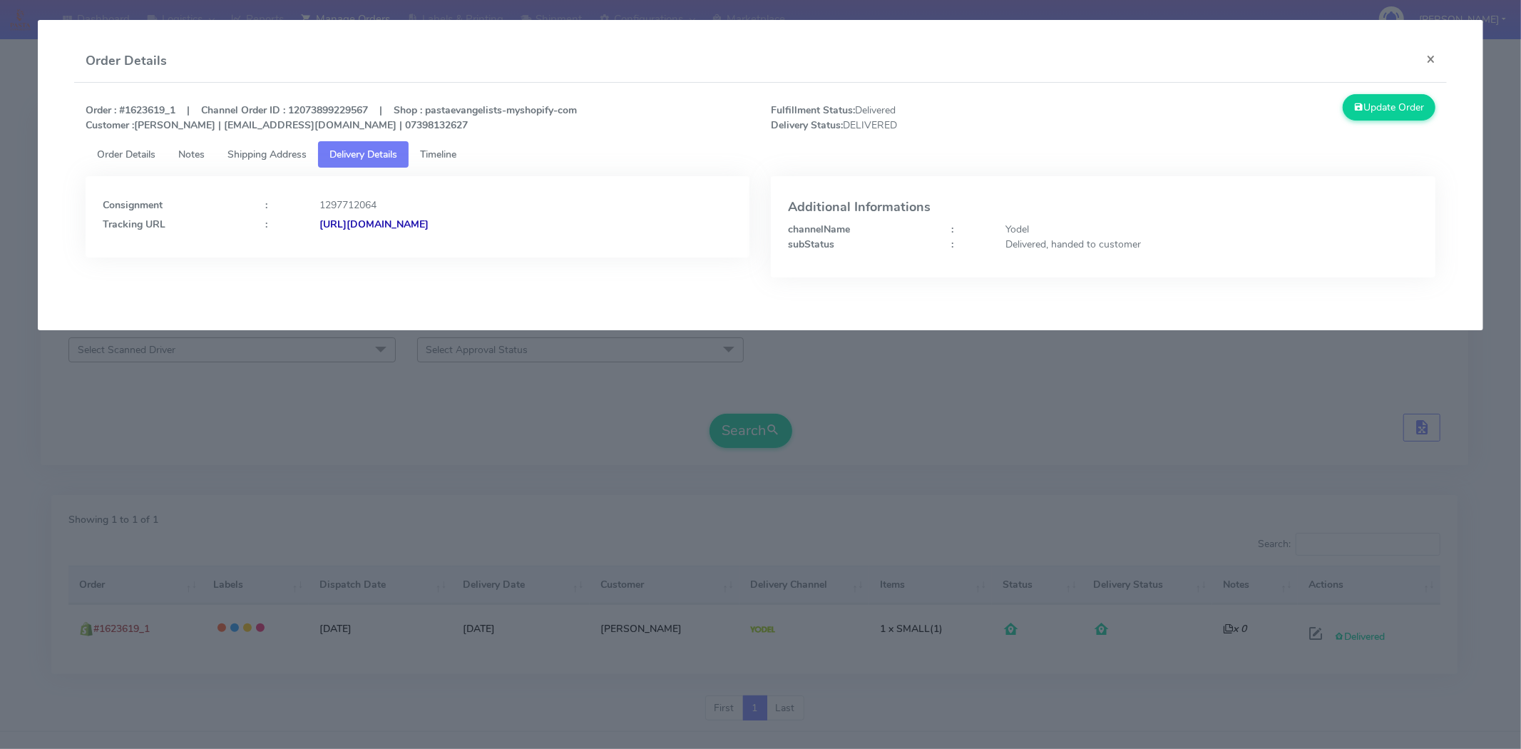
drag, startPoint x: 618, startPoint y: 235, endPoint x: 473, endPoint y: 242, distance: 144.9
click at [473, 242] on div "Consignment : 1297712064 Tracking URL : [URL][DOMAIN_NAME]" at bounding box center [418, 216] width 664 height 81
copy strong "JJD0002249960897937"
click at [1440, 56] on button "×" at bounding box center [1430, 59] width 32 height 38
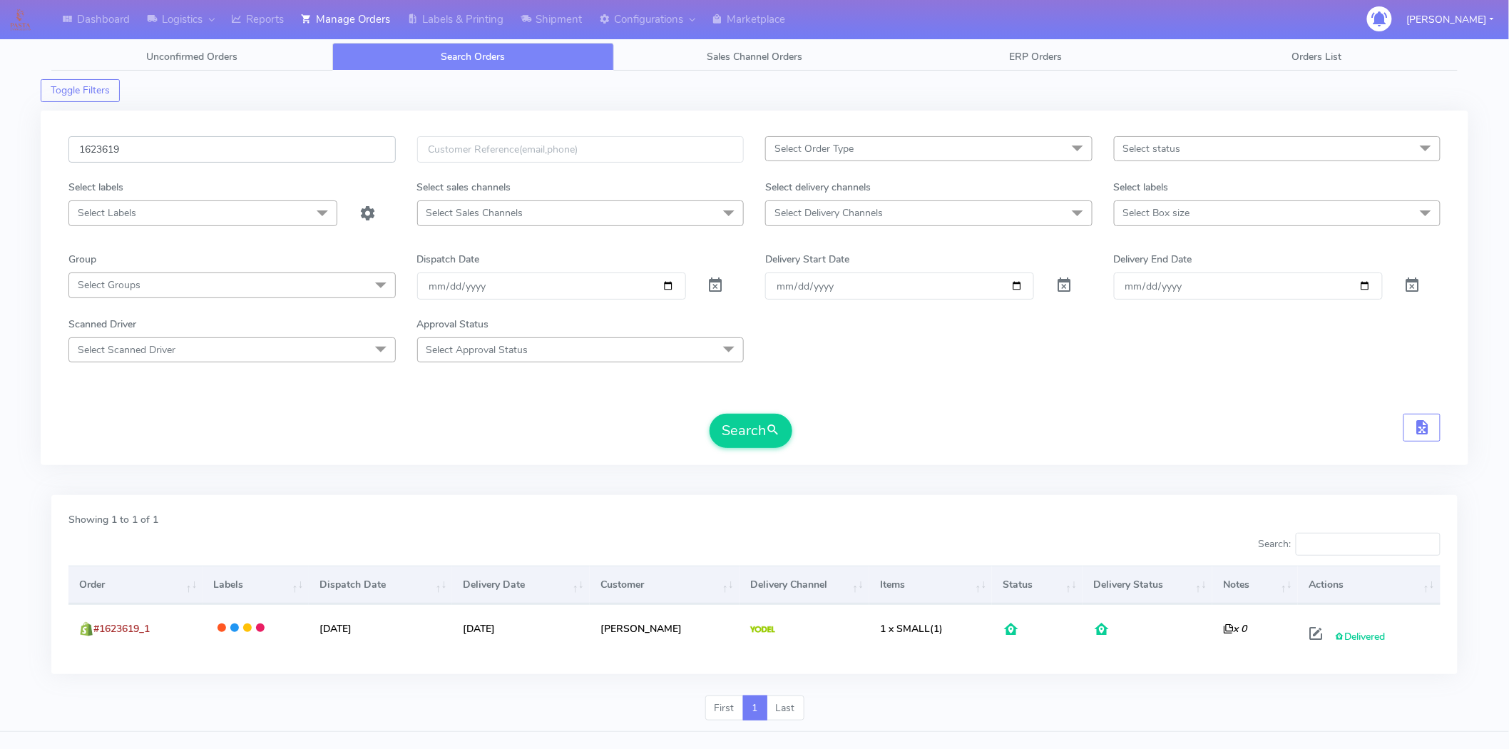
drag, startPoint x: 296, startPoint y: 153, endPoint x: 0, endPoint y: 155, distance: 295.9
click at [0, 155] on div "Dashboard Logistics London Logistics Reports Manage Orders Labels & Printing Sh…" at bounding box center [754, 379] width 1509 height 706
click at [514, 158] on input "text" at bounding box center [580, 149] width 327 height 26
paste input "[PERSON_NAME][EMAIL_ADDRESS][DOMAIN_NAME]"
type input "[PERSON_NAME][EMAIL_ADDRESS][DOMAIN_NAME]"
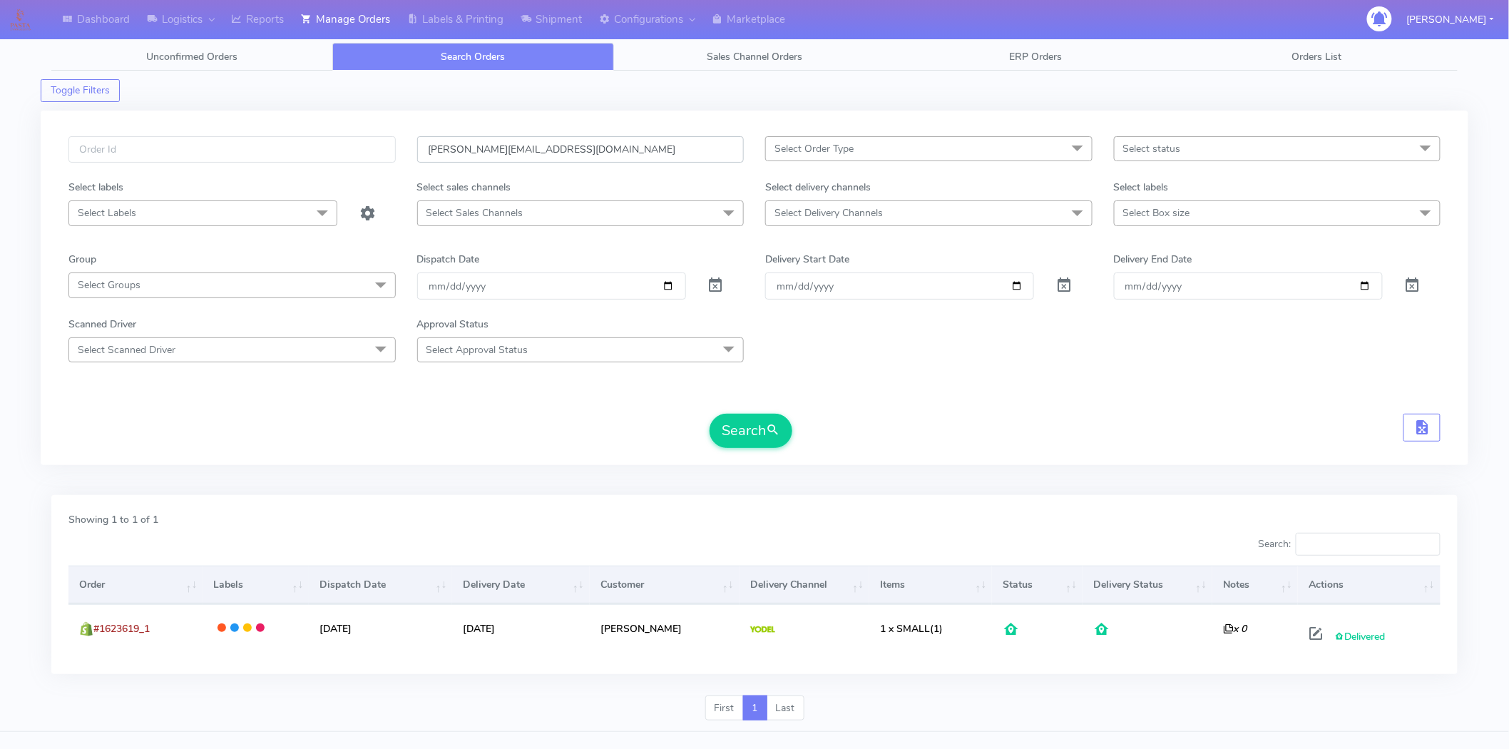
click at [709, 413] on button "Search" at bounding box center [750, 430] width 83 height 34
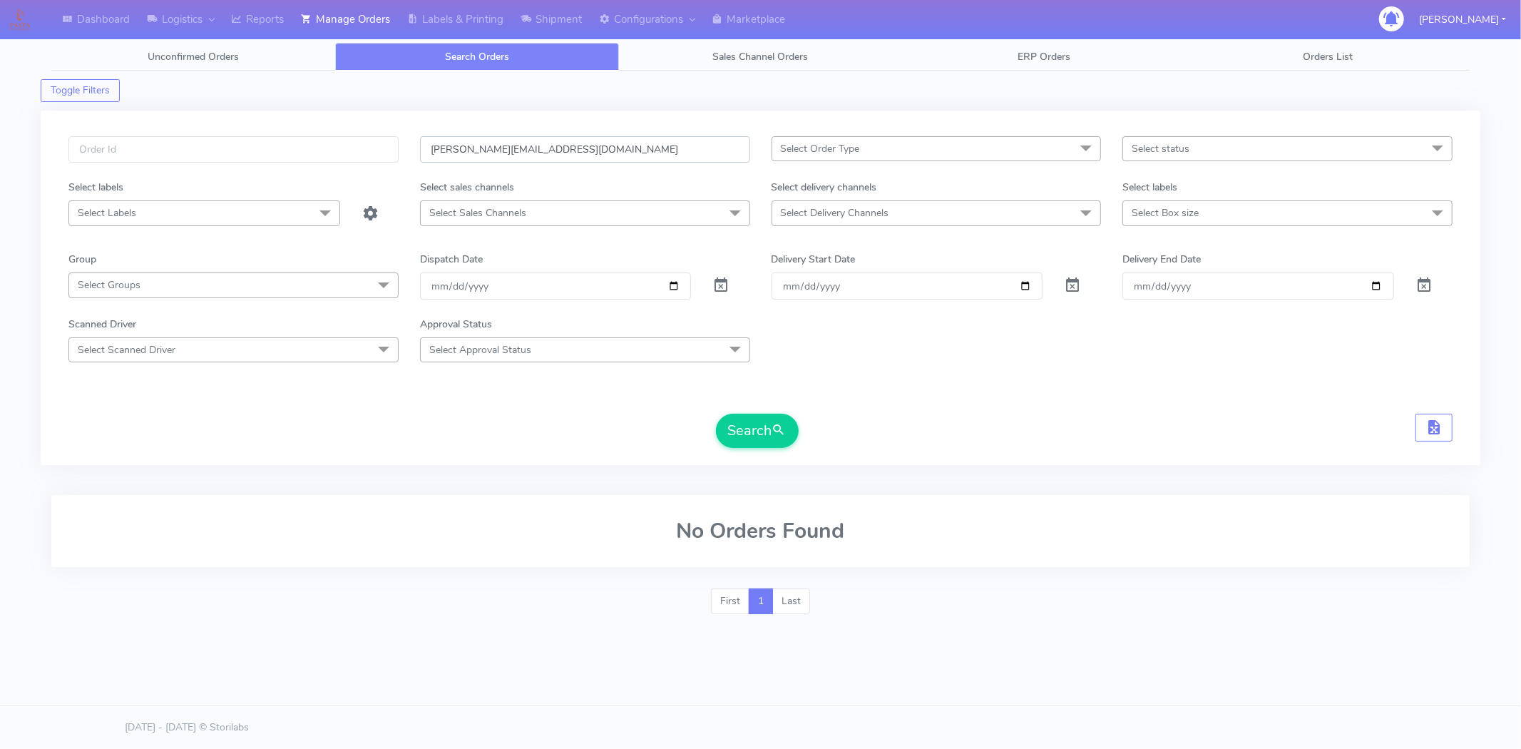
click at [510, 153] on input "[PERSON_NAME][EMAIL_ADDRESS][DOMAIN_NAME]" at bounding box center [585, 149] width 330 height 26
drag, startPoint x: 566, startPoint y: 143, endPoint x: 210, endPoint y: 127, distance: 356.8
click at [210, 127] on div "[PERSON_NAME][EMAIL_ADDRESS][DOMAIN_NAME] Select Order Type Select All MEALS AT…" at bounding box center [760, 288] width 1439 height 354
click at [218, 168] on div at bounding box center [233, 157] width 351 height 43
click at [223, 147] on input "text" at bounding box center [233, 149] width 330 height 26
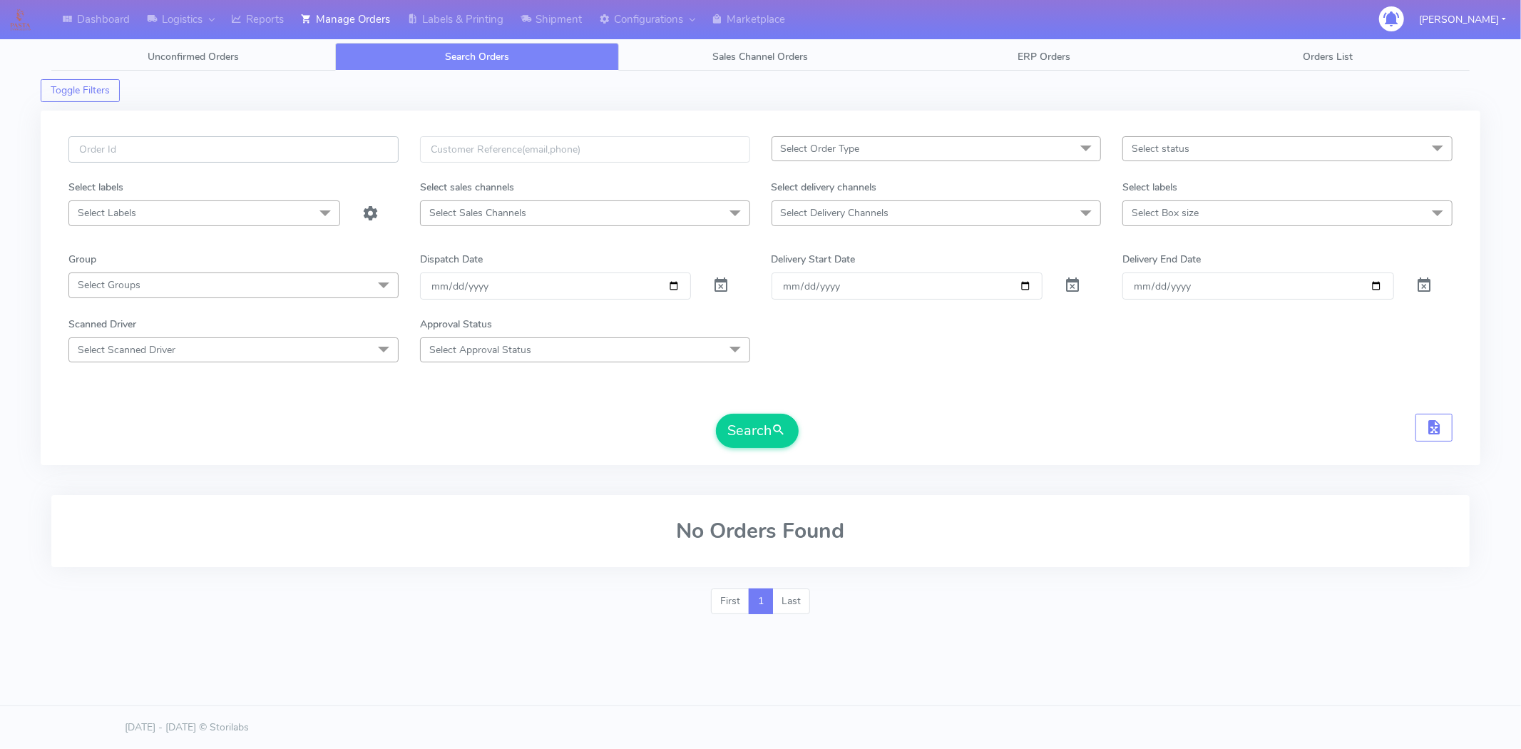
paste input "1623672"
type input "1623672"
click at [716, 413] on button "Search" at bounding box center [757, 430] width 83 height 34
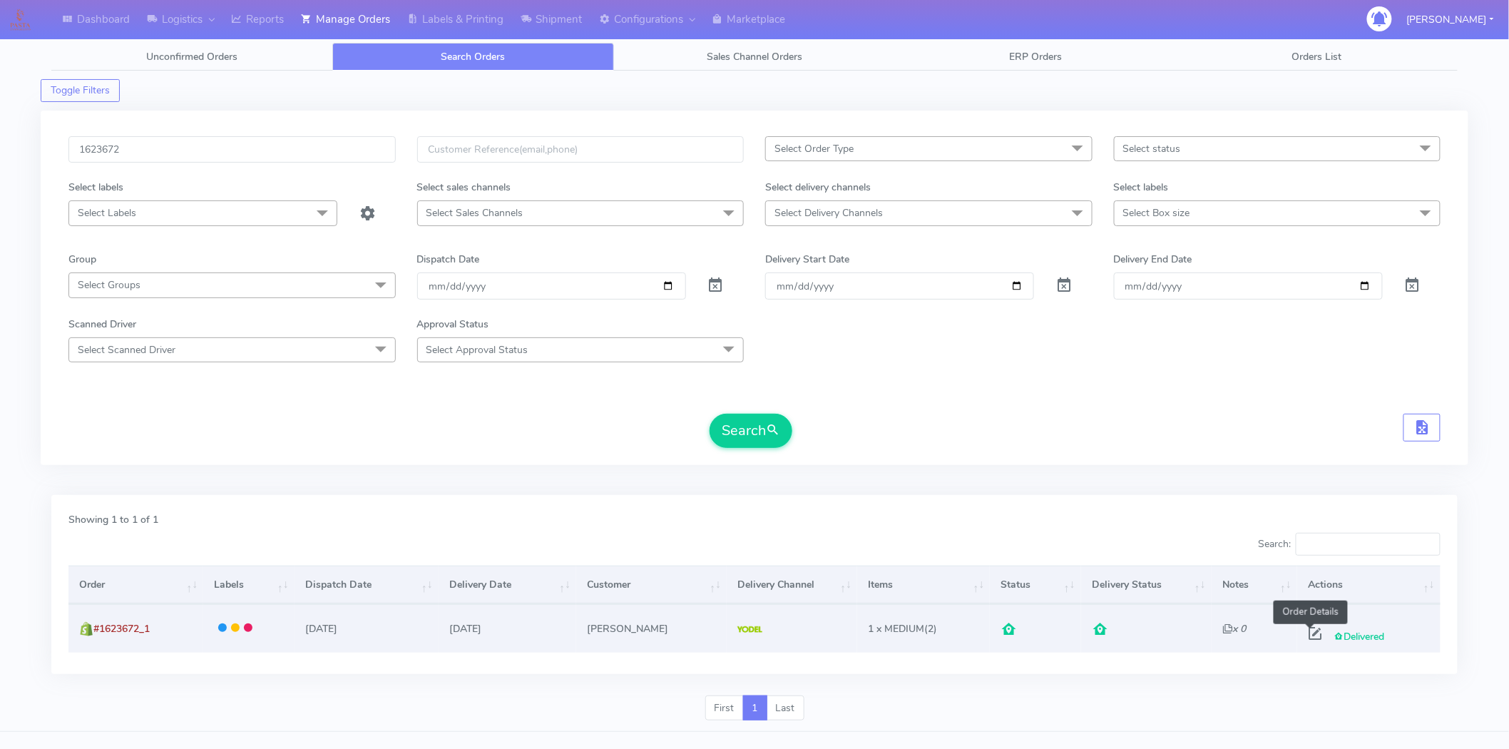
click at [1310, 636] on span at bounding box center [1315, 637] width 26 height 14
select select "5"
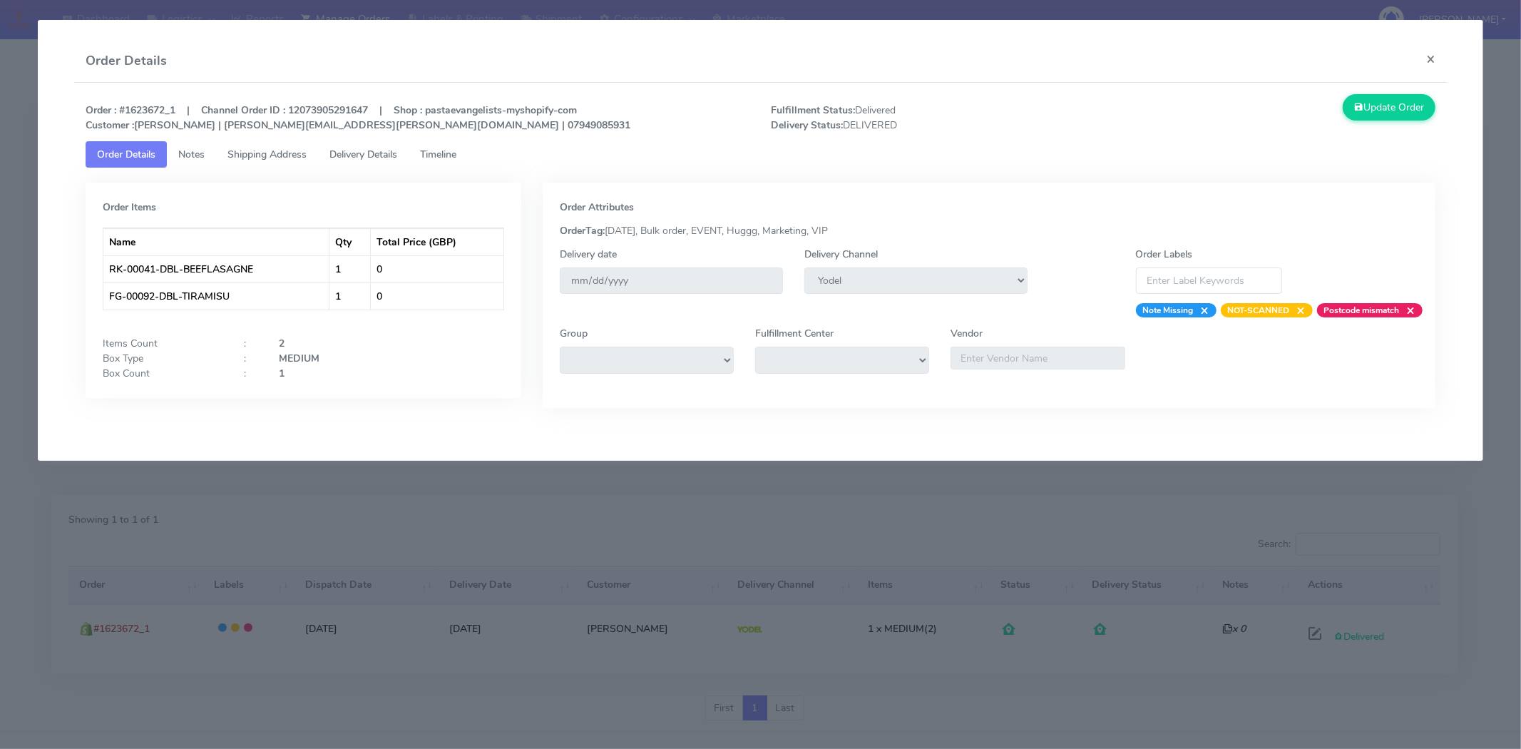
click at [381, 157] on span "Delivery Details" at bounding box center [363, 155] width 68 height 14
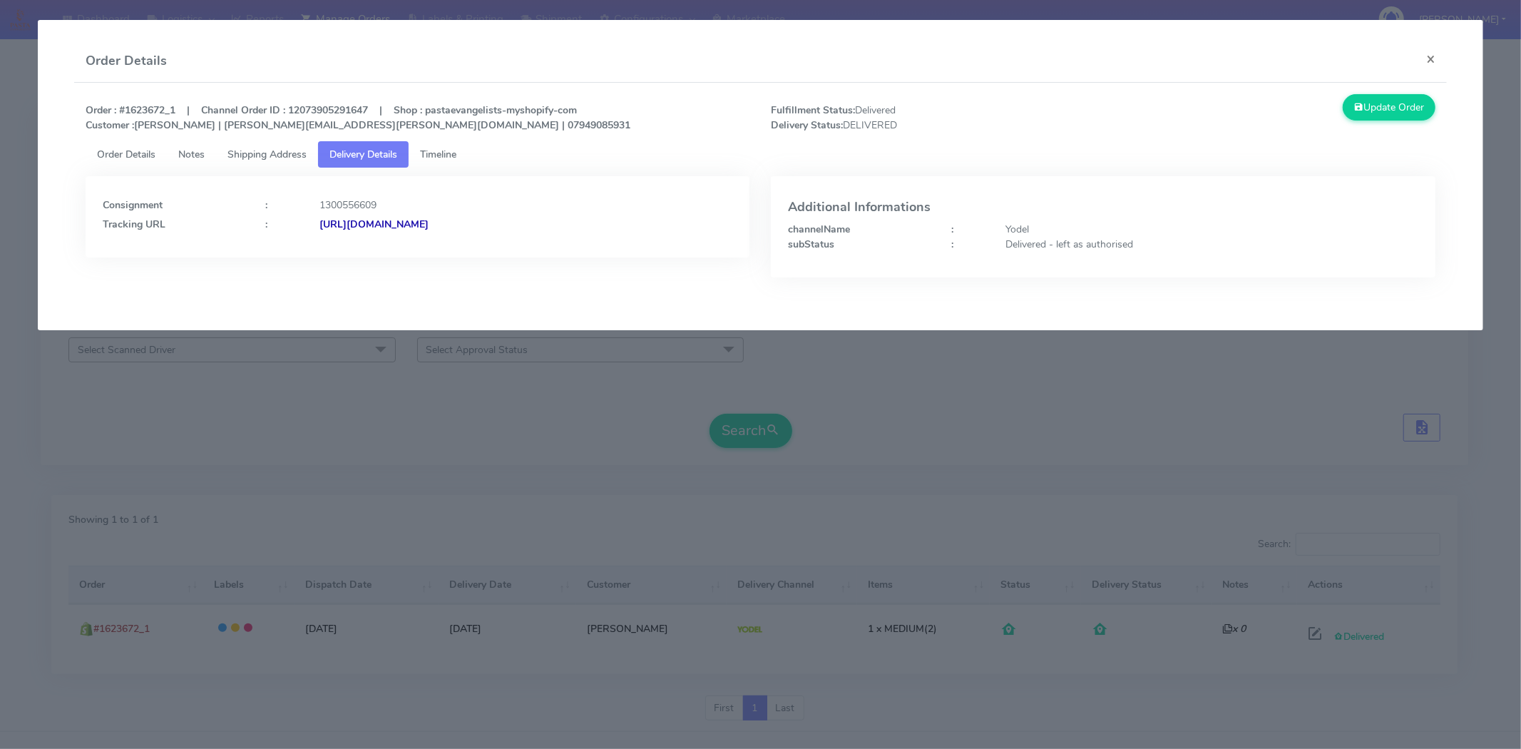
click at [119, 160] on span "Order Details" at bounding box center [126, 155] width 58 height 14
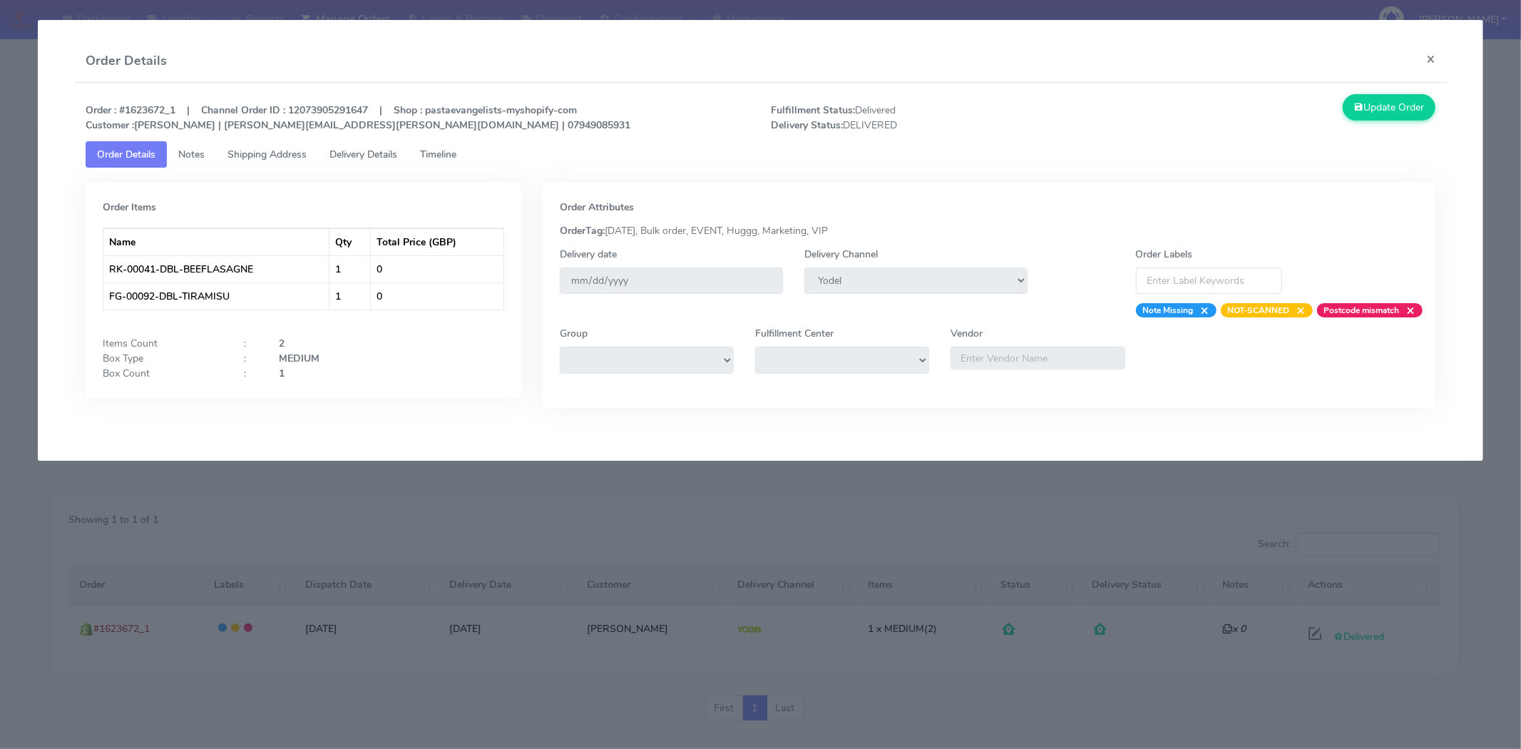
click at [382, 155] on span "Delivery Details" at bounding box center [363, 155] width 68 height 14
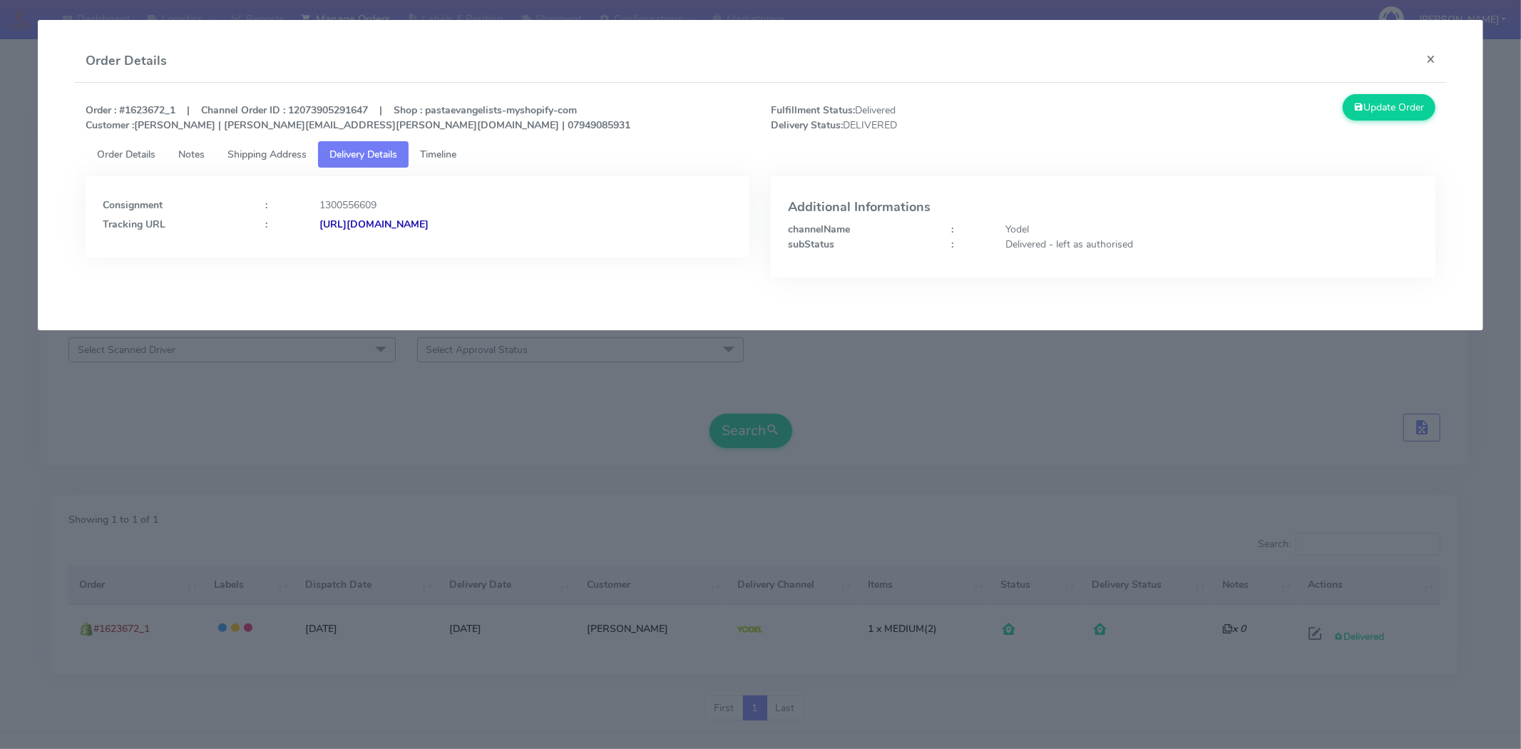
click at [428, 225] on strong "[URL][DOMAIN_NAME]" at bounding box center [373, 224] width 109 height 14
drag, startPoint x: 637, startPoint y: 243, endPoint x: 473, endPoint y: 239, distance: 164.0
click at [473, 239] on div "Consignment : 1300556609 Tracking URL : [URL][DOMAIN_NAME]" at bounding box center [418, 216] width 664 height 81
copy strong "JJD0002249960898312"
click at [1422, 58] on button "×" at bounding box center [1430, 59] width 32 height 38
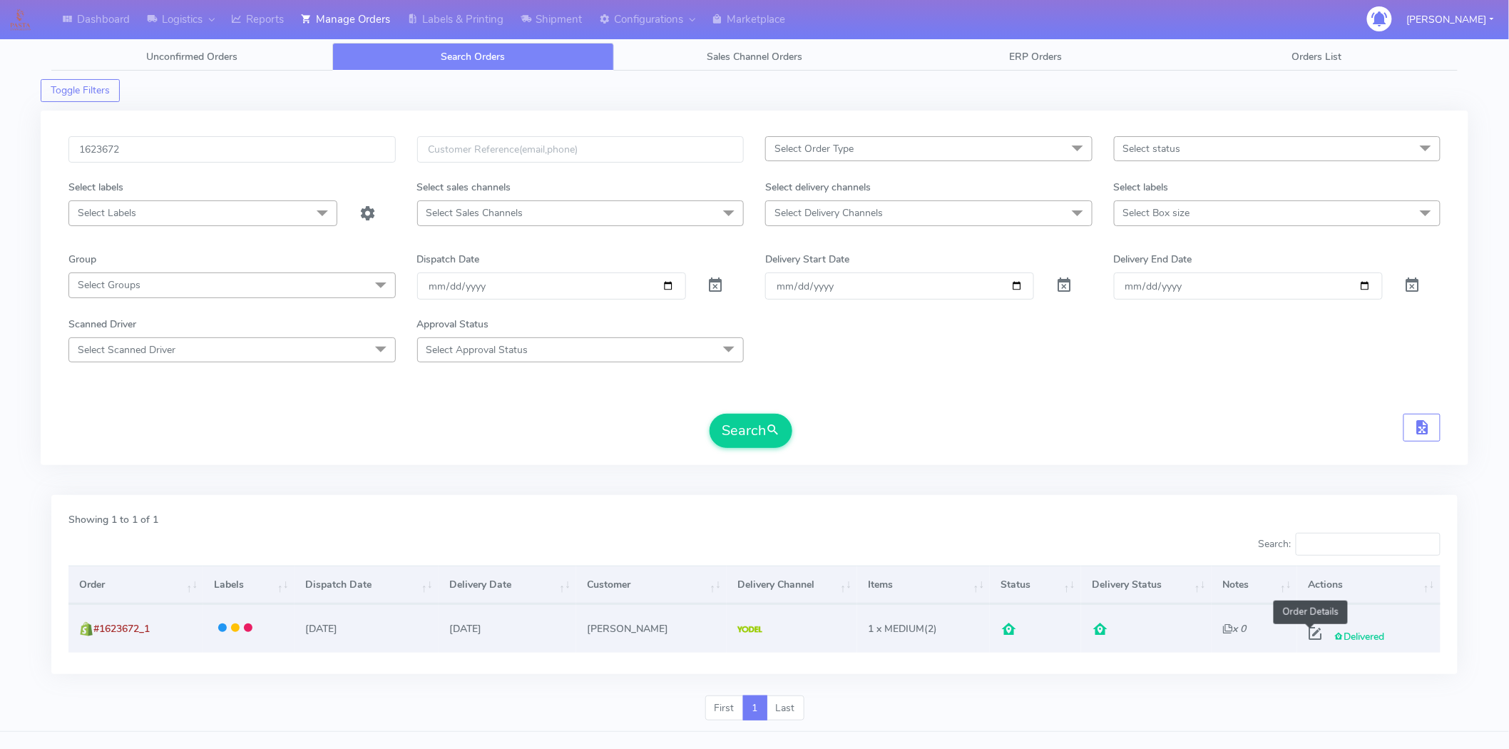
click at [1308, 632] on span at bounding box center [1315, 637] width 26 height 14
select select "5"
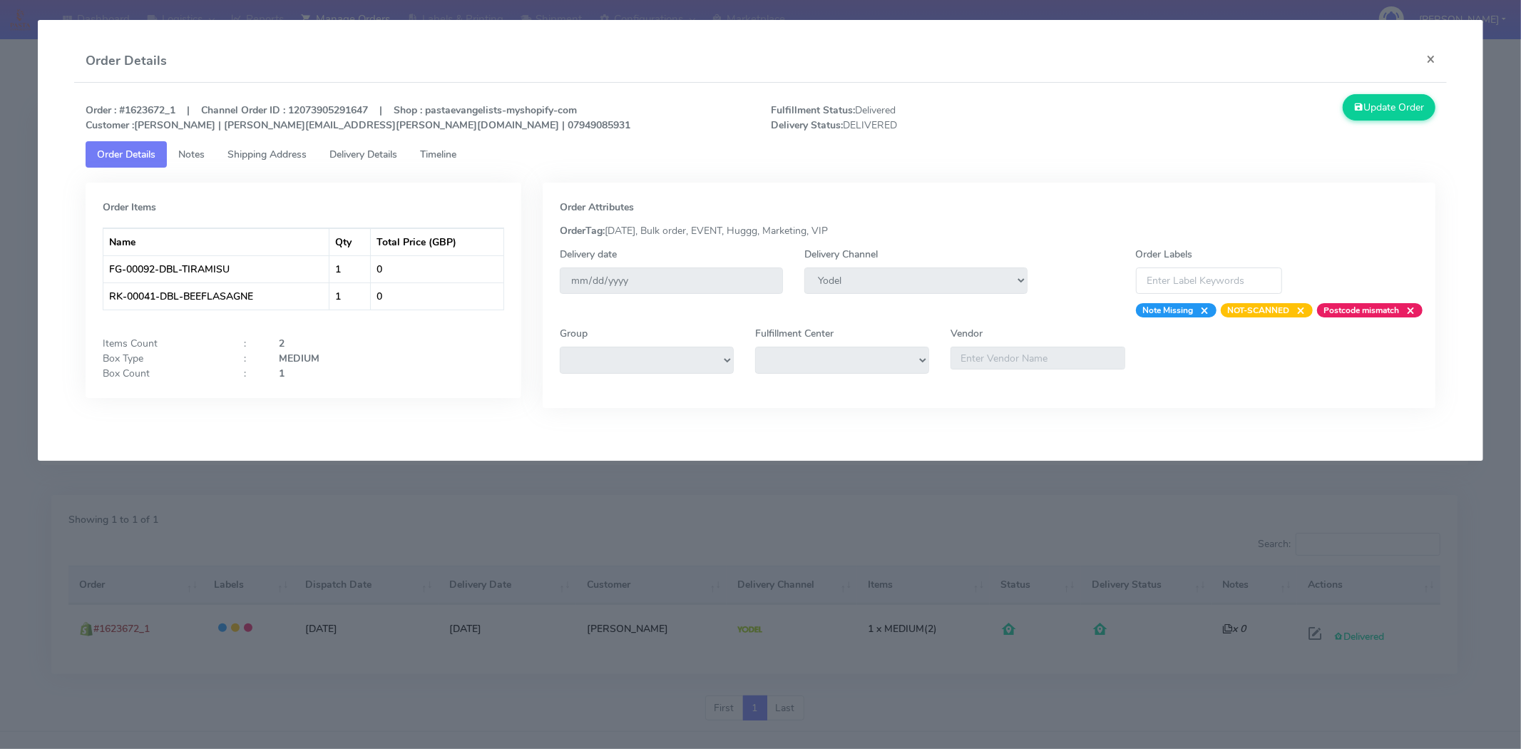
click at [237, 167] on link "Shipping Address" at bounding box center [267, 154] width 102 height 26
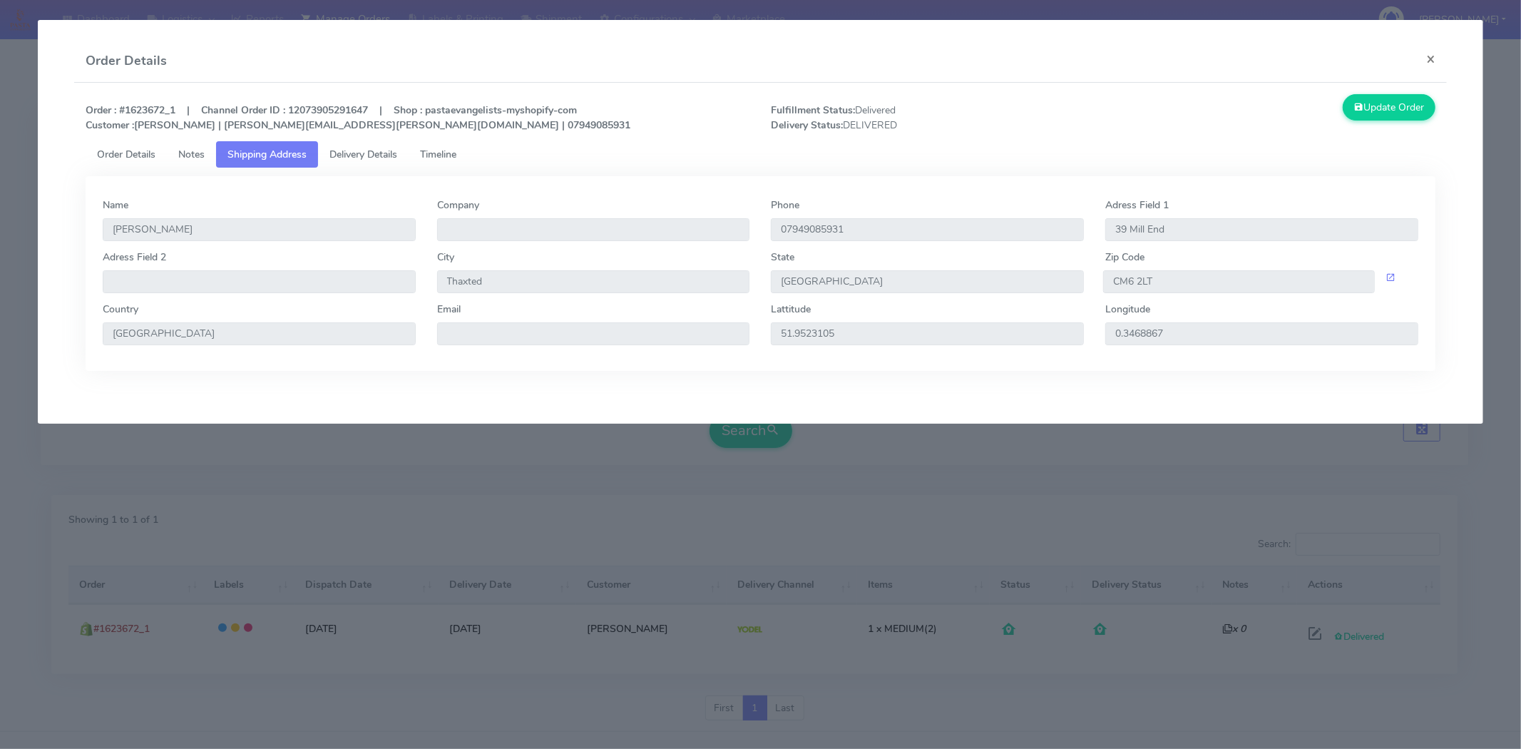
click at [210, 161] on link "Notes" at bounding box center [191, 154] width 49 height 26
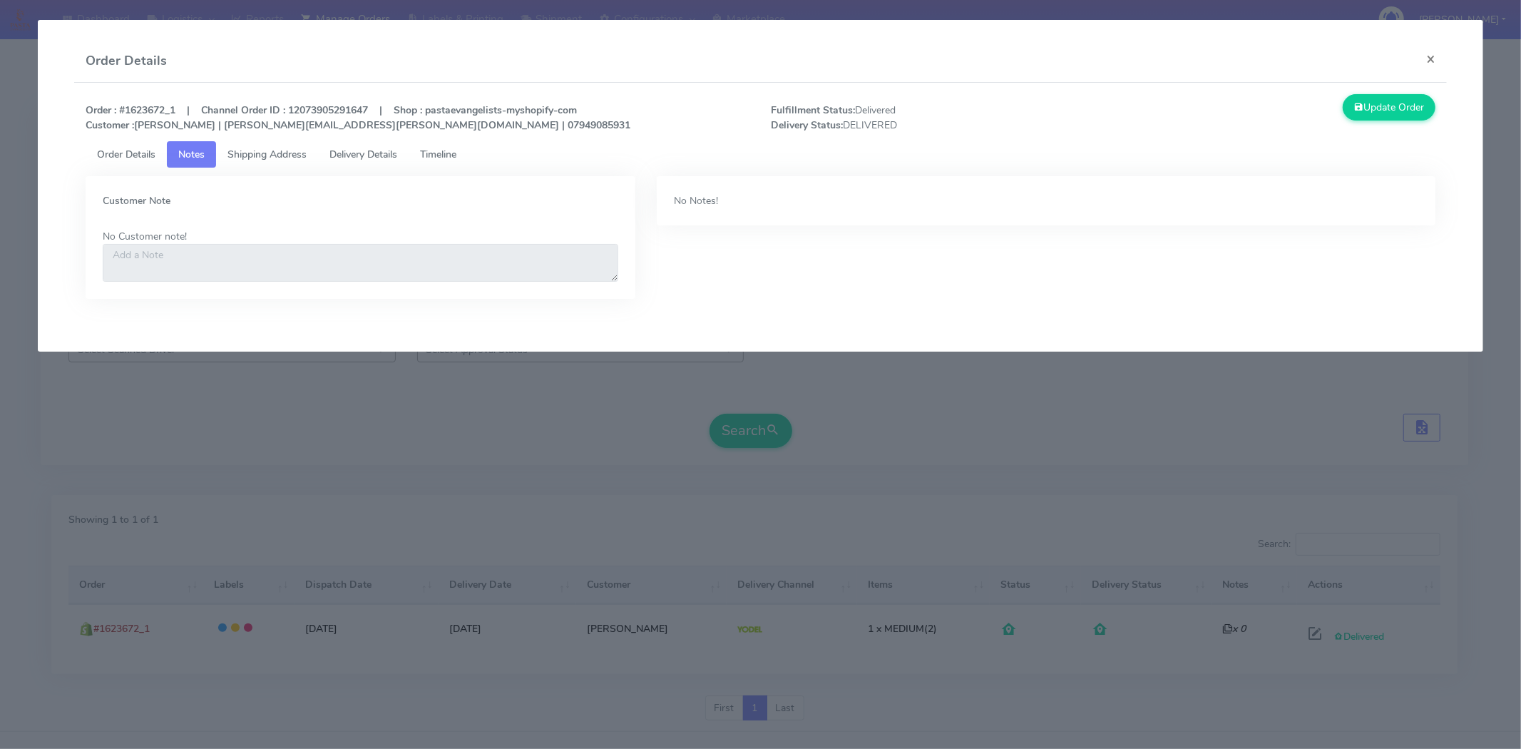
click at [337, 160] on span "Delivery Details" at bounding box center [363, 155] width 68 height 14
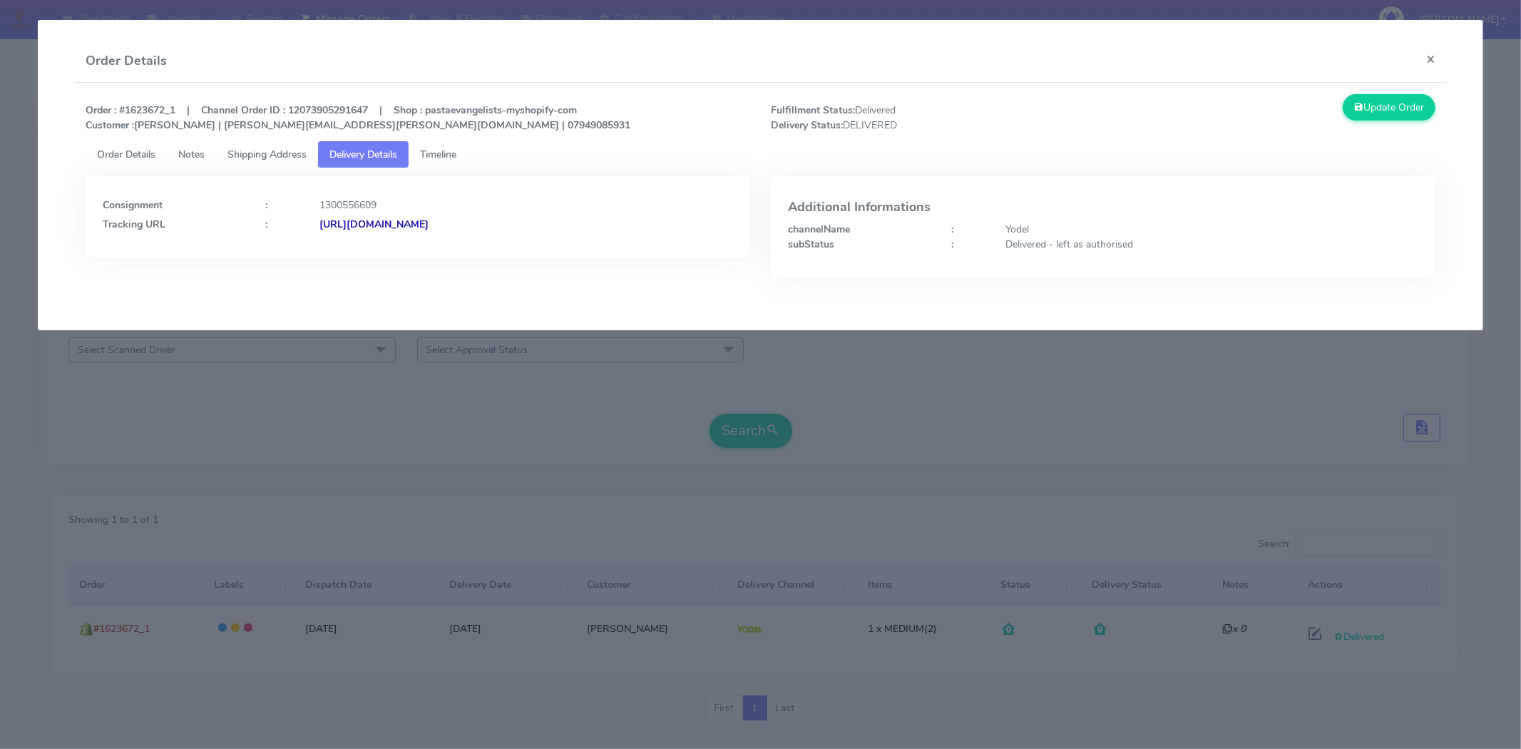
click at [468, 154] on link "Timeline" at bounding box center [438, 154] width 59 height 26
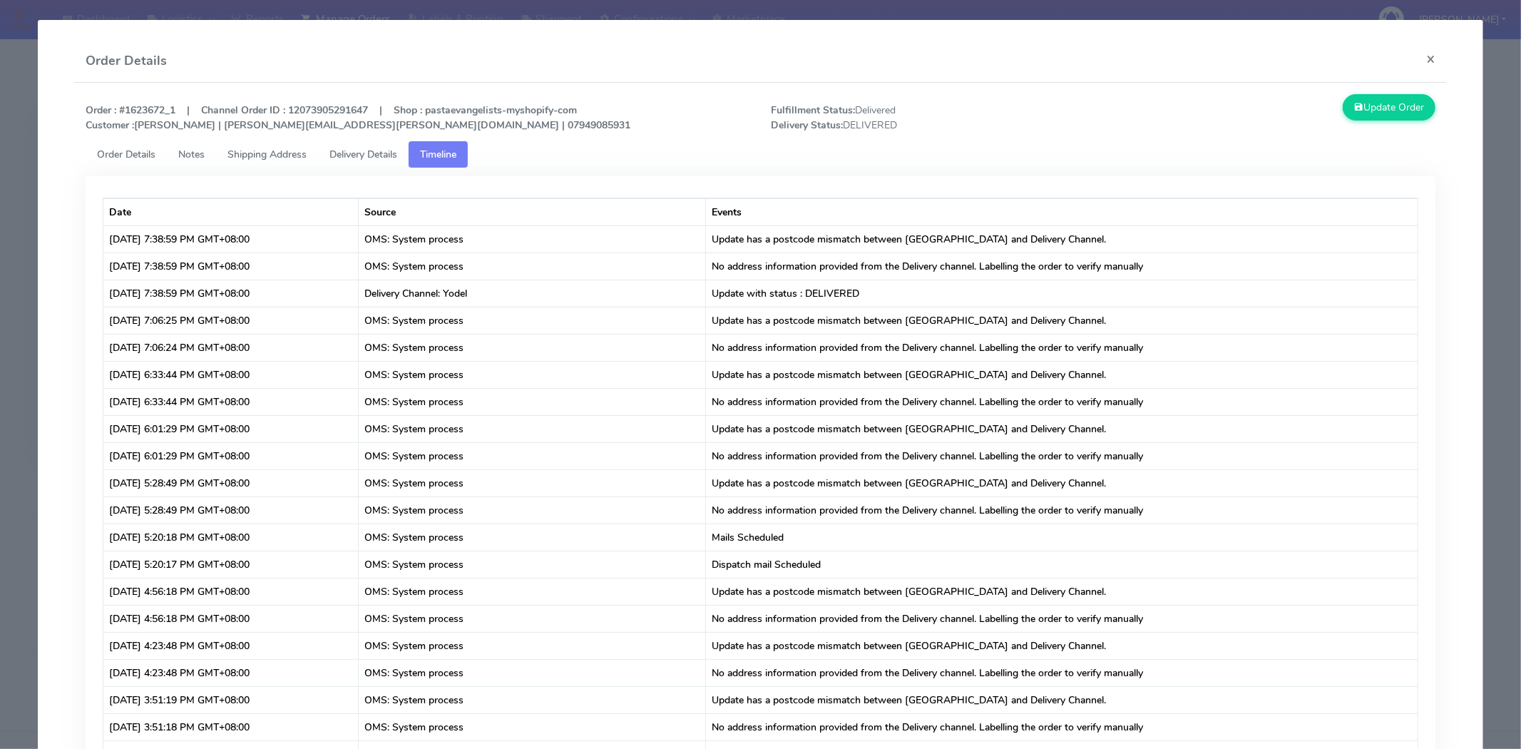
click at [147, 109] on strong "Order : #1623672_1 | Channel Order ID : 12073905291647 | Shop : pastaevangelist…" at bounding box center [358, 117] width 545 height 29
click at [1427, 61] on button "×" at bounding box center [1430, 59] width 32 height 38
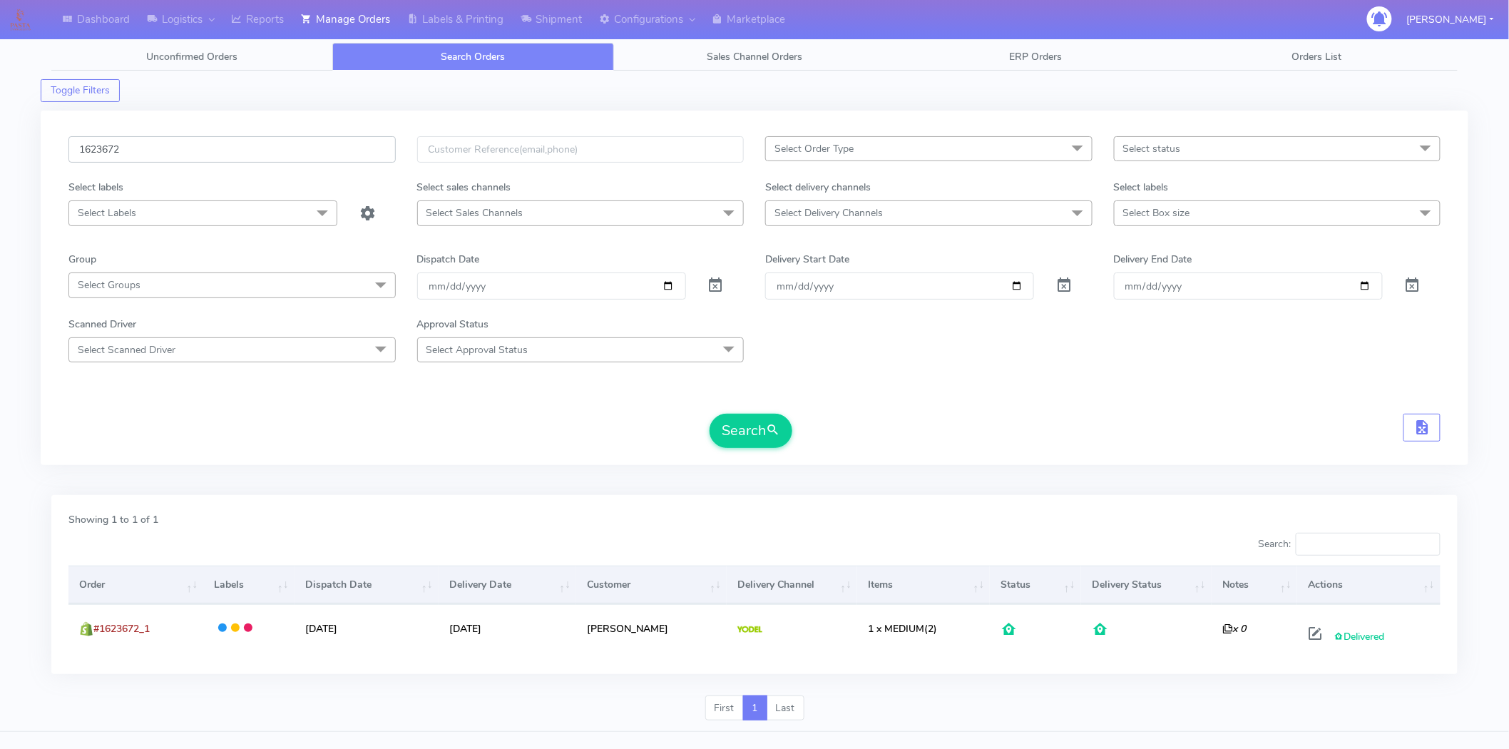
click at [194, 158] on input "1623672" at bounding box center [231, 149] width 327 height 26
type input "1"
paste input "1623249"
type input "1623249"
click at [709, 413] on button "Search" at bounding box center [750, 430] width 83 height 34
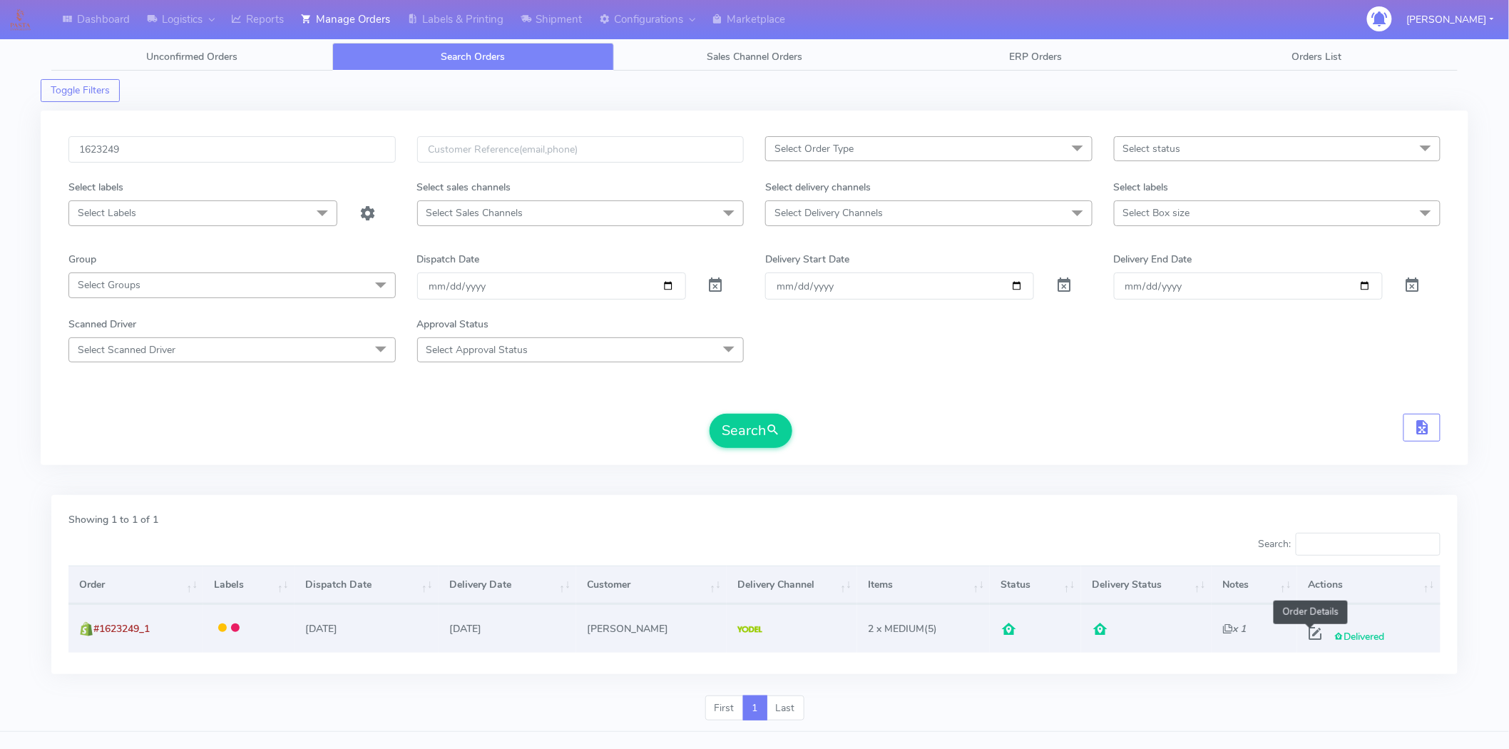
click at [1313, 632] on span at bounding box center [1315, 637] width 26 height 14
select select "5"
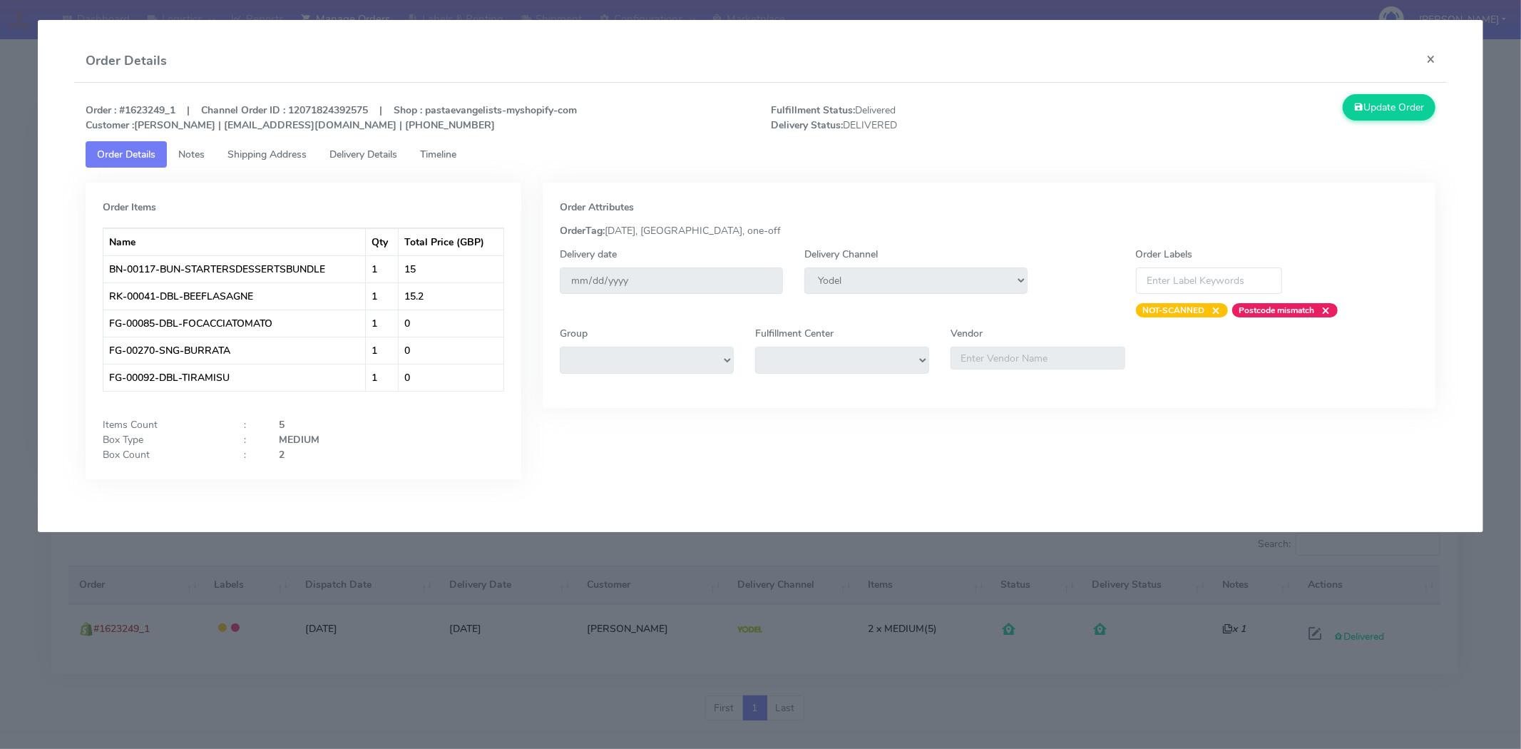
click at [394, 148] on span "Delivery Details" at bounding box center [363, 155] width 68 height 14
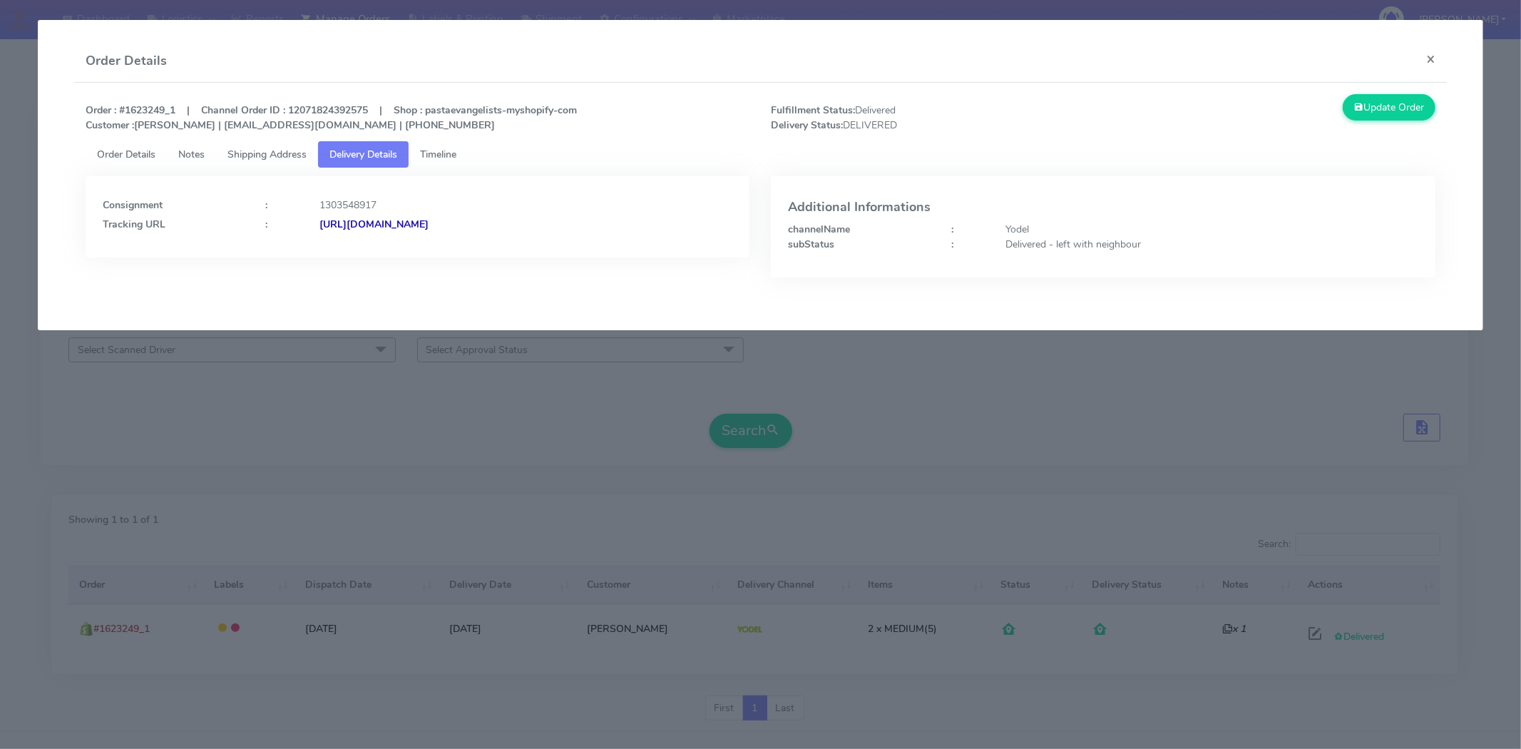
drag, startPoint x: 630, startPoint y: 234, endPoint x: 475, endPoint y: 239, distance: 154.8
click at [475, 239] on div "Consignment : 1303548917 Tracking URL : [URL][DOMAIN_NAME]" at bounding box center [418, 216] width 664 height 81
click at [1433, 64] on button "×" at bounding box center [1430, 59] width 32 height 38
